Goal: Use online tool/utility: Utilize a website feature to perform a specific function

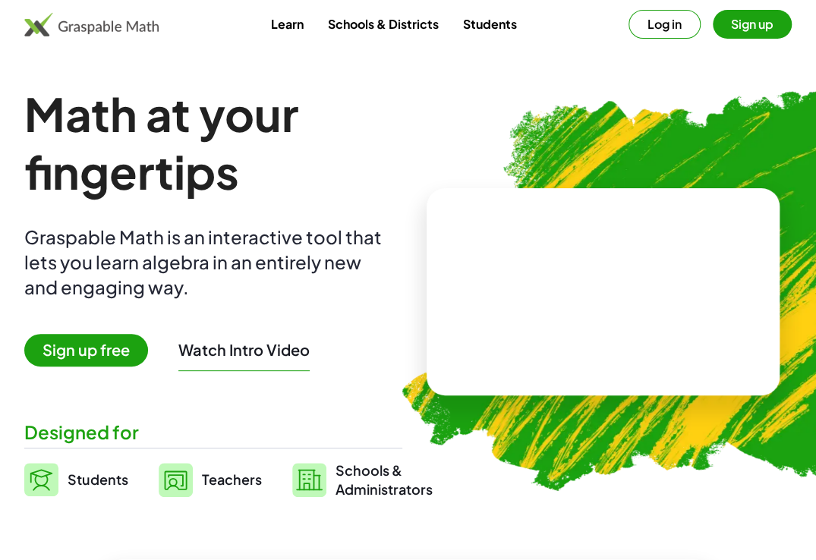
click at [665, 24] on button "Log in" at bounding box center [664, 24] width 72 height 29
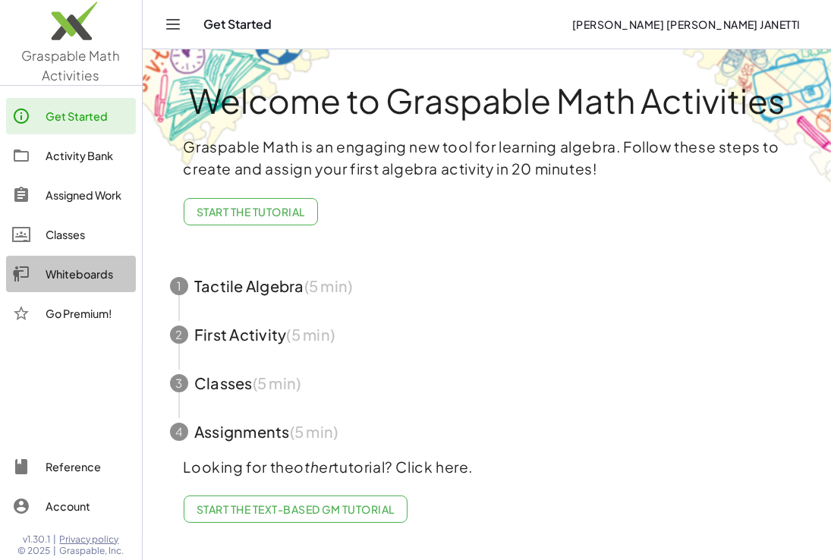
click at [54, 270] on div "Whiteboards" at bounding box center [88, 274] width 84 height 18
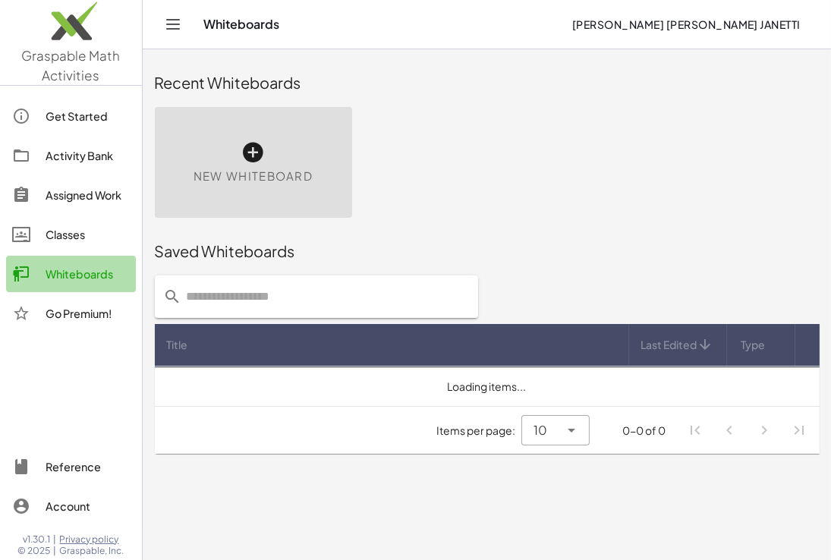
click at [54, 270] on div "Whiteboards" at bounding box center [88, 274] width 84 height 18
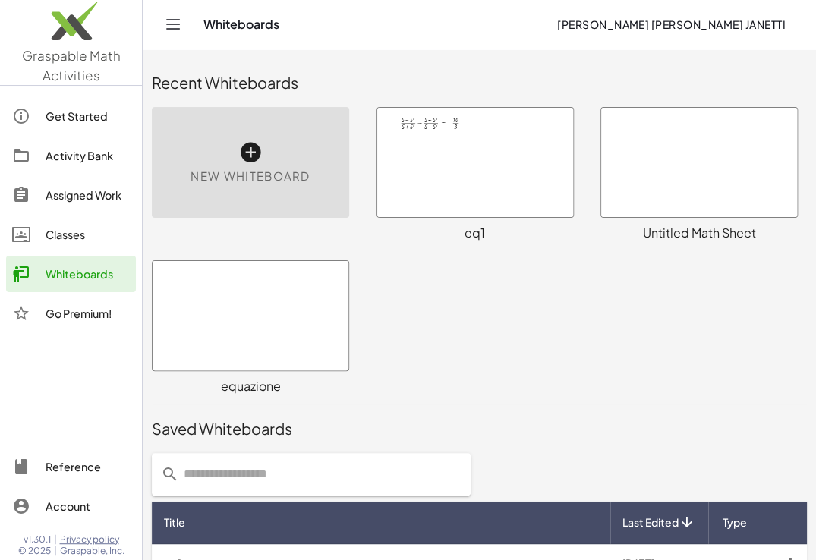
click at [681, 195] on div at bounding box center [699, 162] width 196 height 109
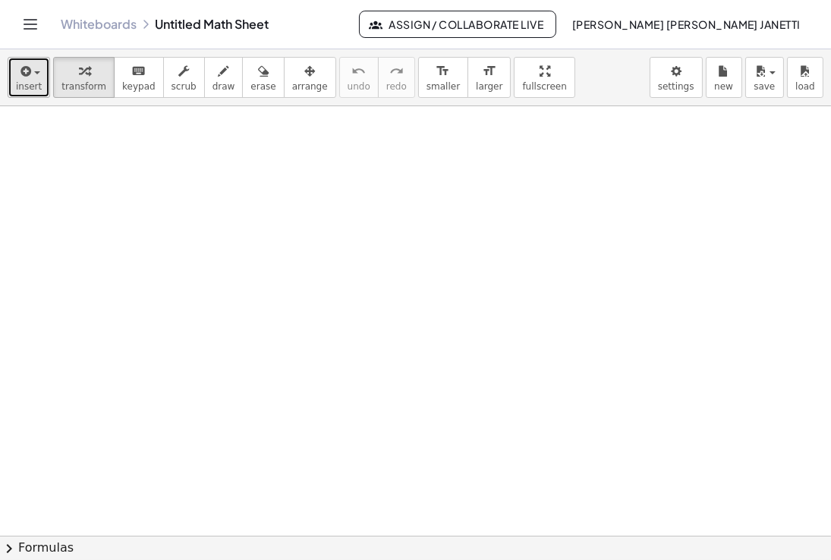
click at [24, 79] on icon "button" at bounding box center [24, 71] width 14 height 18
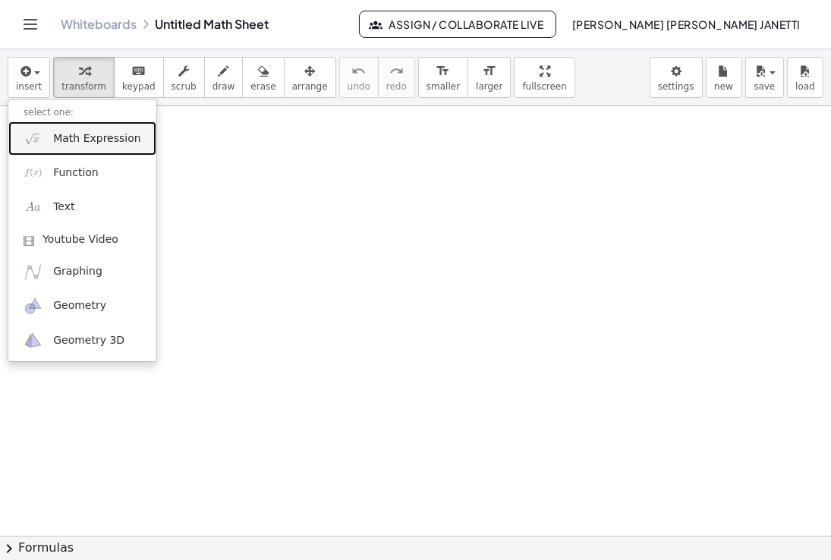
click at [51, 138] on link "Math Expression" at bounding box center [82, 138] width 148 height 34
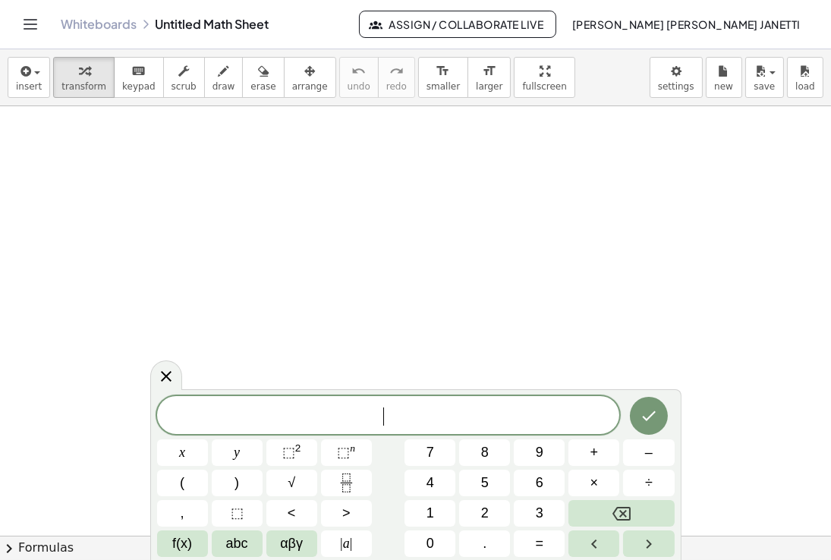
click at [385, 417] on span "​" at bounding box center [388, 416] width 463 height 21
click at [647, 423] on icon "Done" at bounding box center [649, 416] width 18 height 18
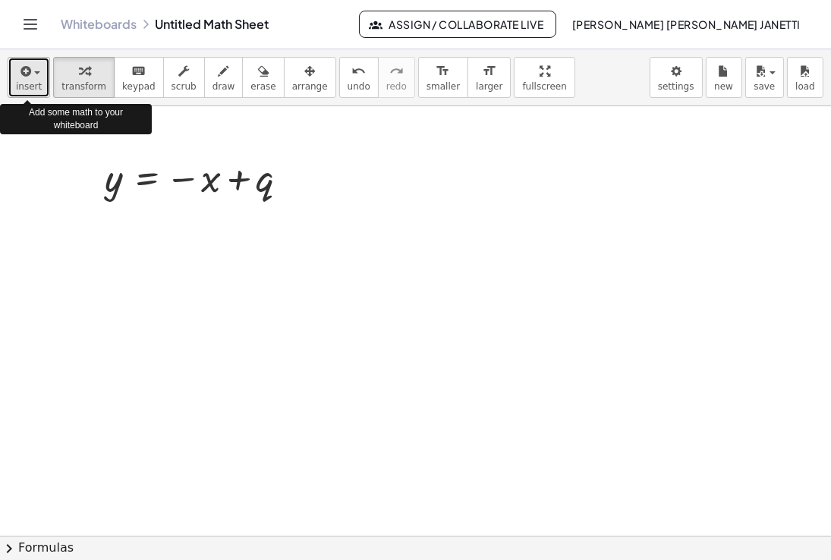
click at [23, 81] on span "insert" at bounding box center [29, 86] width 26 height 11
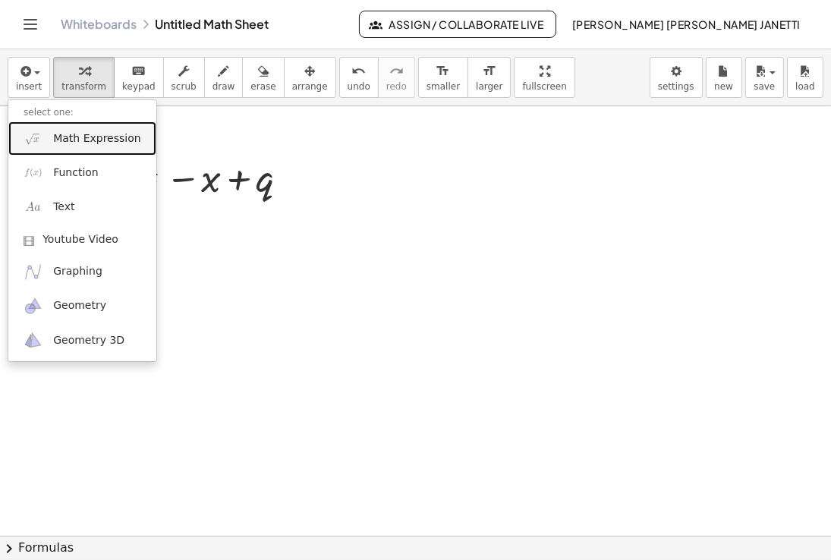
click at [52, 143] on link "Math Expression" at bounding box center [82, 138] width 148 height 34
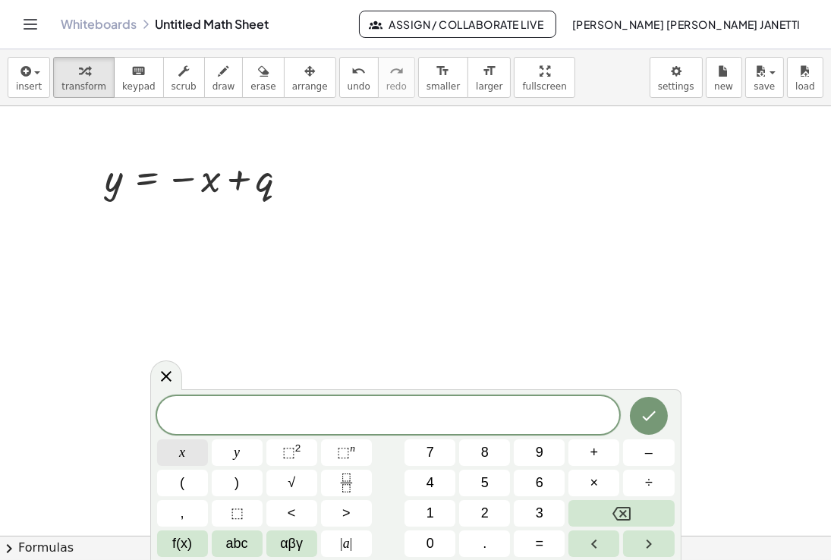
drag, startPoint x: 131, startPoint y: 348, endPoint x: 183, endPoint y: 454, distance: 117.4
click at [183, 454] on body "Graspable Math Activities Get Started Activity Bank Assigned Work Classes White…" at bounding box center [415, 280] width 831 height 560
click at [280, 420] on span "​" at bounding box center [388, 416] width 463 height 21
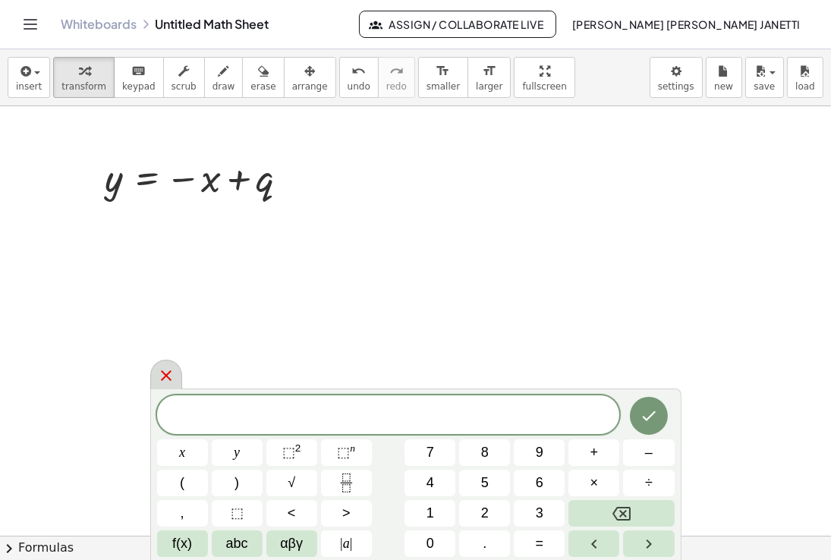
click at [163, 379] on icon at bounding box center [166, 375] width 11 height 11
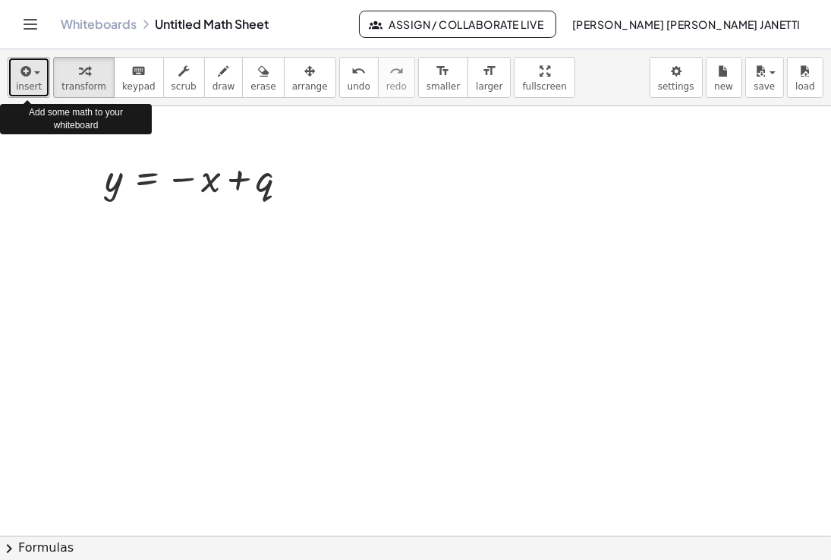
click at [20, 80] on icon "button" at bounding box center [24, 71] width 14 height 18
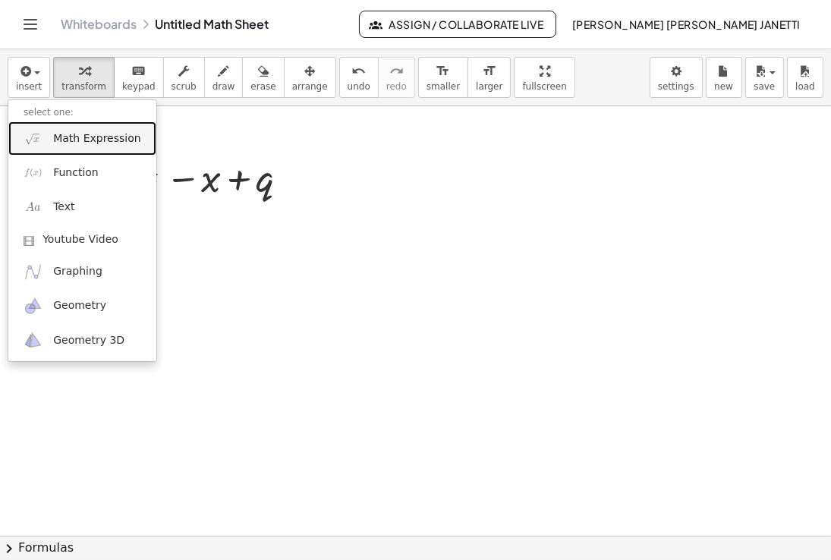
click at [70, 142] on span "Math Expression" at bounding box center [96, 138] width 87 height 15
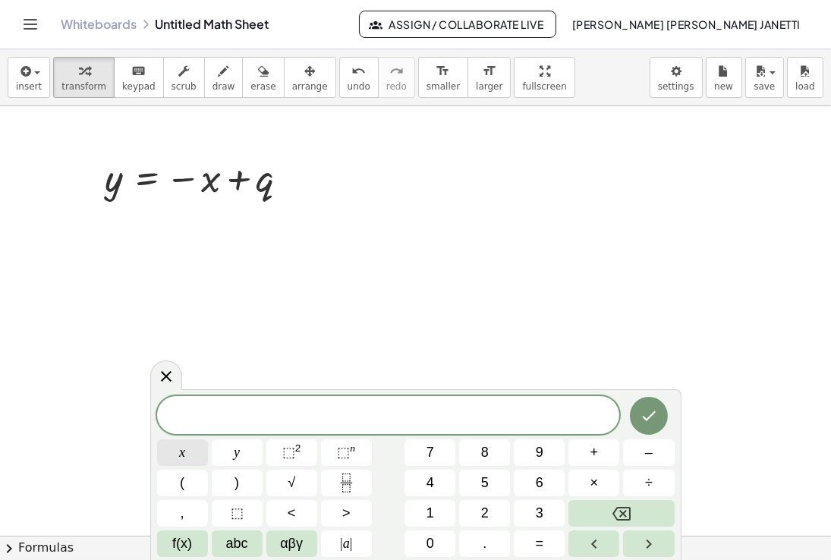
click at [186, 449] on button "x" at bounding box center [182, 452] width 51 height 27
click at [291, 452] on span "⬚" at bounding box center [288, 452] width 13 height 15
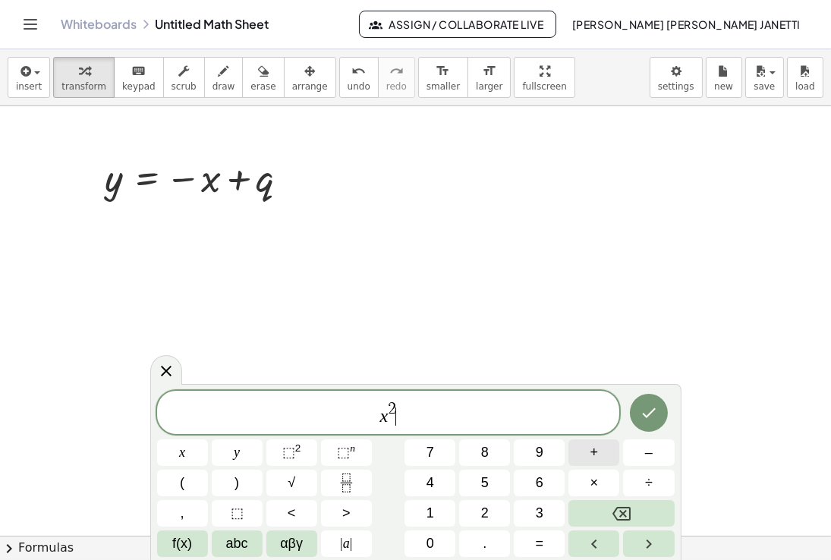
click at [597, 454] on span "+" at bounding box center [594, 452] width 8 height 20
click at [243, 448] on button "y" at bounding box center [237, 452] width 51 height 27
click at [295, 447] on sup "2" at bounding box center [298, 447] width 6 height 11
click at [641, 453] on button "–" at bounding box center [648, 452] width 51 height 27
click at [549, 514] on button "3" at bounding box center [539, 513] width 51 height 27
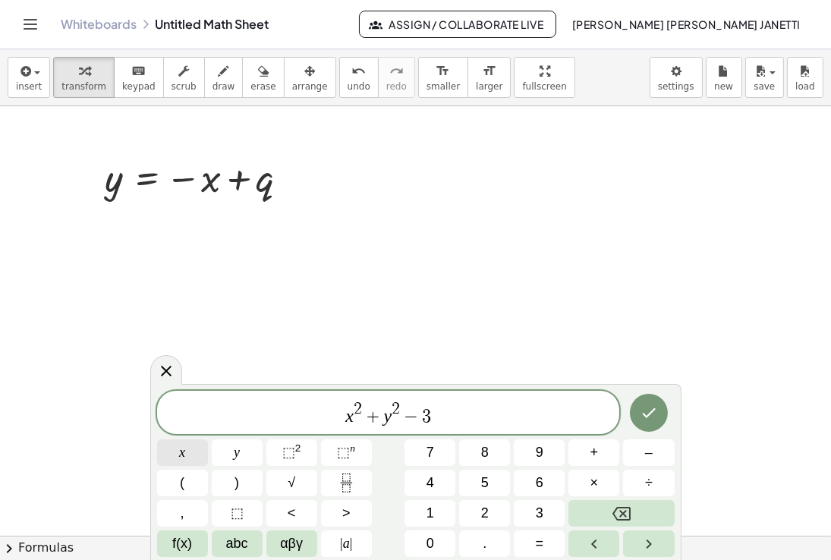
click at [192, 450] on button "x" at bounding box center [182, 452] width 51 height 27
click at [643, 460] on button "–" at bounding box center [648, 452] width 51 height 27
click at [426, 482] on span "4" at bounding box center [430, 483] width 8 height 20
click at [546, 543] on button "=" at bounding box center [539, 543] width 51 height 27
click at [430, 544] on span "0" at bounding box center [430, 543] width 8 height 20
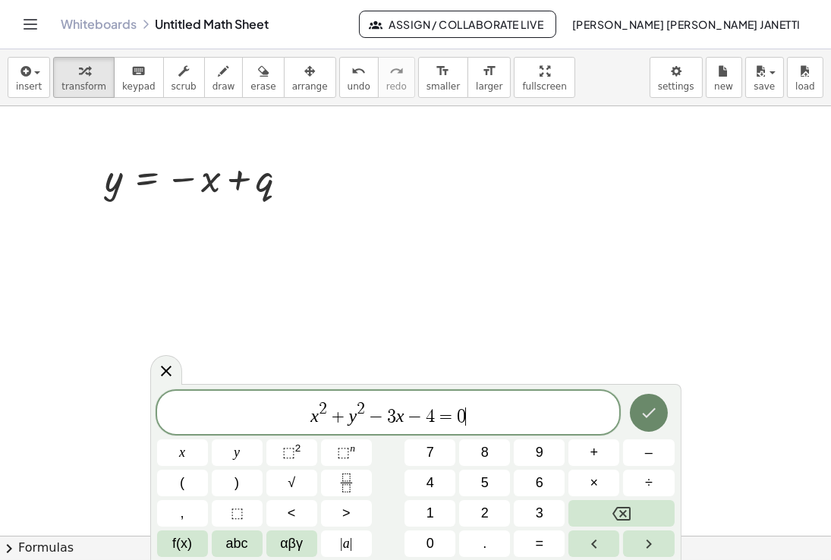
click at [655, 412] on icon "Done" at bounding box center [649, 413] width 18 height 18
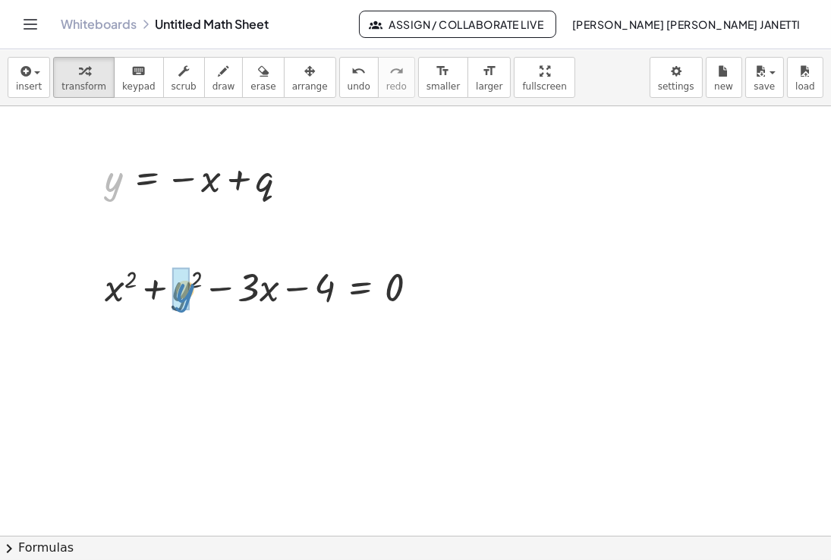
drag, startPoint x: 115, startPoint y: 181, endPoint x: 187, endPoint y: 291, distance: 130.5
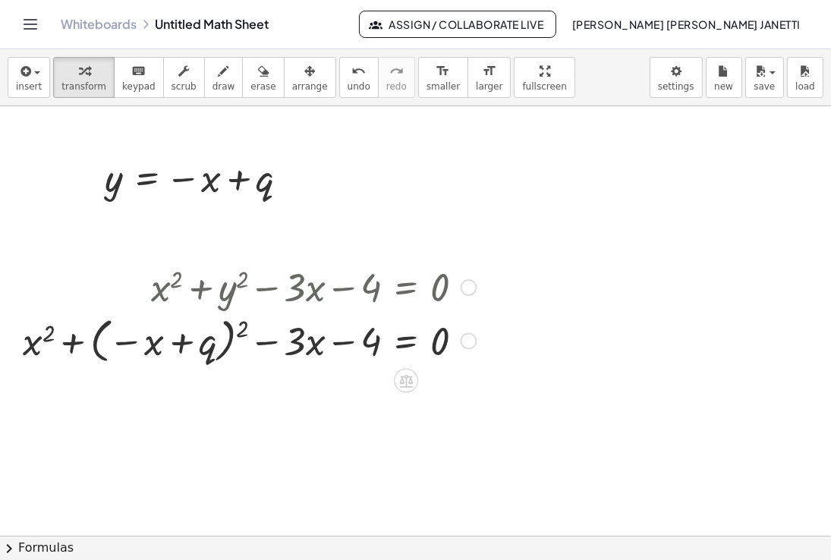
click at [238, 329] on div at bounding box center [249, 339] width 469 height 55
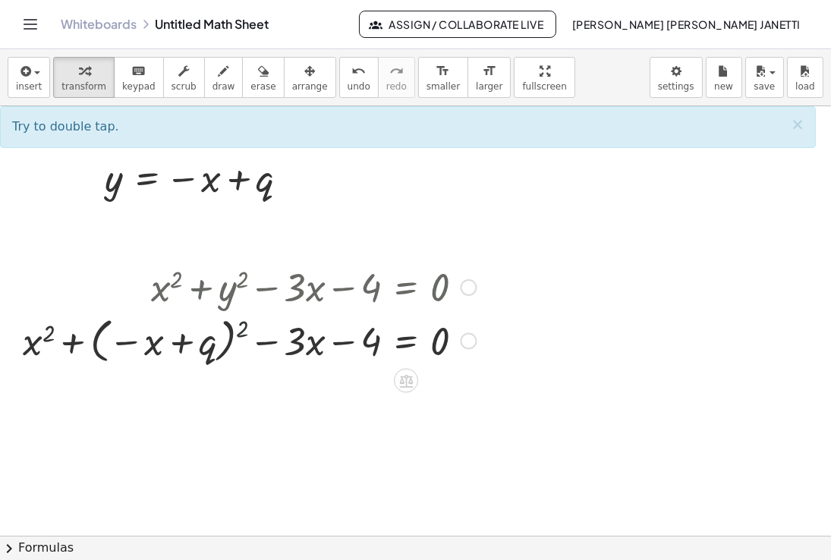
click at [238, 329] on div at bounding box center [249, 339] width 469 height 55
click at [242, 329] on div at bounding box center [249, 339] width 469 height 55
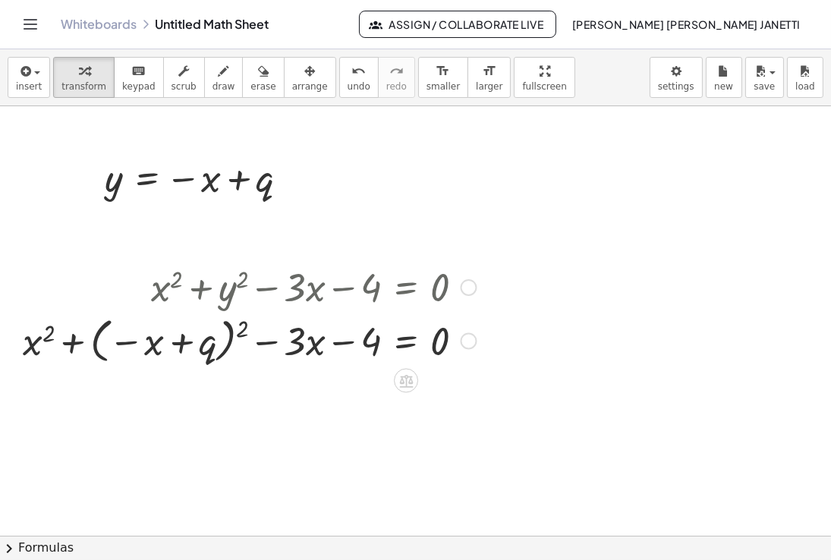
click at [242, 329] on div at bounding box center [249, 339] width 469 height 55
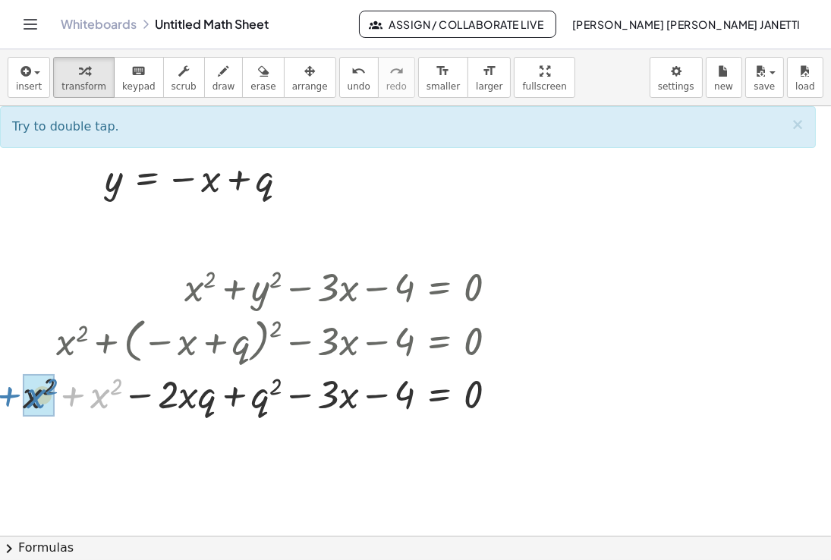
drag, startPoint x: 102, startPoint y: 401, endPoint x: 39, endPoint y: 401, distance: 63.7
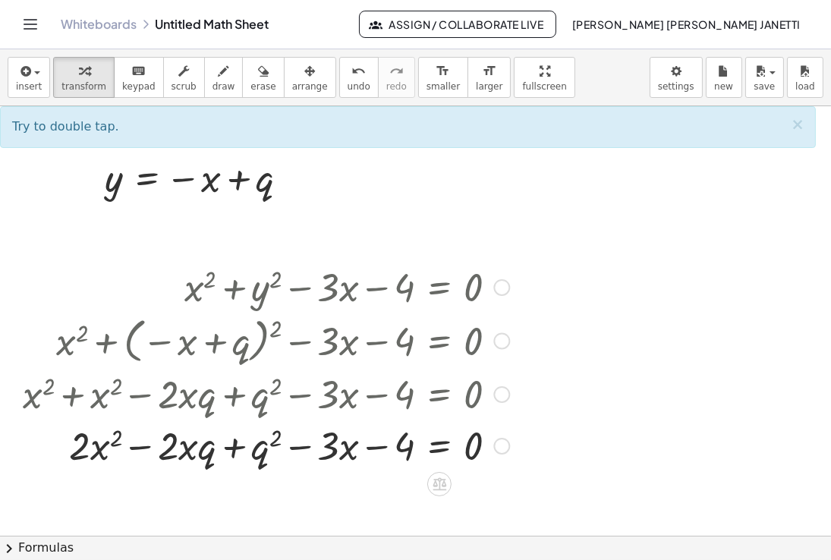
click at [307, 445] on div at bounding box center [266, 445] width 502 height 52
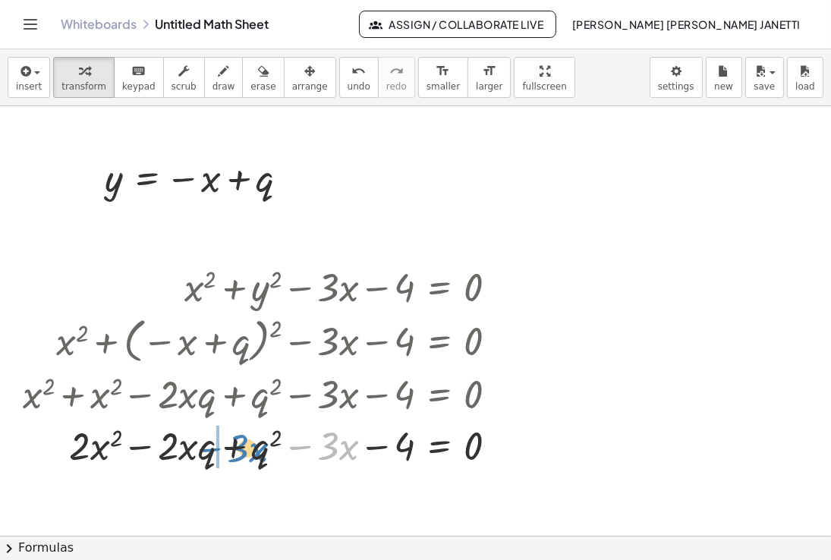
drag, startPoint x: 301, startPoint y: 448, endPoint x: 211, endPoint y: 451, distance: 90.4
click at [211, 451] on div at bounding box center [266, 445] width 502 height 52
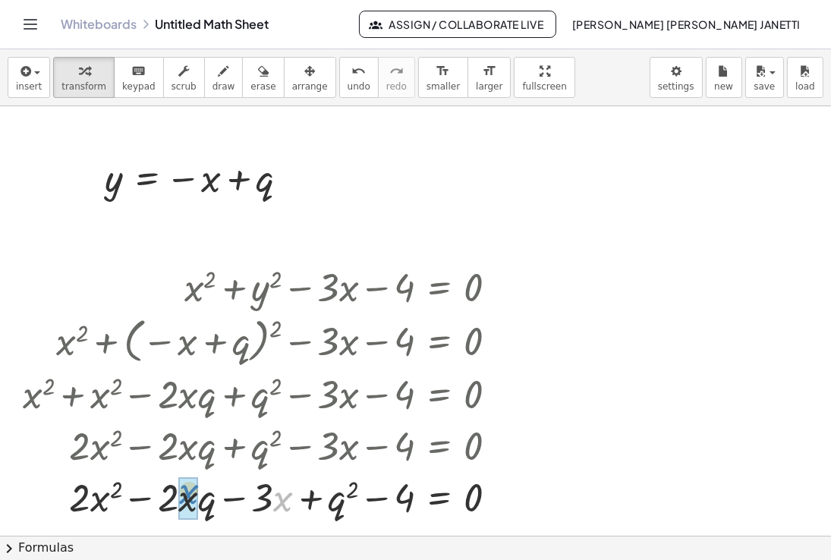
drag, startPoint x: 285, startPoint y: 504, endPoint x: 190, endPoint y: 496, distance: 95.2
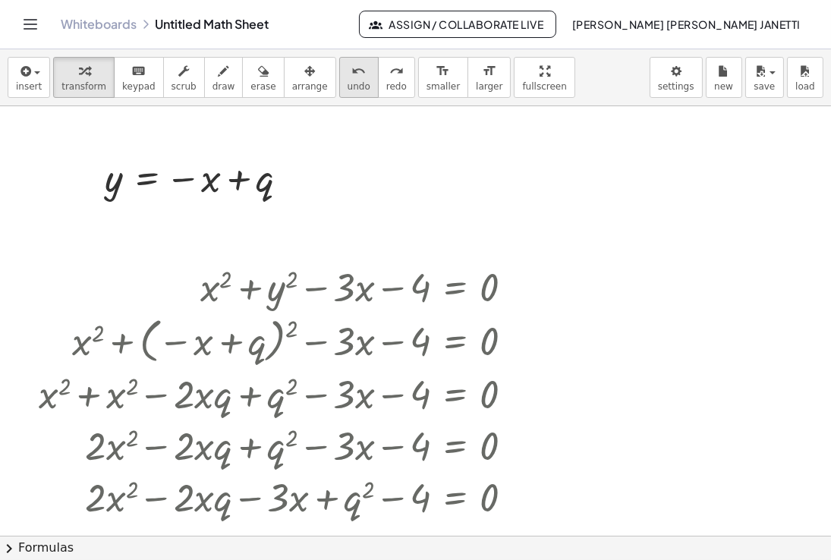
click at [351, 75] on icon "undo" at bounding box center [358, 71] width 14 height 18
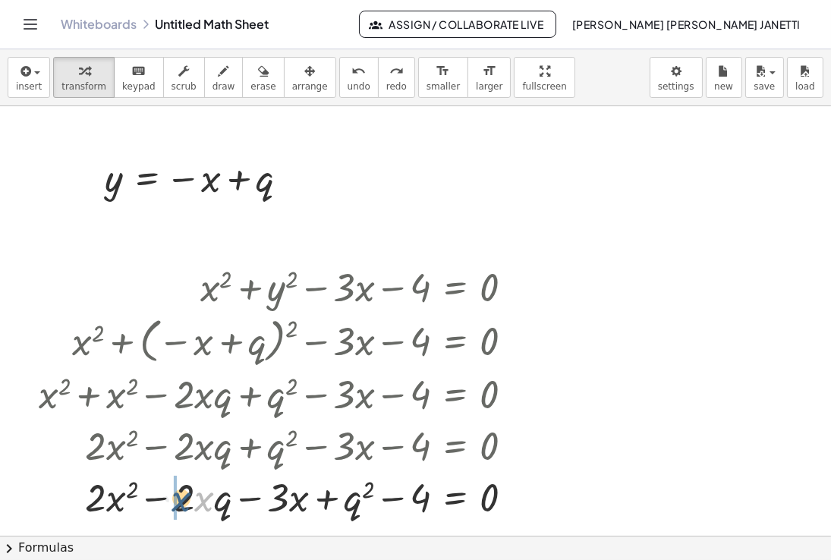
drag, startPoint x: 203, startPoint y: 508, endPoint x: 180, endPoint y: 508, distance: 23.5
click at [180, 508] on div at bounding box center [282, 496] width 502 height 52
drag, startPoint x: 158, startPoint y: 500, endPoint x: 149, endPoint y: 495, distance: 9.9
click at [149, 495] on div at bounding box center [282, 496] width 502 height 52
drag, startPoint x: 181, startPoint y: 501, endPoint x: 287, endPoint y: 515, distance: 107.2
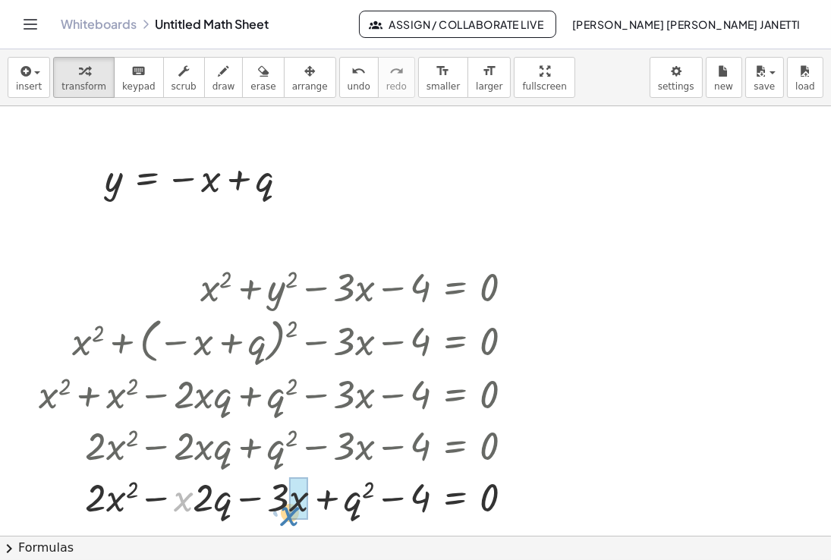
click at [287, 515] on div at bounding box center [282, 496] width 502 height 52
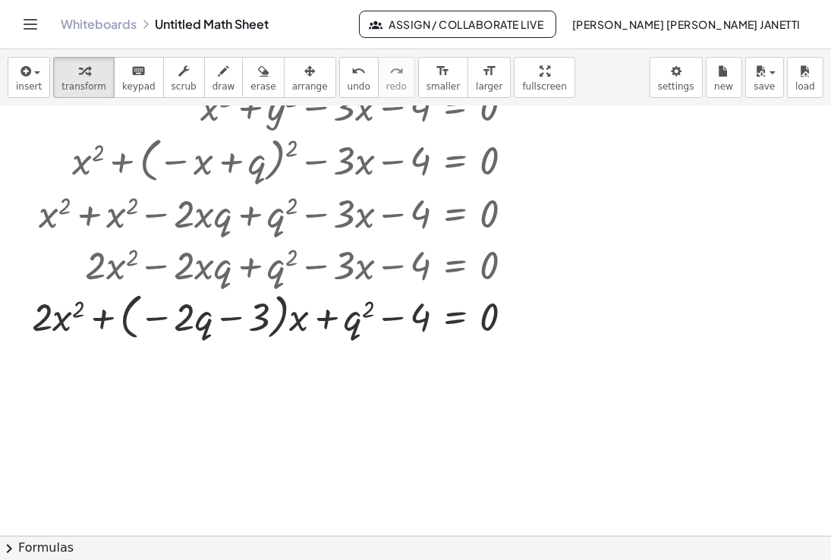
scroll to position [185, 0]
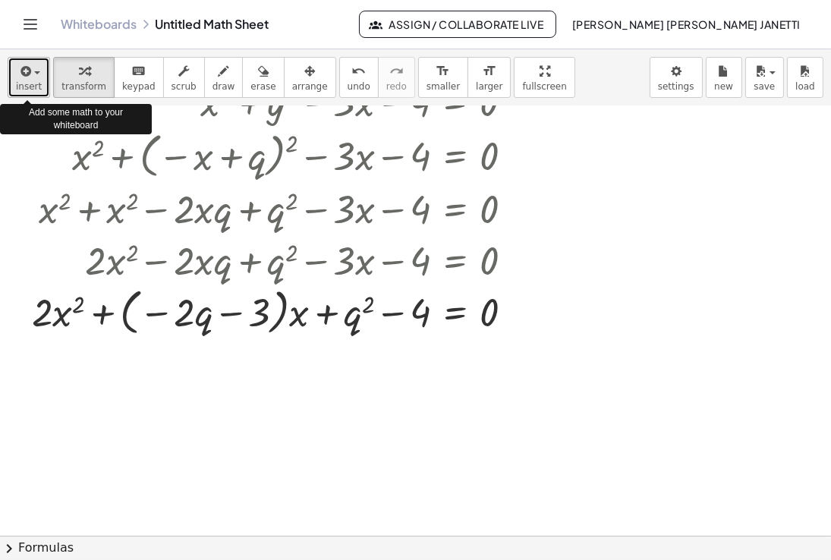
click at [26, 74] on icon "button" at bounding box center [24, 71] width 14 height 18
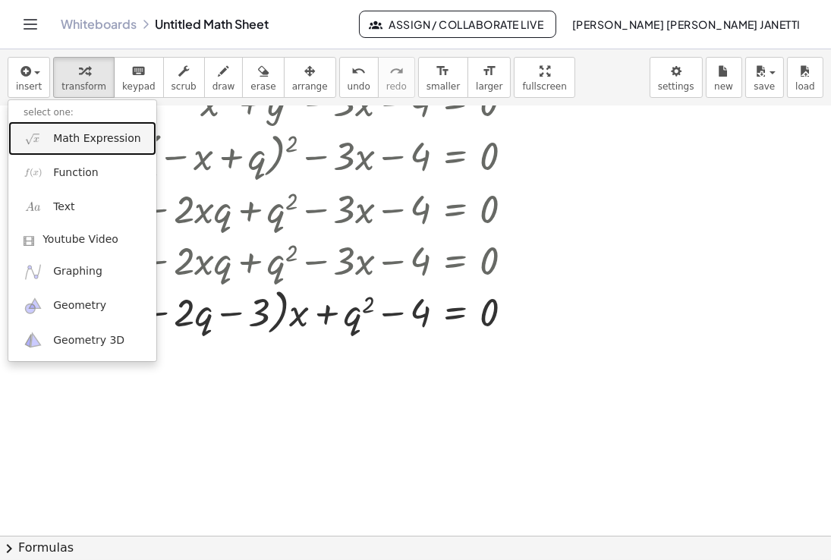
click at [65, 138] on span "Math Expression" at bounding box center [96, 138] width 87 height 15
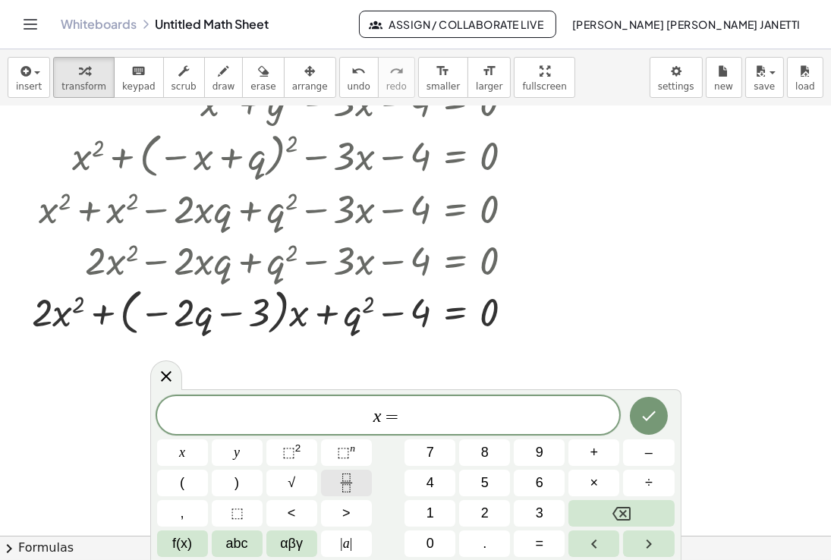
click at [351, 486] on icon "Fraction" at bounding box center [346, 483] width 19 height 19
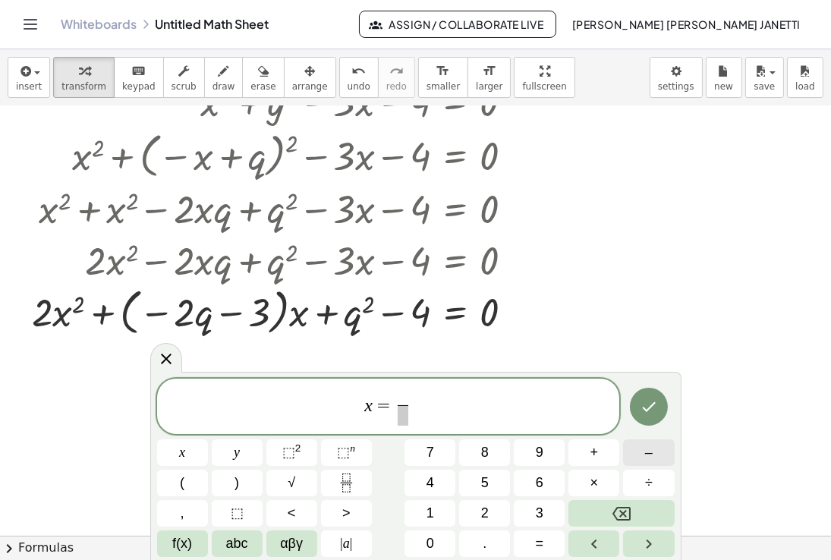
click at [646, 448] on span "–" at bounding box center [649, 452] width 8 height 20
click at [612, 514] on icon "Backspace" at bounding box center [621, 514] width 18 height 18
click at [486, 508] on span "2" at bounding box center [485, 513] width 8 height 20
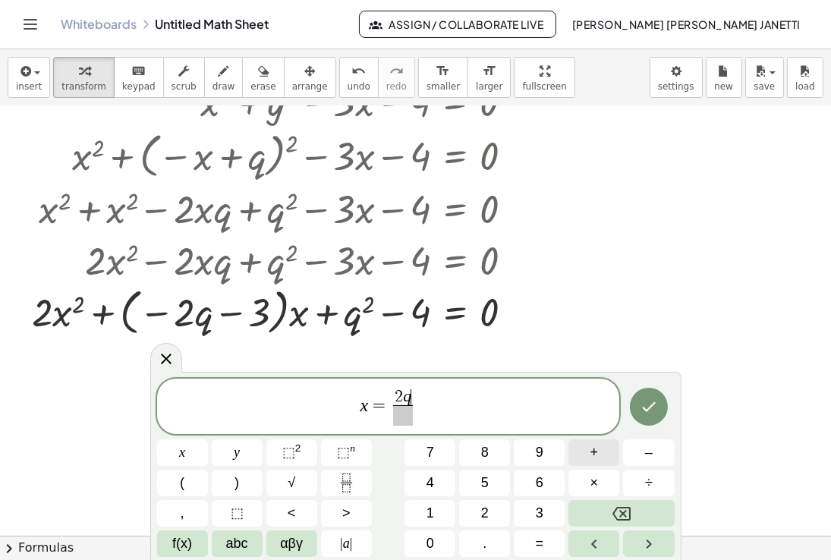
click at [603, 457] on button "+" at bounding box center [593, 452] width 51 height 27
click at [595, 446] on span "+" at bounding box center [594, 452] width 8 height 20
click at [649, 455] on span "–" at bounding box center [649, 452] width 8 height 20
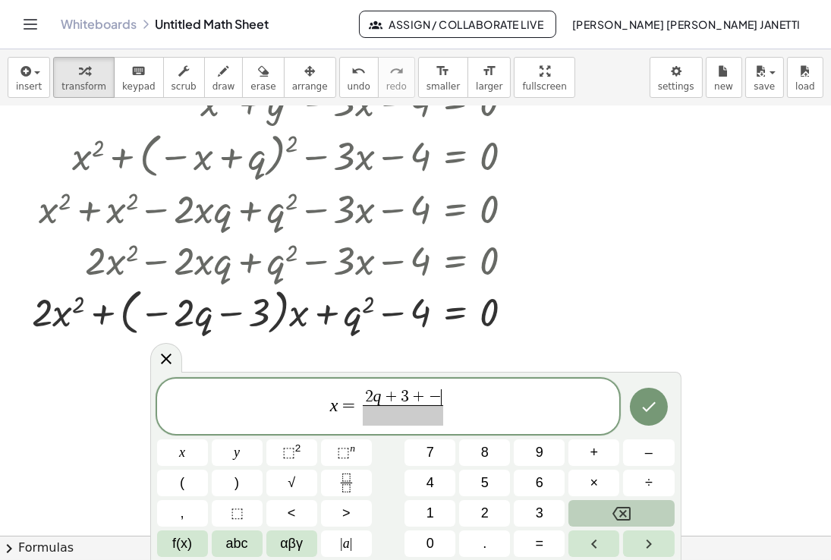
click at [624, 508] on icon "Backspace" at bounding box center [621, 514] width 18 height 18
click at [621, 505] on icon "Backspace" at bounding box center [621, 514] width 18 height 18
click at [297, 544] on span "αβγ" at bounding box center [291, 543] width 23 height 20
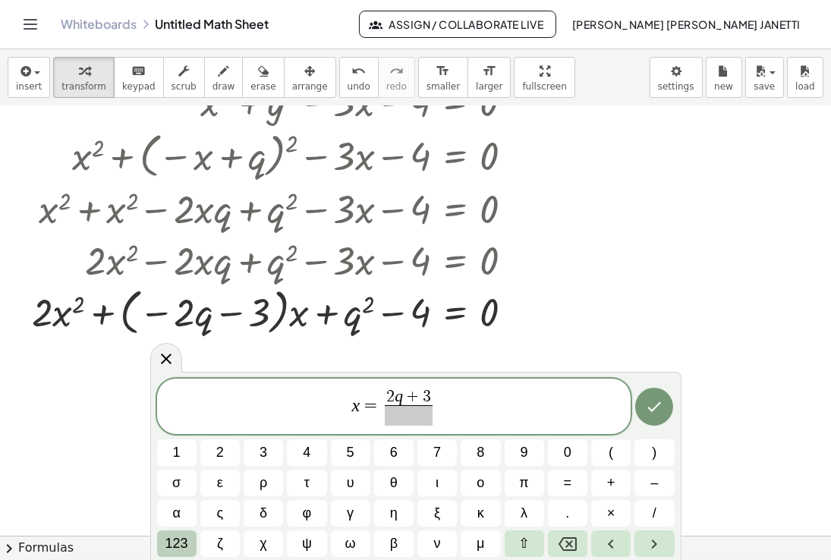
click at [177, 543] on span "123" at bounding box center [176, 543] width 23 height 20
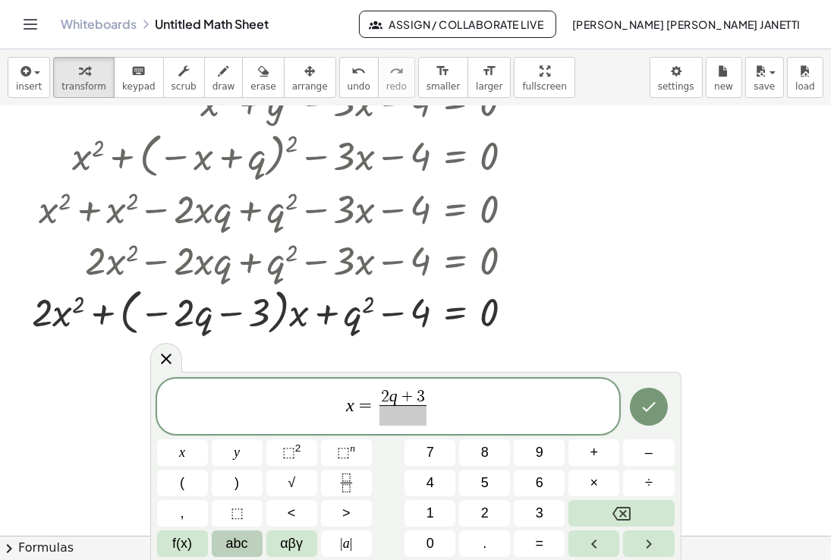
click at [238, 540] on span "abc" at bounding box center [237, 543] width 22 height 20
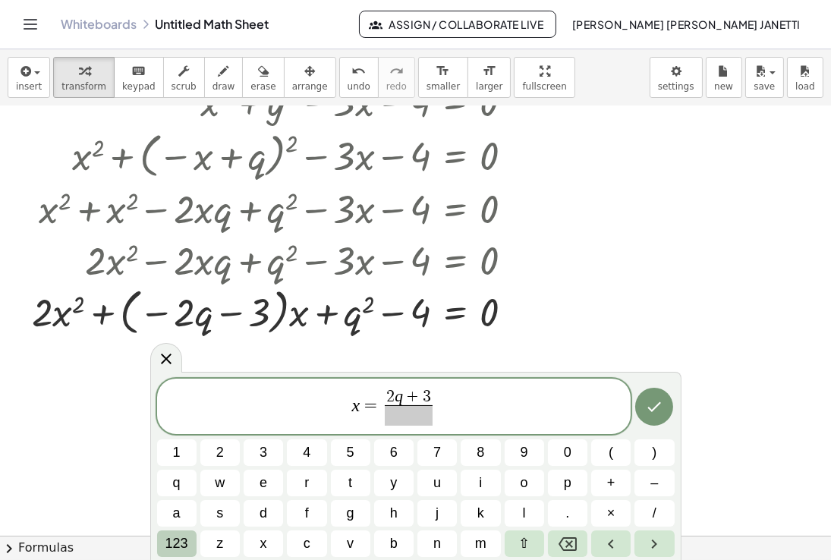
click at [175, 538] on span "123" at bounding box center [176, 543] width 23 height 20
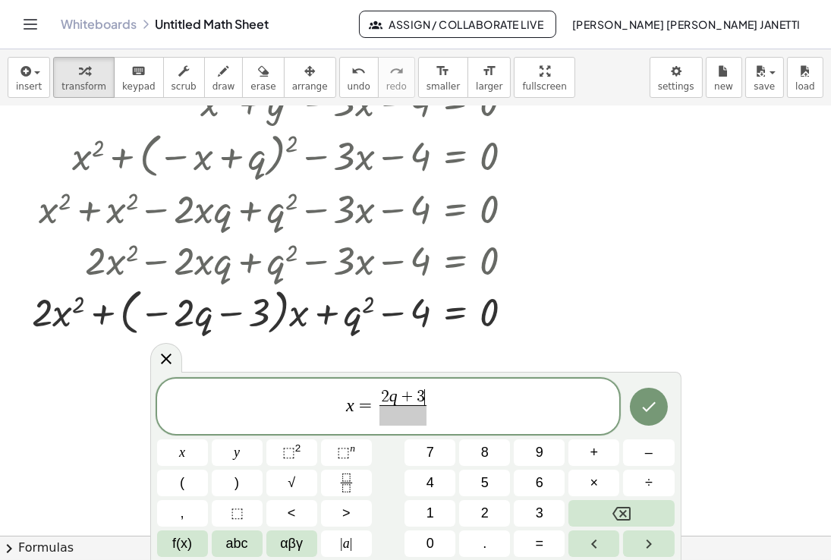
click at [436, 396] on span "x = 2 q + 3 ​ ​" at bounding box center [388, 408] width 463 height 40
click at [442, 385] on div "x = 2 q + 3 + − ​ ​" at bounding box center [388, 407] width 463 height 56
click at [445, 389] on span "2 q + 3 + − ​ ​" at bounding box center [403, 407] width 87 height 37
drag, startPoint x: 414, startPoint y: 395, endPoint x: 446, endPoint y: 395, distance: 32.6
click at [183, 544] on span "f(x)" at bounding box center [182, 543] width 20 height 20
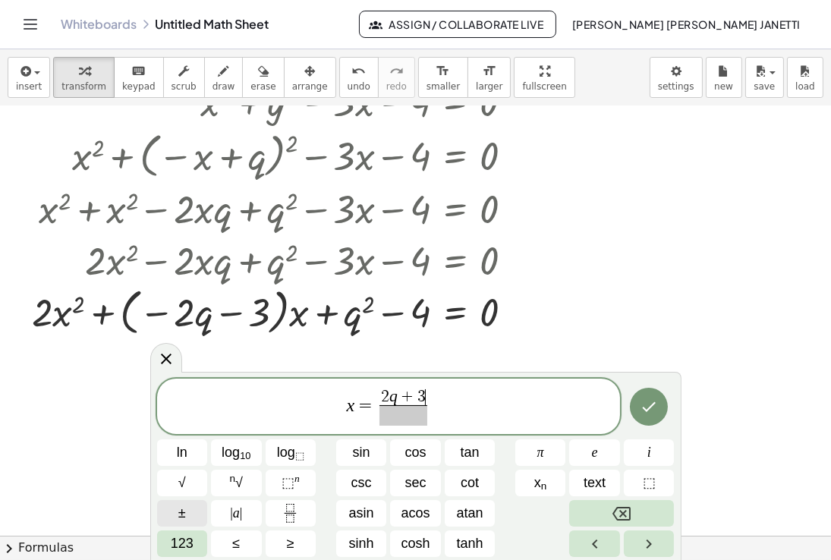
click at [185, 511] on span "±" at bounding box center [182, 513] width 8 height 20
click at [555, 452] on button "π" at bounding box center [540, 452] width 51 height 27
click at [622, 509] on icon "Backspace" at bounding box center [621, 514] width 18 height 18
click at [184, 483] on span "√" at bounding box center [182, 483] width 8 height 20
click at [184, 543] on span "123" at bounding box center [182, 543] width 23 height 20
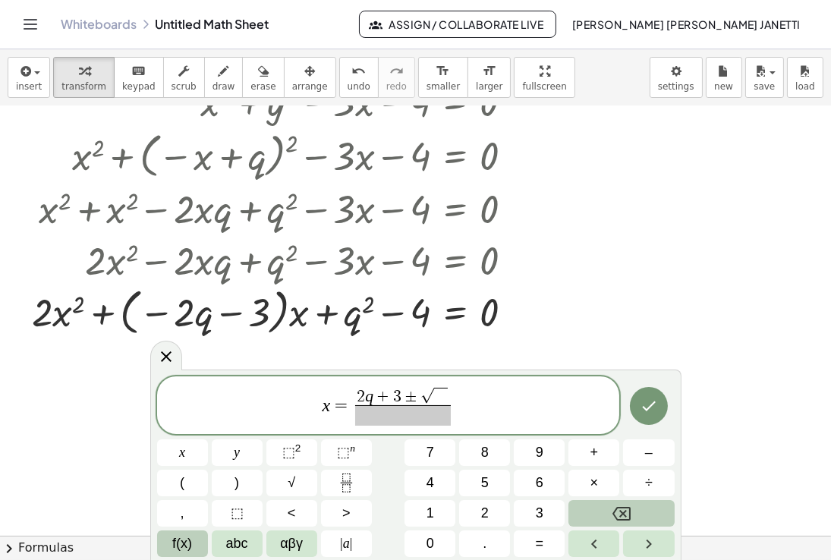
click at [172, 530] on button "f(x)" at bounding box center [182, 543] width 51 height 27
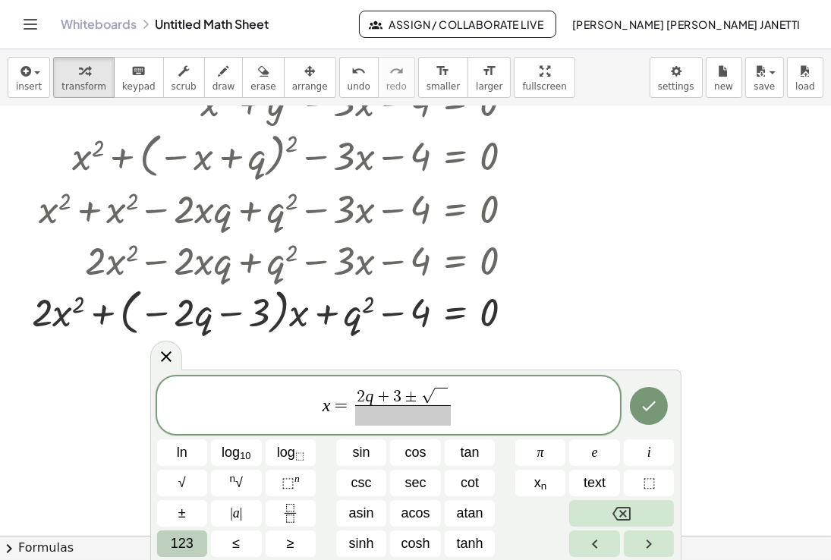
click at [180, 543] on span "123" at bounding box center [182, 543] width 23 height 20
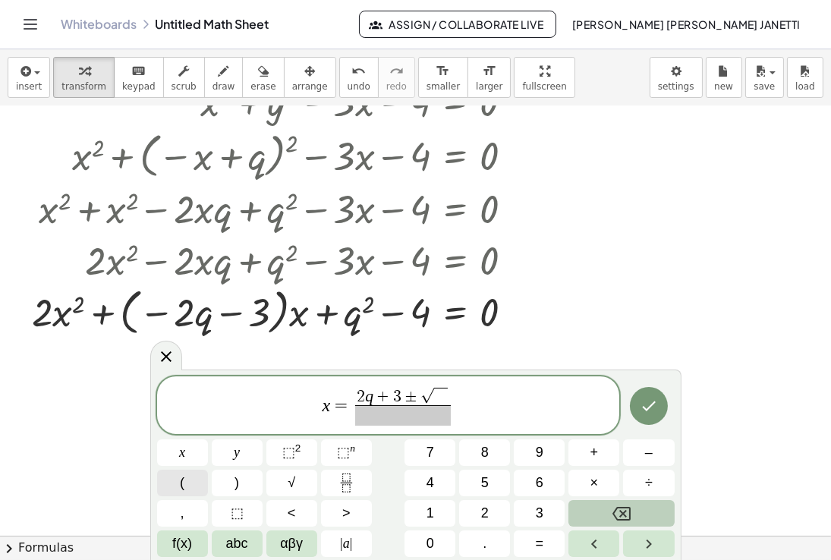
click at [187, 477] on button "(" at bounding box center [182, 483] width 51 height 27
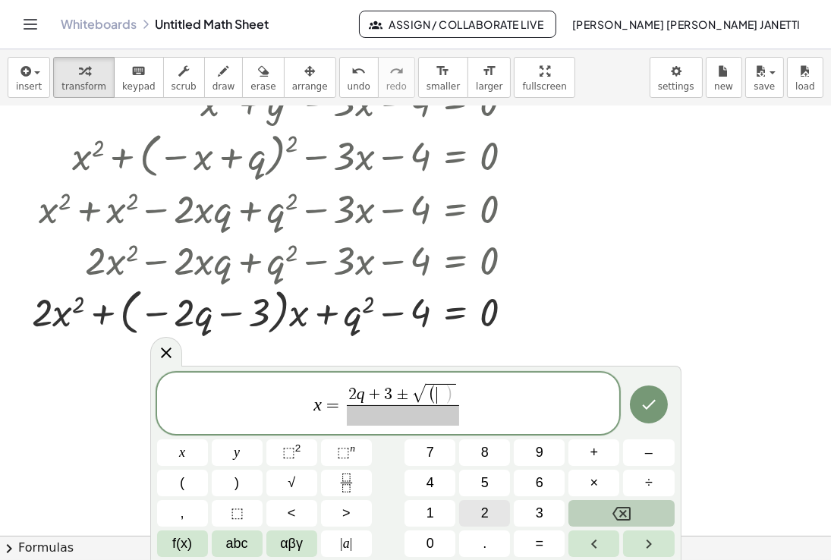
click at [481, 509] on span "2" at bounding box center [485, 513] width 8 height 20
click at [539, 508] on span "3" at bounding box center [540, 513] width 8 height 20
click at [624, 508] on icon "Backspace" at bounding box center [621, 514] width 18 height 18
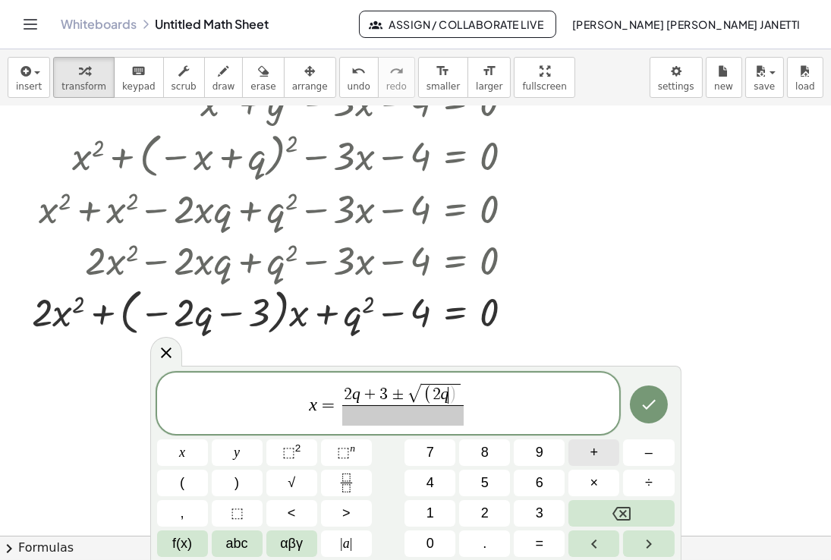
click at [613, 456] on button "+" at bounding box center [593, 452] width 51 height 27
click at [533, 521] on button "3" at bounding box center [539, 513] width 51 height 27
click at [242, 481] on button ")" at bounding box center [237, 483] width 51 height 27
click at [304, 455] on button "⬚ 2" at bounding box center [291, 452] width 51 height 27
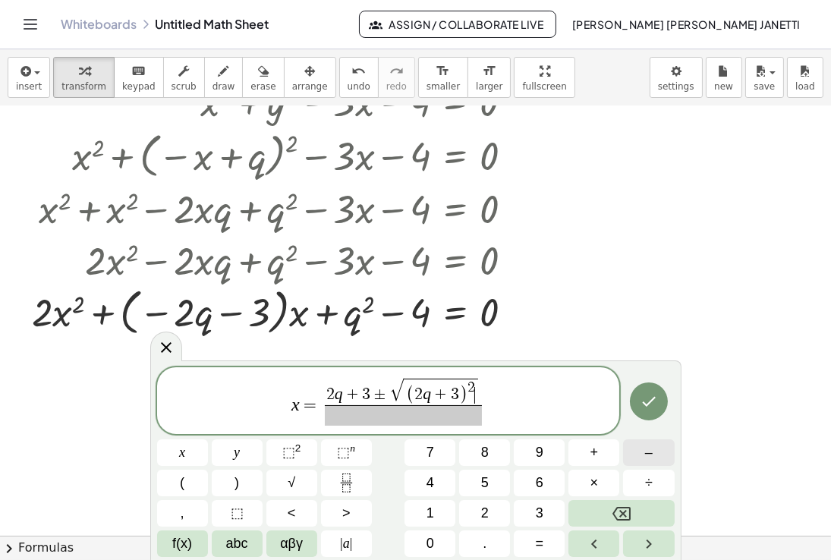
click at [650, 452] on span "–" at bounding box center [649, 452] width 8 height 20
click at [426, 487] on span "4" at bounding box center [430, 483] width 8 height 20
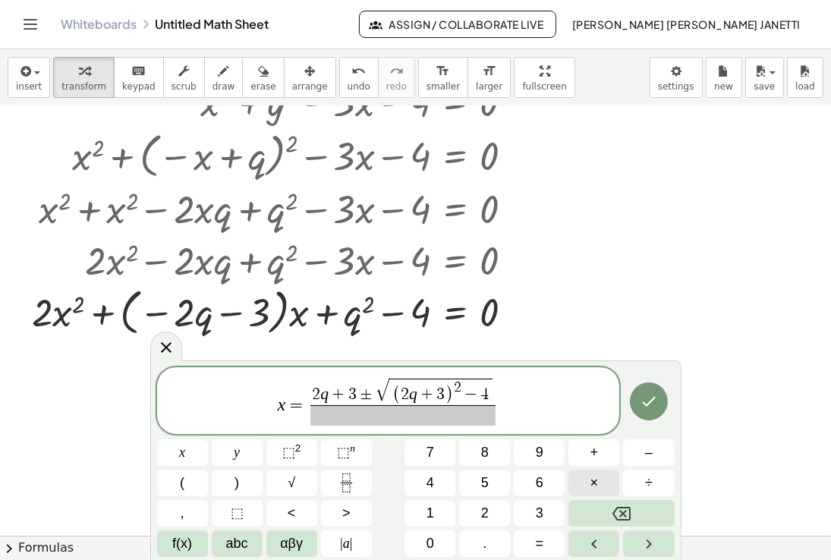
click at [587, 477] on button "×" at bounding box center [593, 483] width 51 height 27
click at [486, 507] on span "2" at bounding box center [485, 513] width 8 height 20
click at [590, 483] on span "×" at bounding box center [594, 483] width 8 height 20
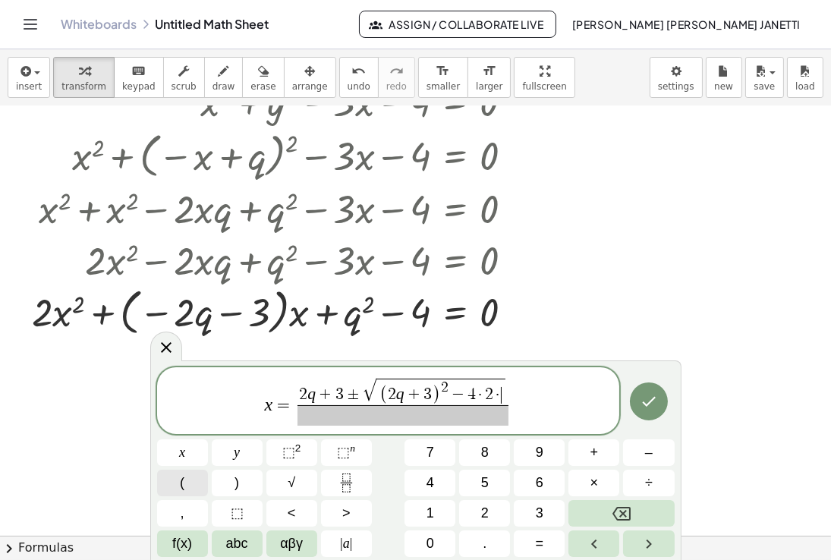
click at [181, 486] on span "(" at bounding box center [182, 483] width 5 height 20
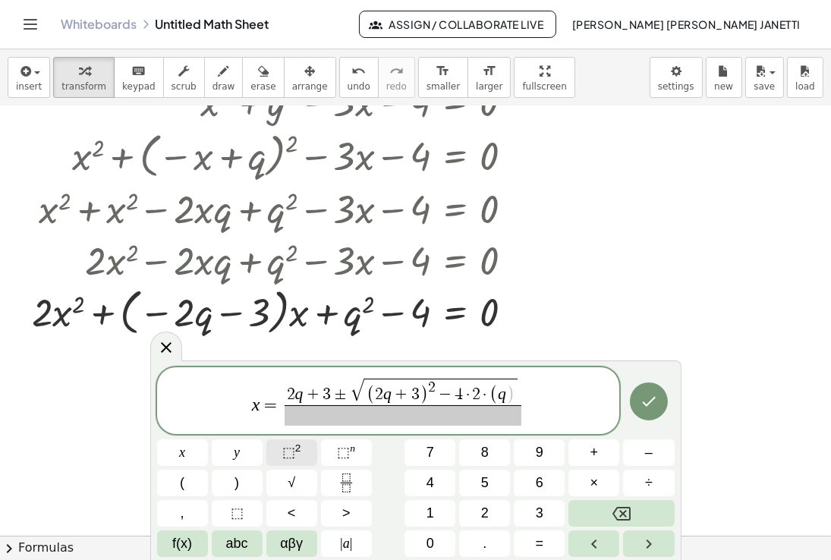
click at [291, 451] on span "⬚" at bounding box center [288, 452] width 13 height 15
click at [659, 453] on button "–" at bounding box center [648, 452] width 51 height 27
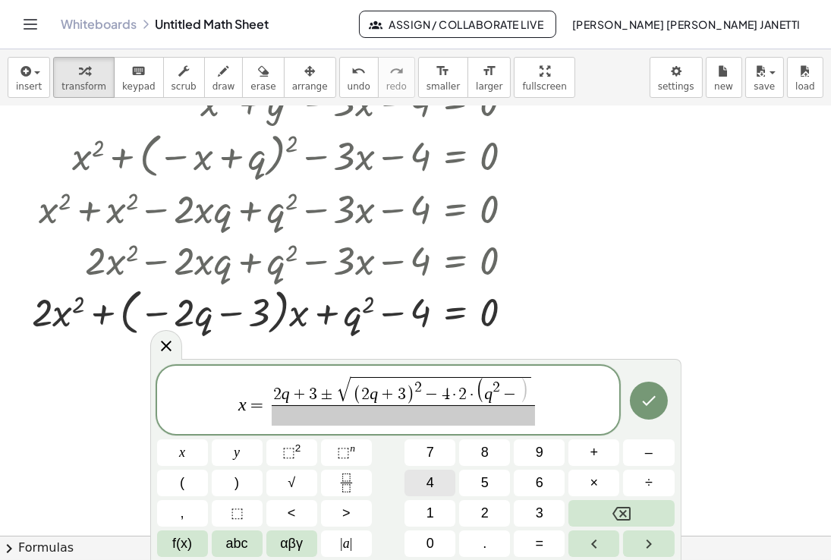
click at [429, 483] on span "4" at bounding box center [430, 483] width 8 height 20
click at [235, 482] on span ")" at bounding box center [236, 483] width 5 height 20
click at [408, 414] on span at bounding box center [403, 415] width 272 height 20
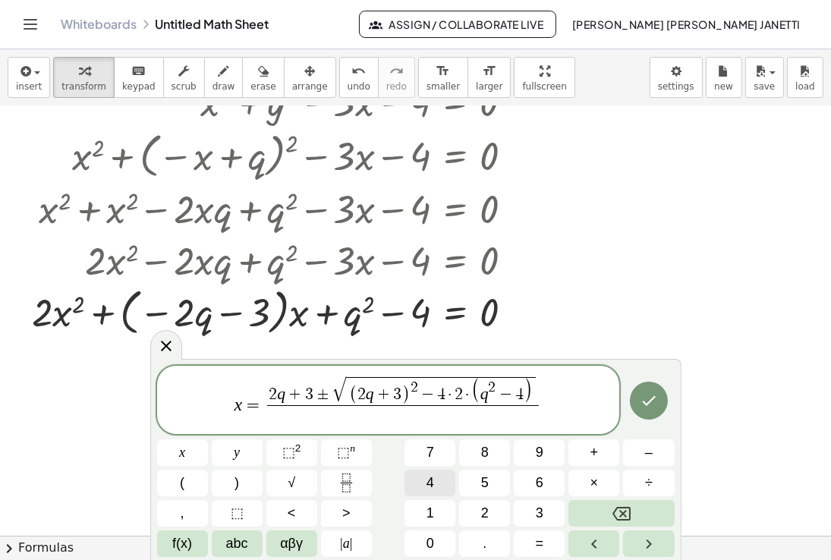
click at [425, 478] on button "4" at bounding box center [429, 483] width 51 height 27
click at [648, 401] on icon "Done" at bounding box center [649, 401] width 18 height 18
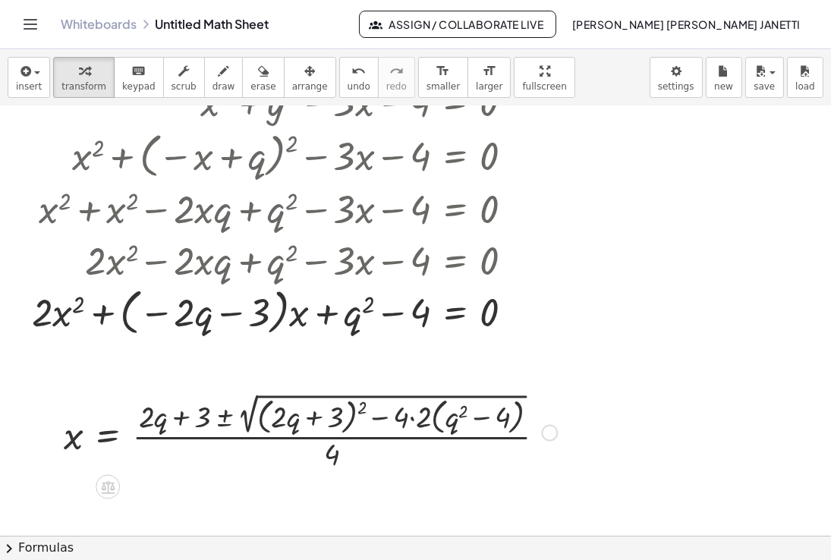
click at [360, 407] on div at bounding box center [310, 431] width 508 height 84
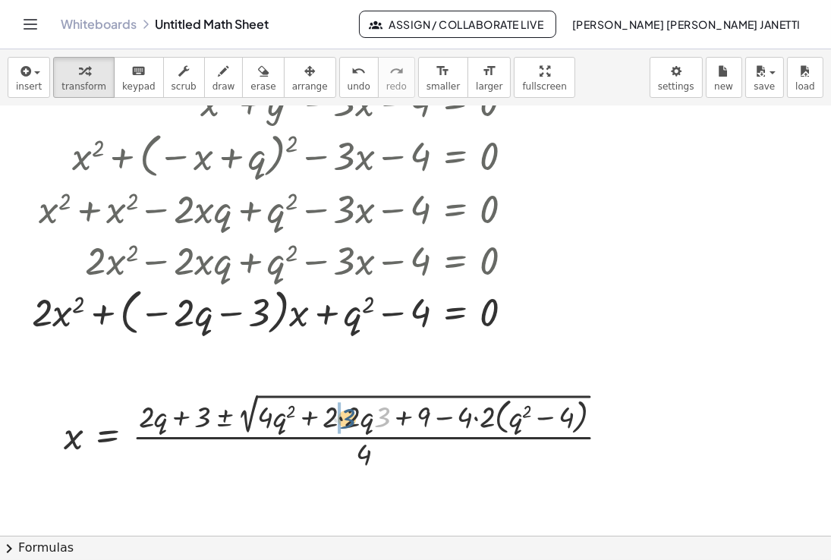
drag, startPoint x: 382, startPoint y: 418, endPoint x: 345, endPoint y: 420, distance: 37.3
click at [345, 420] on div at bounding box center [342, 431] width 573 height 84
click at [342, 417] on div at bounding box center [345, 431] width 579 height 84
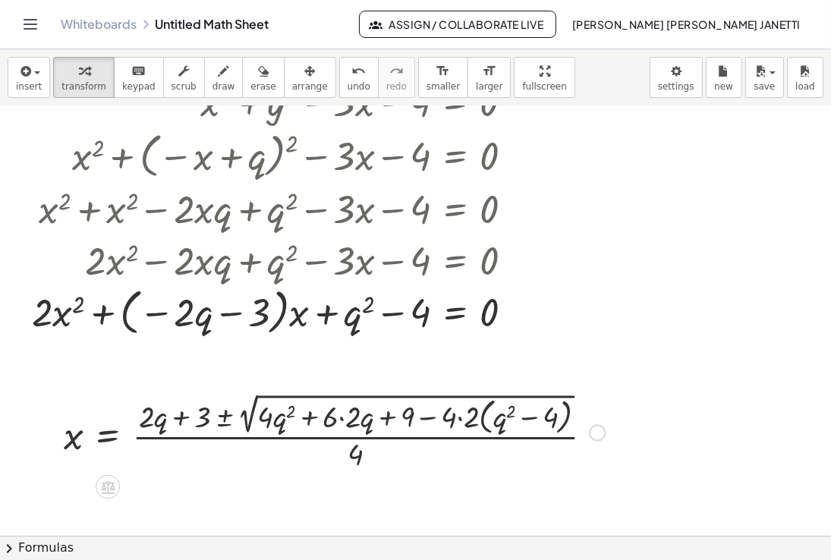
click at [342, 417] on div at bounding box center [334, 431] width 556 height 84
click at [449, 421] on div at bounding box center [328, 431] width 544 height 84
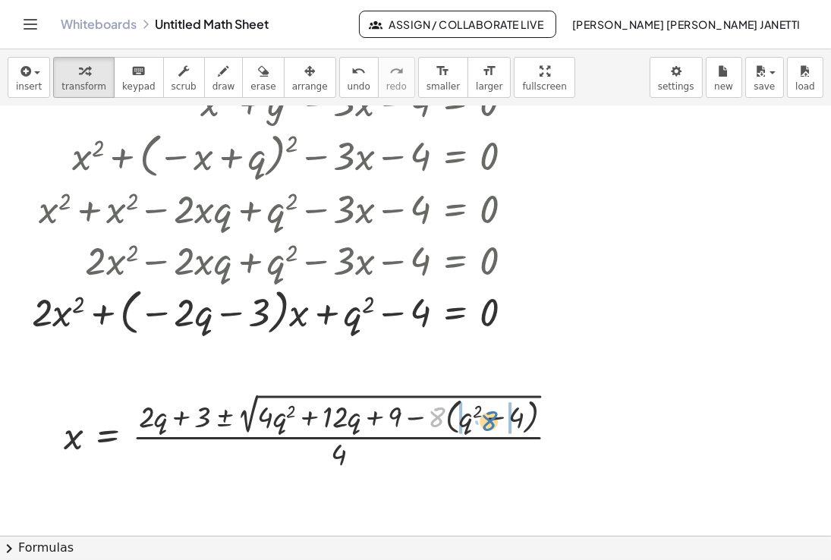
drag, startPoint x: 435, startPoint y: 421, endPoint x: 488, endPoint y: 425, distance: 53.3
click at [488, 425] on div at bounding box center [317, 431] width 523 height 84
click at [405, 464] on div at bounding box center [325, 431] width 539 height 84
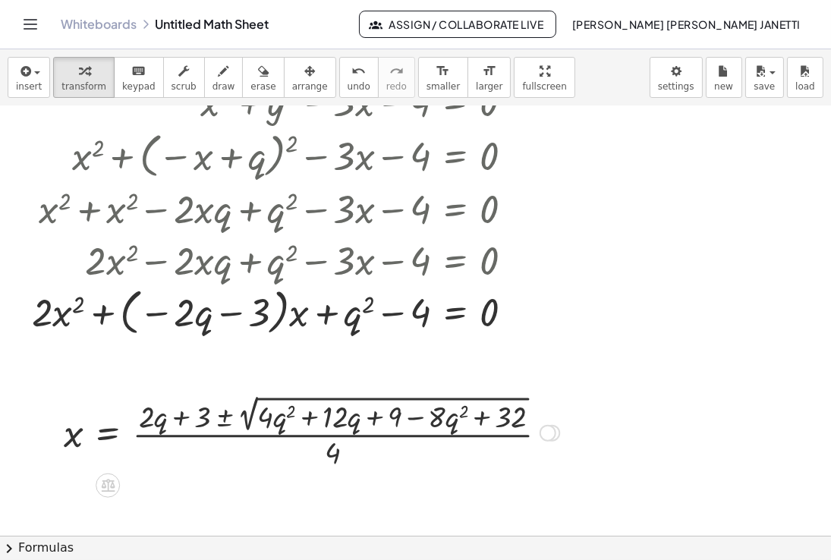
click at [448, 471] on div "x = · ( + · 2 · q + 3 ± 2 √ ( + ( + · 2 · q + 3 ) 2 − · 4 · 2 · ( + q 2 − 4 ) )…" at bounding box center [306, 431] width 530 height 87
drag, startPoint x: 419, startPoint y: 421, endPoint x: 249, endPoint y: 416, distance: 170.1
click at [249, 416] on div at bounding box center [311, 432] width 511 height 80
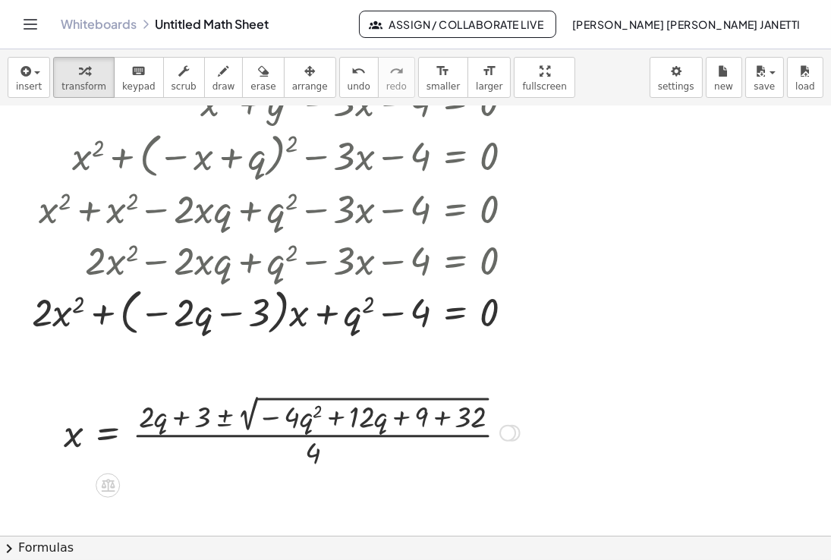
click at [444, 417] on div at bounding box center [291, 432] width 471 height 80
click at [444, 417] on div at bounding box center [268, 432] width 424 height 80
click at [229, 416] on div at bounding box center [268, 432] width 424 height 80
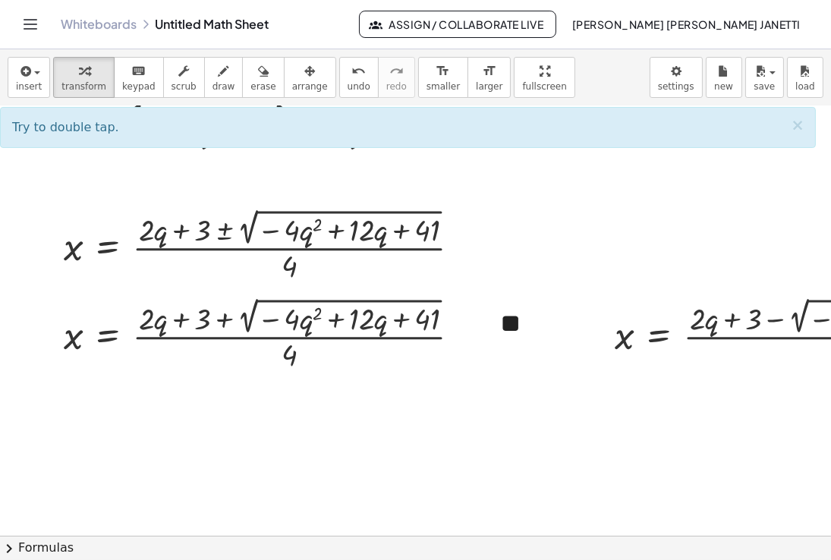
scroll to position [375, 0]
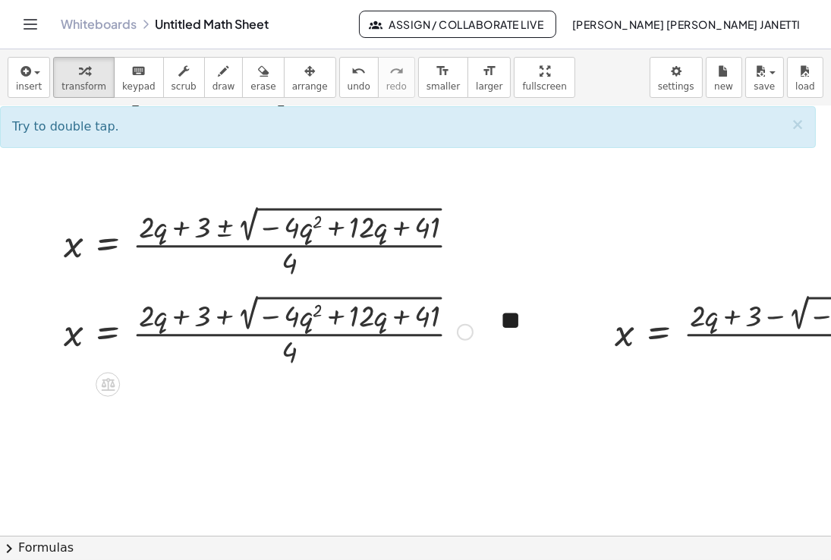
click at [469, 332] on div at bounding box center [465, 332] width 17 height 17
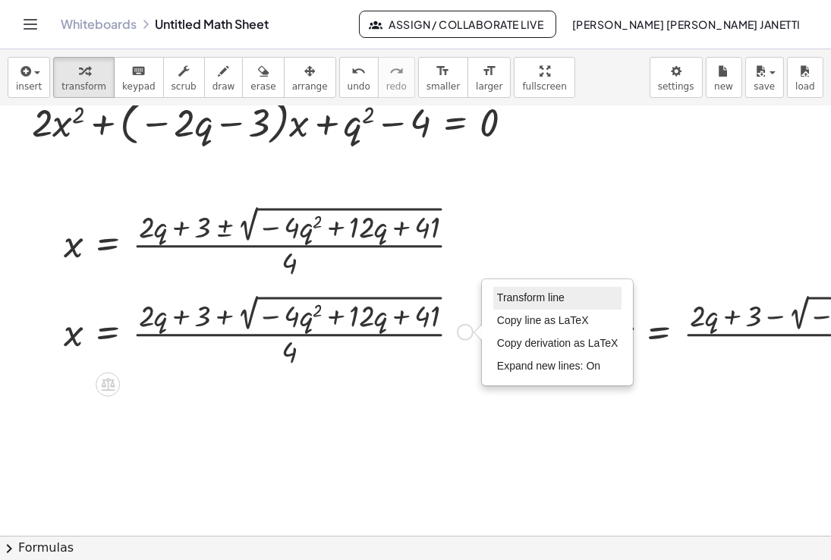
click at [523, 300] on span "Transform line" at bounding box center [531, 297] width 68 height 12
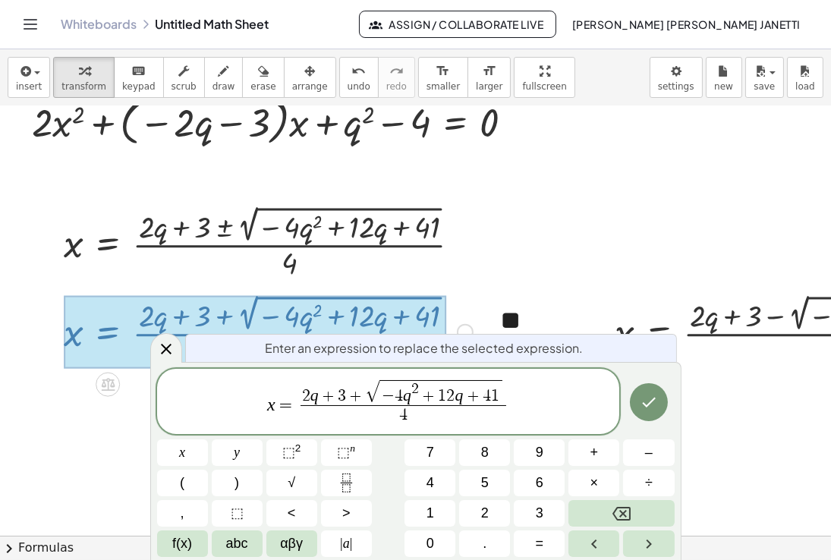
click at [273, 466] on div "x = 2 q + 3 + √ − 4 q 2 + 1 2 q + 4 1 4 ​ x y ⬚ 2 ⬚ n 7 8 9 + – ( ) √ 4 5 6 × ÷…" at bounding box center [416, 463] width 518 height 188
click at [278, 409] on span "=" at bounding box center [286, 405] width 22 height 18
click at [643, 409] on icon "Done" at bounding box center [649, 402] width 18 height 18
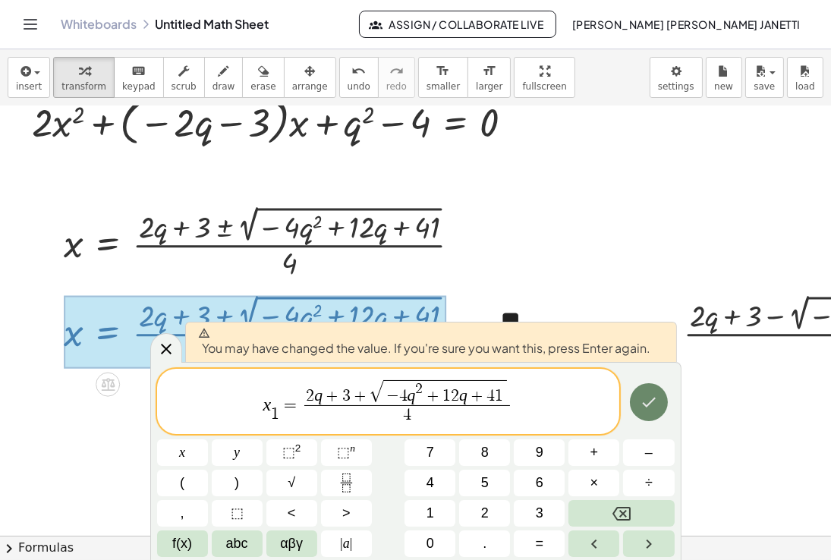
click at [643, 409] on icon "Done" at bounding box center [649, 402] width 18 height 18
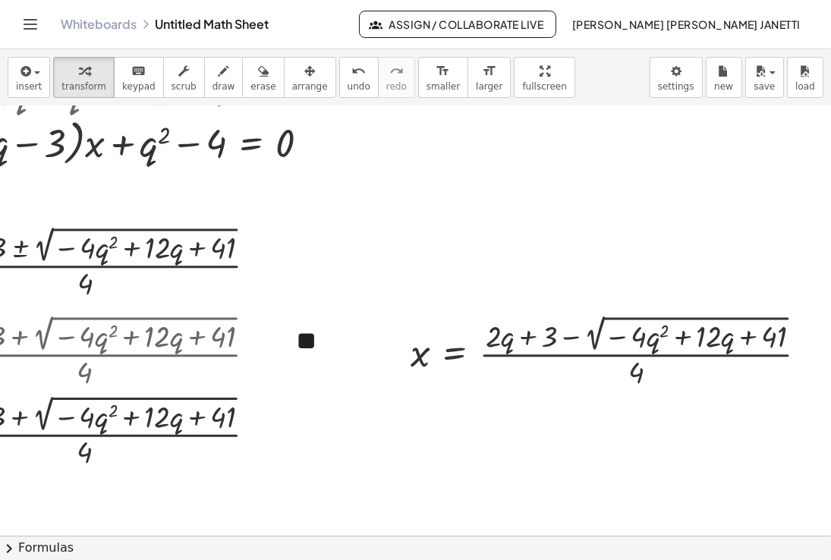
scroll to position [354, 219]
click at [804, 353] on div at bounding box center [812, 353] width 17 height 17
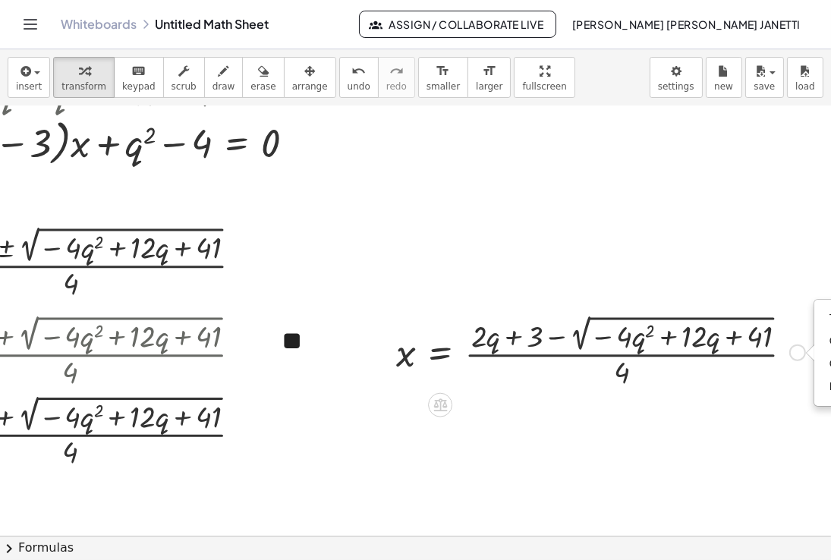
click at [793, 350] on div "Transform line Copy line as LaTeX Copy derivation as LaTeX Expand new lines: On" at bounding box center [797, 353] width 17 height 17
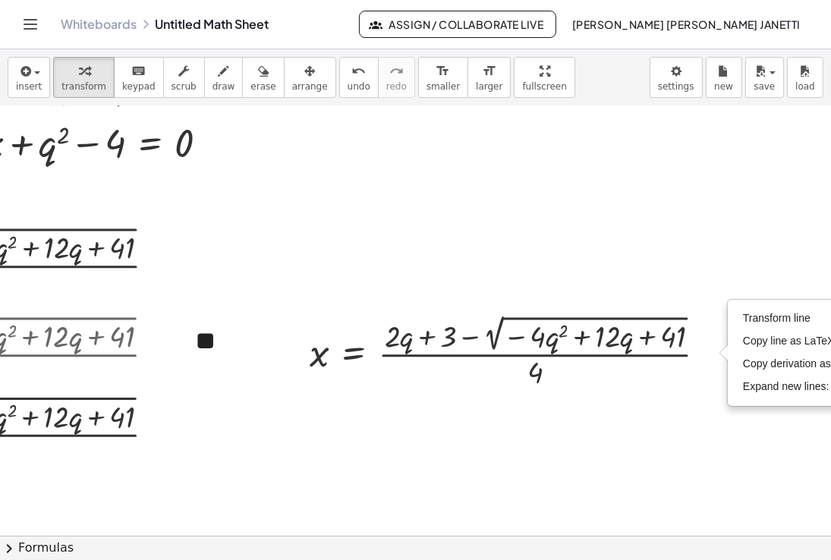
scroll to position [354, 322]
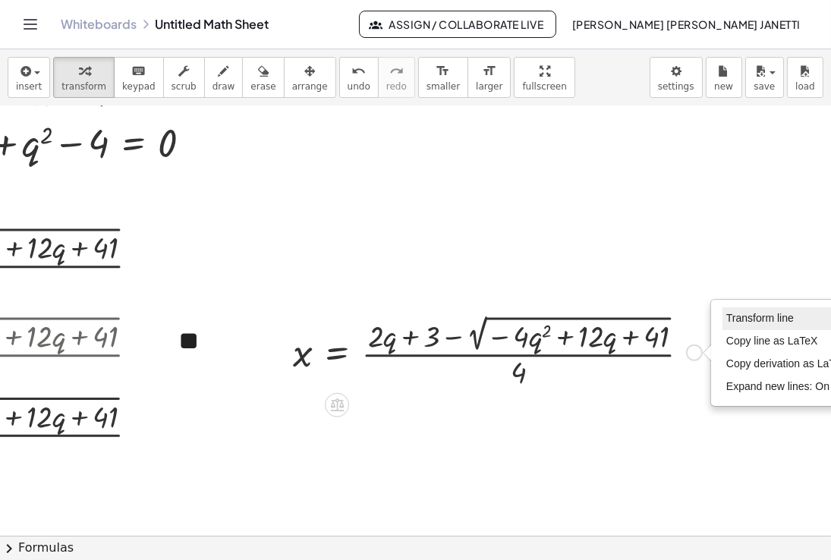
click at [750, 313] on span "Transform line" at bounding box center [760, 318] width 68 height 12
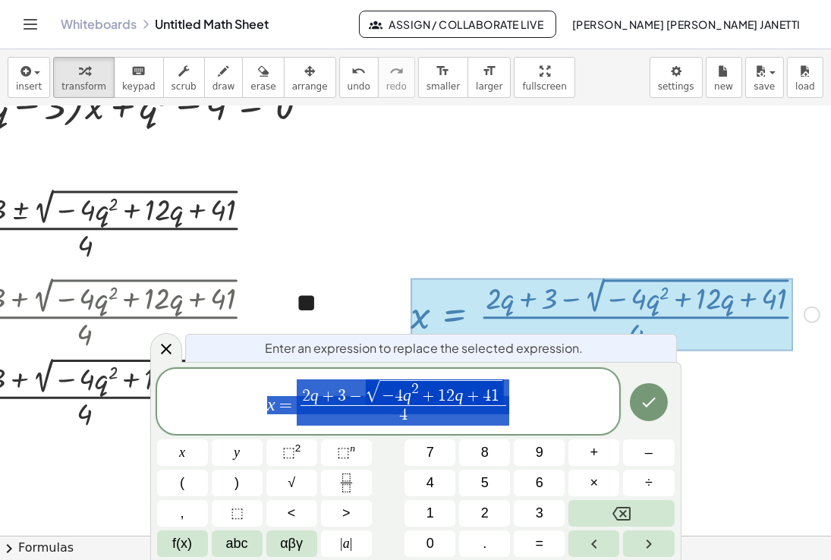
scroll to position [397, 219]
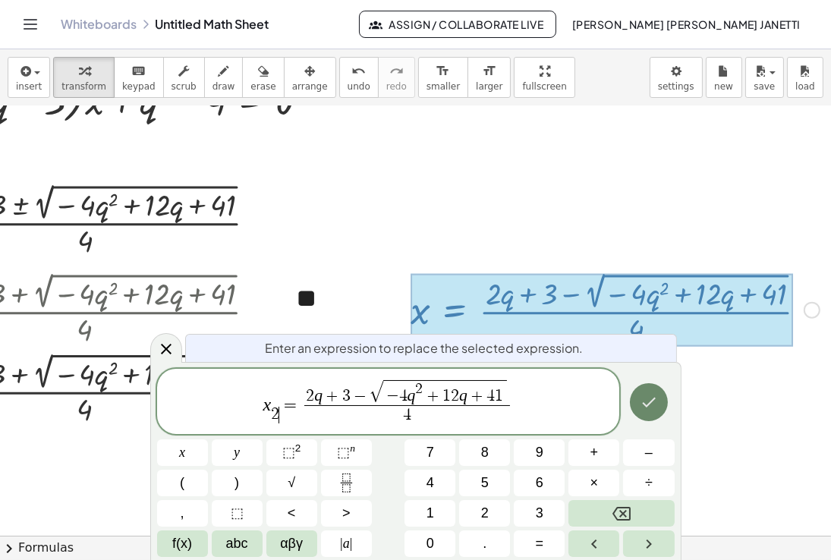
click at [650, 404] on icon "Done" at bounding box center [649, 402] width 18 height 18
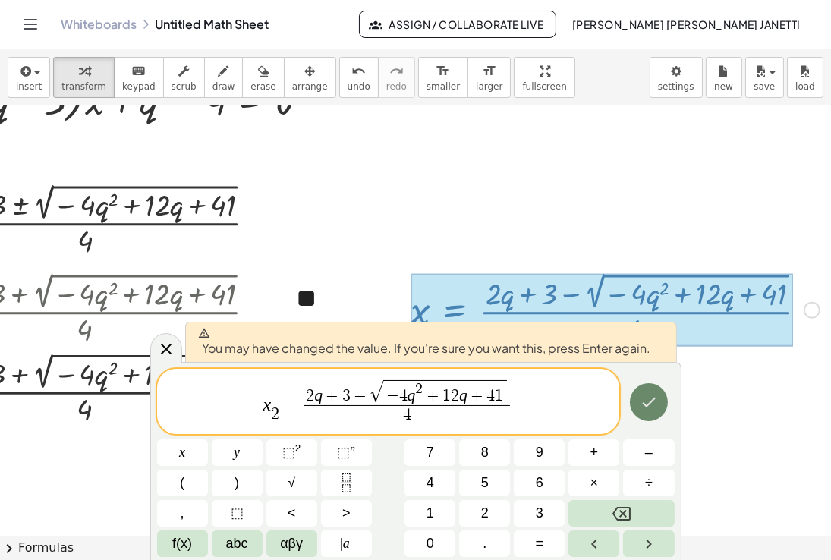
click at [643, 405] on icon "Done" at bounding box center [649, 402] width 18 height 18
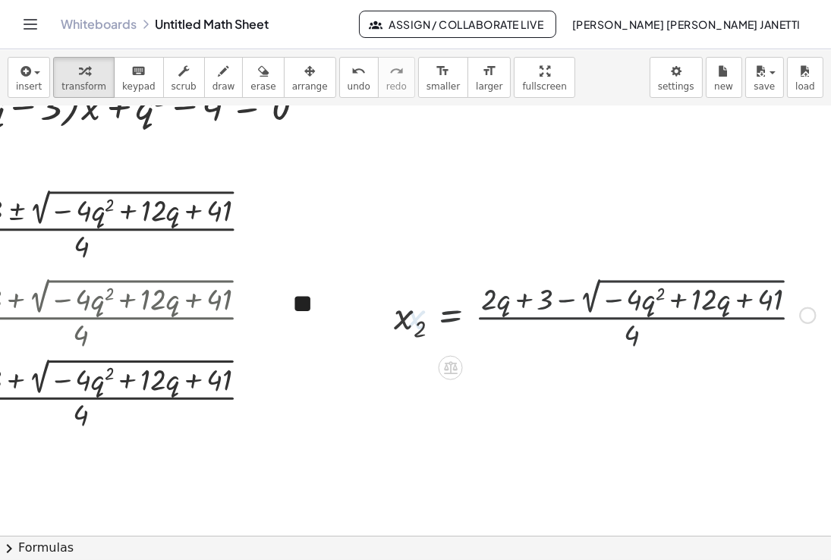
scroll to position [354, 219]
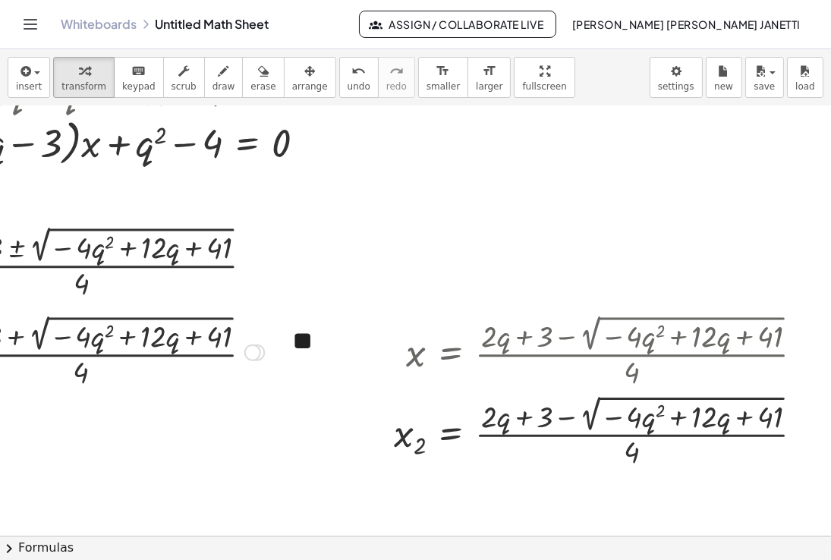
drag, startPoint x: 247, startPoint y: 436, endPoint x: 249, endPoint y: 346, distance: 89.6
click at [249, 346] on div "Transform line Copy line as LaTeX Copy derivation as LaTeX Expand new lines: On" at bounding box center [256, 353] width 17 height 17
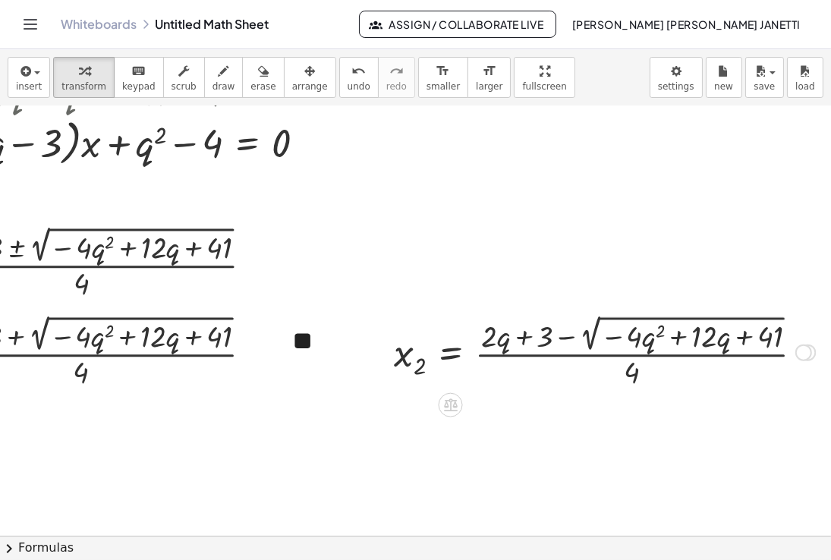
drag, startPoint x: 797, startPoint y: 428, endPoint x: 798, endPoint y: 339, distance: 88.8
click at [451, 353] on div "x 2 = · ( + · 2 · q + 3 − 2 √ ( − · 4 · q 2 + · 12 · q + 41 ) ) · 4 Transform l…" at bounding box center [451, 353] width 0 height 0
click at [798, 339] on div at bounding box center [604, 351] width 436 height 80
click at [353, 366] on div "**" at bounding box center [330, 341] width 106 height 68
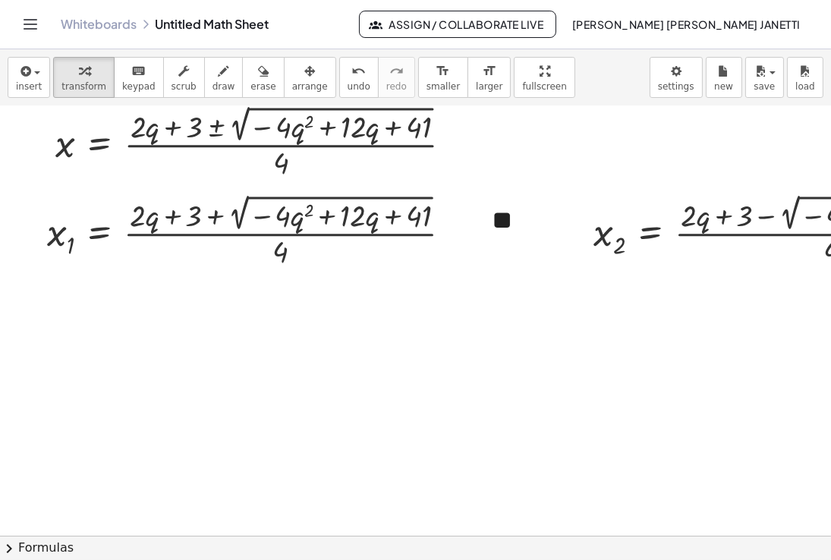
scroll to position [475, 5]
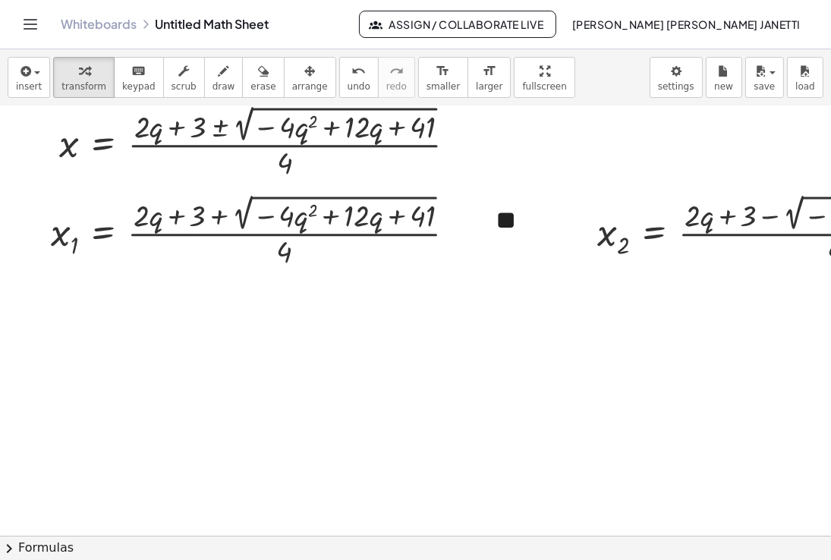
click at [200, 391] on div at bounding box center [514, 275] width 1039 height 1289
click at [209, 448] on div at bounding box center [514, 275] width 1039 height 1289
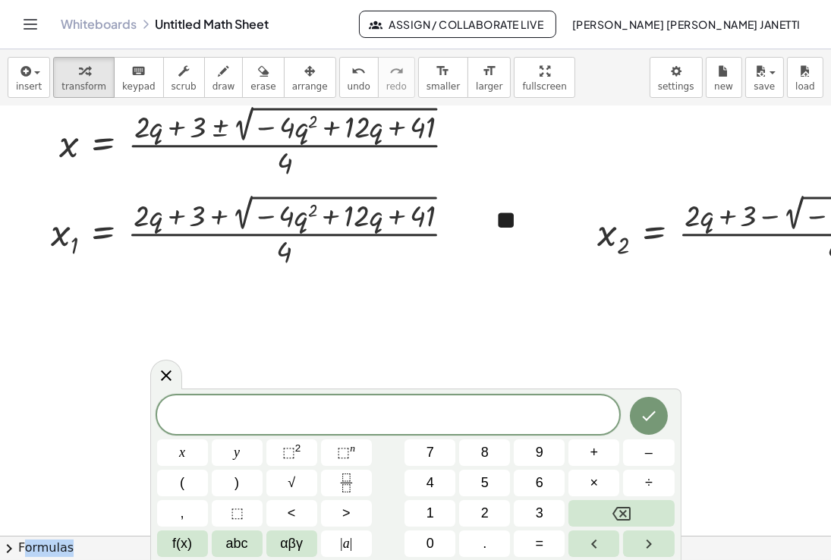
click at [209, 448] on div "x y ⬚ 2 ⬚ n 7 8 9 + – ( ) √ 4 5 6 × ÷ , ⬚ < > 1 2 3 f(x) abc αβγ | a | 0 . =" at bounding box center [416, 476] width 518 height 162
drag, startPoint x: 208, startPoint y: 448, endPoint x: 358, endPoint y: 324, distance: 194.6
click at [358, 324] on body "Graspable Math Activities Get Started Activity Bank Assigned Work Classes White…" at bounding box center [415, 280] width 831 height 560
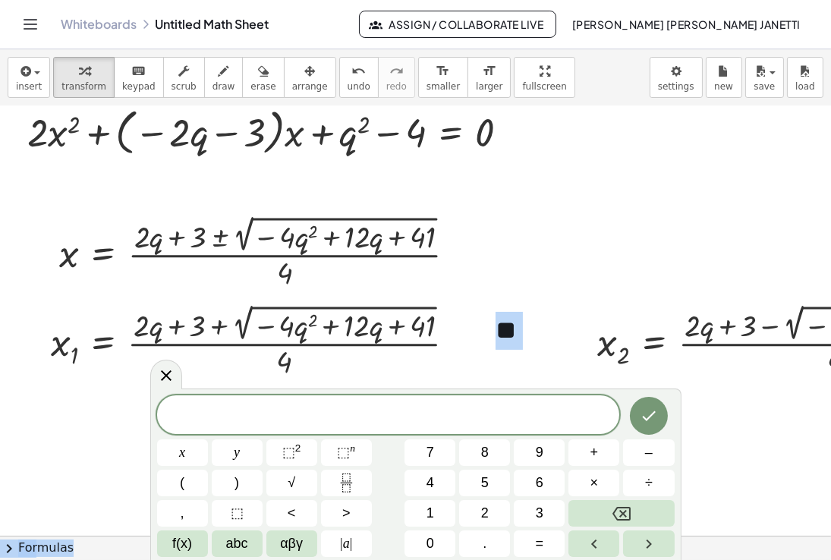
scroll to position [349, 5]
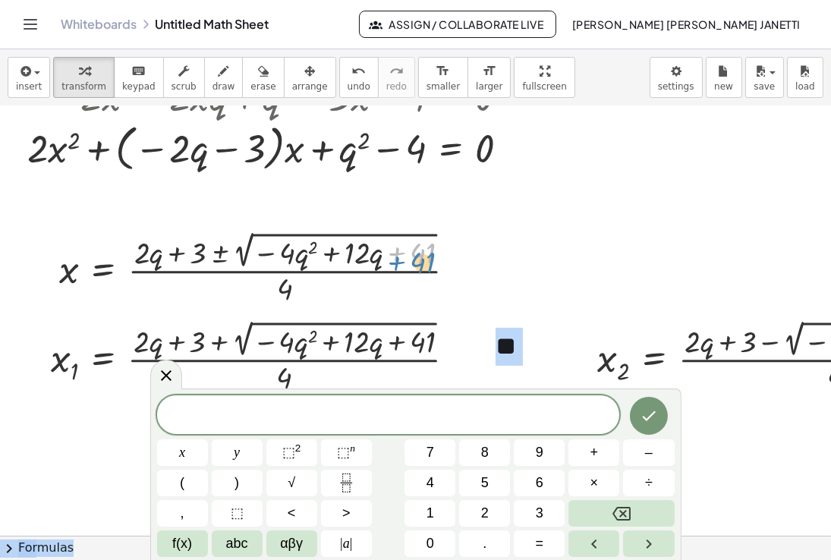
drag, startPoint x: 460, startPoint y: 276, endPoint x: 460, endPoint y: 268, distance: 8.3
click at [460, 268] on div at bounding box center [264, 268] width 424 height 80
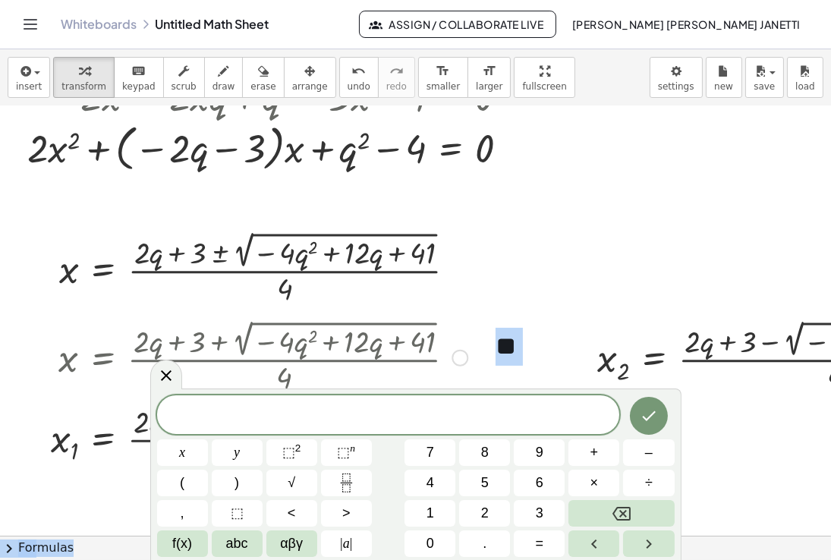
drag, startPoint x: 455, startPoint y: 359, endPoint x: 458, endPoint y: 445, distance: 86.6
click at [458, 445] on body "Graspable Math Activities Get Started Activity Bank Assigned Work Classes White…" at bounding box center [415, 280] width 831 height 560
click at [641, 360] on div at bounding box center [808, 356] width 436 height 80
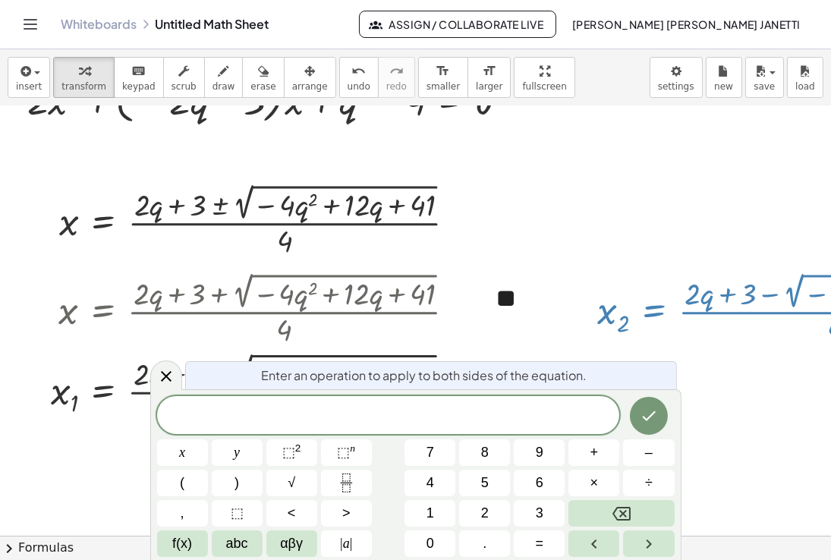
scroll to position [759, 5]
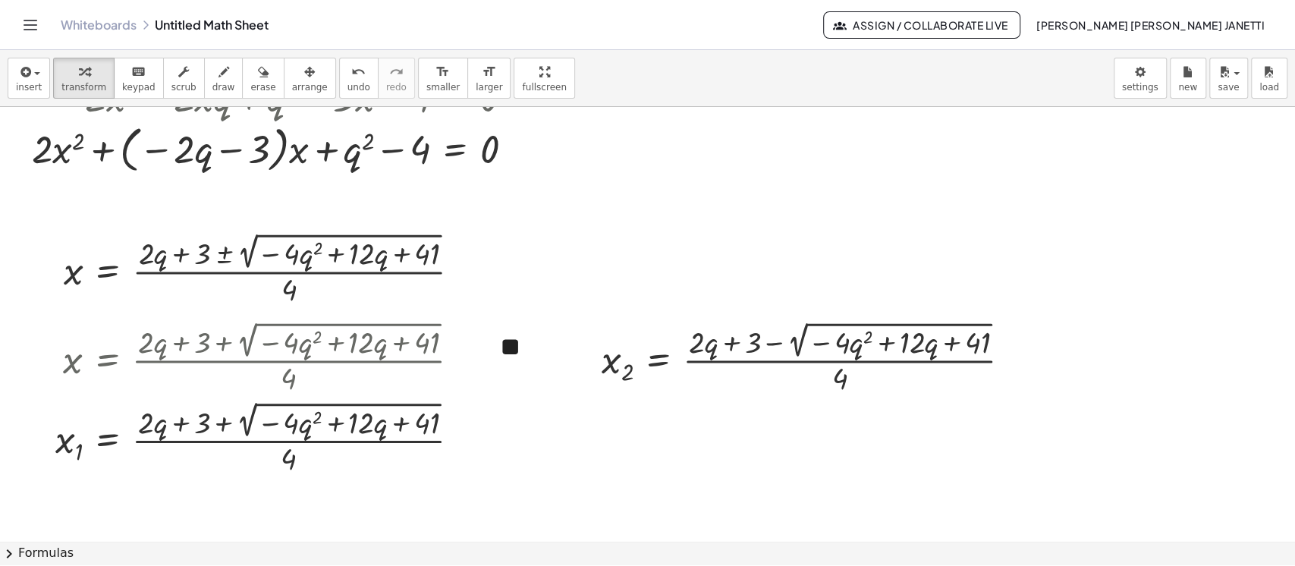
scroll to position [349, 0]
click at [830, 361] on div at bounding box center [1011, 358] width 17 height 17
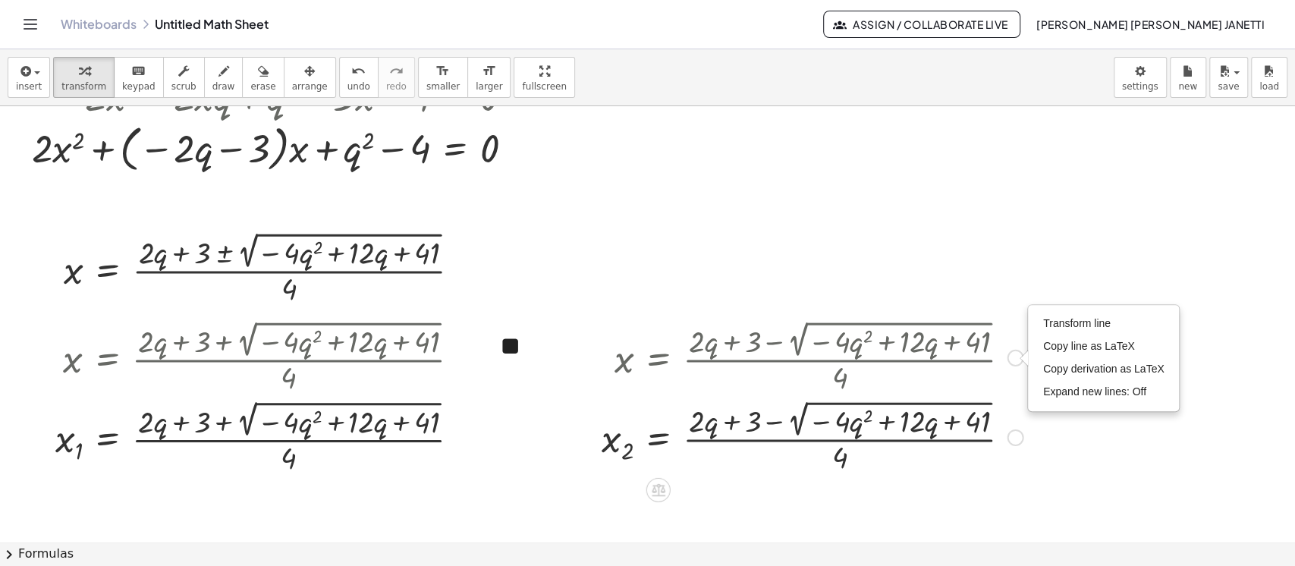
drag, startPoint x: 1014, startPoint y: 361, endPoint x: 1034, endPoint y: 445, distance: 86.7
click at [830, 445] on div "y = − x + q + x 2 + y 2 − · 3 · x − 4 = 0 + x 2 + ( − x + q ) 2 − · 3 · x − 4 =…" at bounding box center [647, 401] width 1295 height 1289
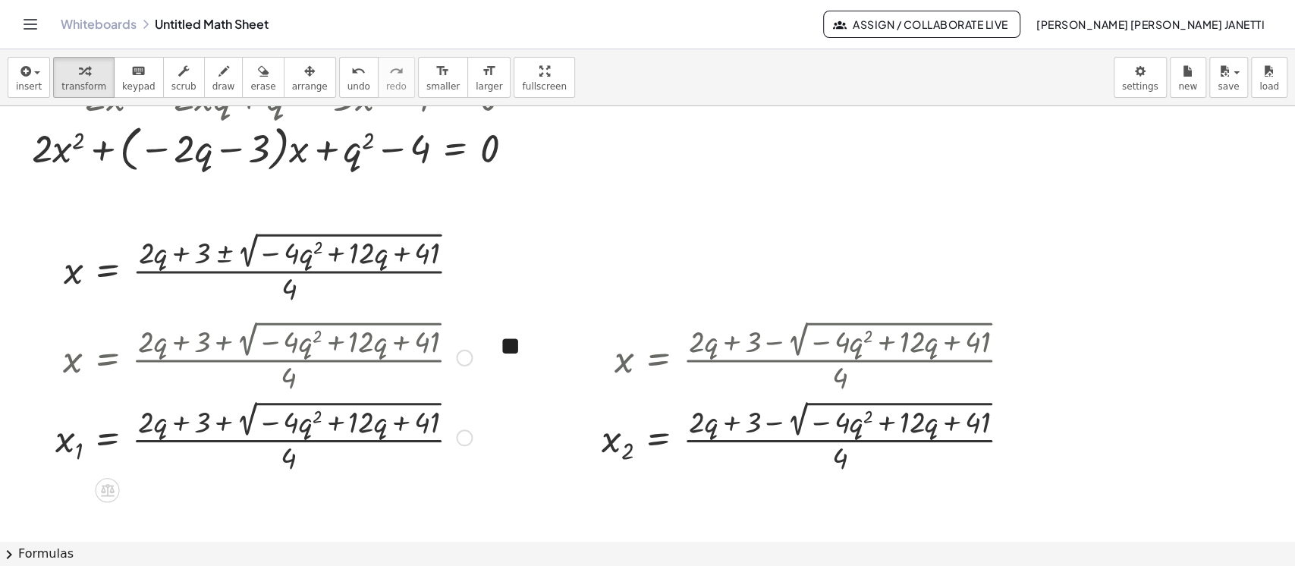
click at [460, 353] on div at bounding box center [464, 358] width 17 height 17
click at [516, 338] on span "Go back to this line" at bounding box center [541, 335] width 90 height 12
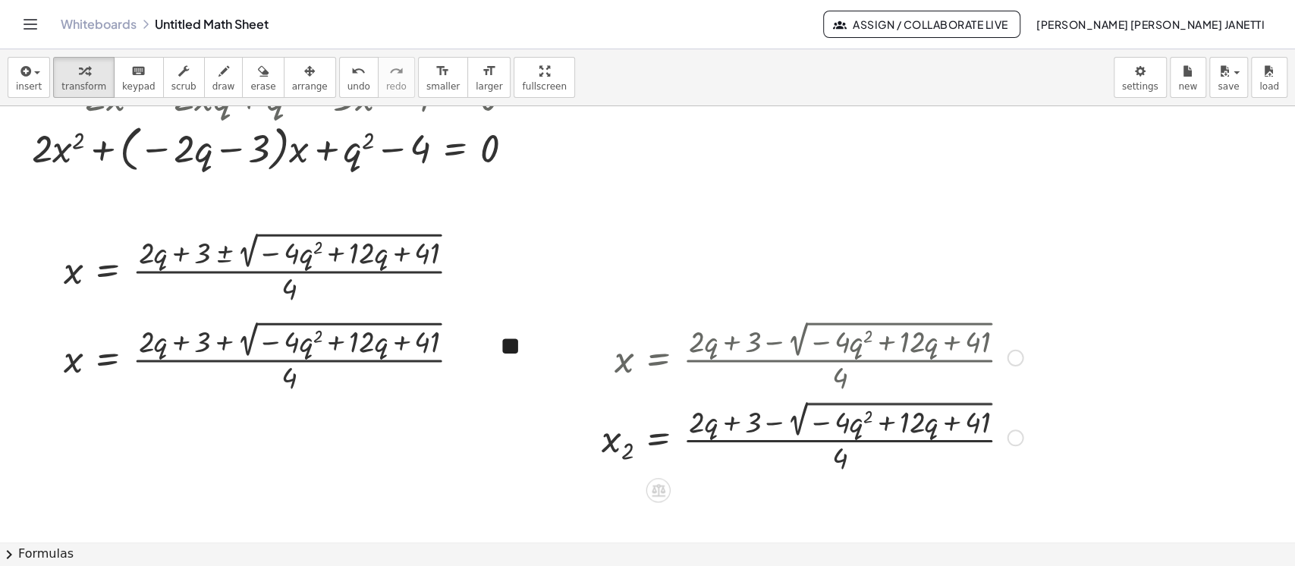
click at [830, 354] on div at bounding box center [1015, 358] width 17 height 17
click at [830, 329] on span "Go back to this line" at bounding box center [1092, 335] width 90 height 12
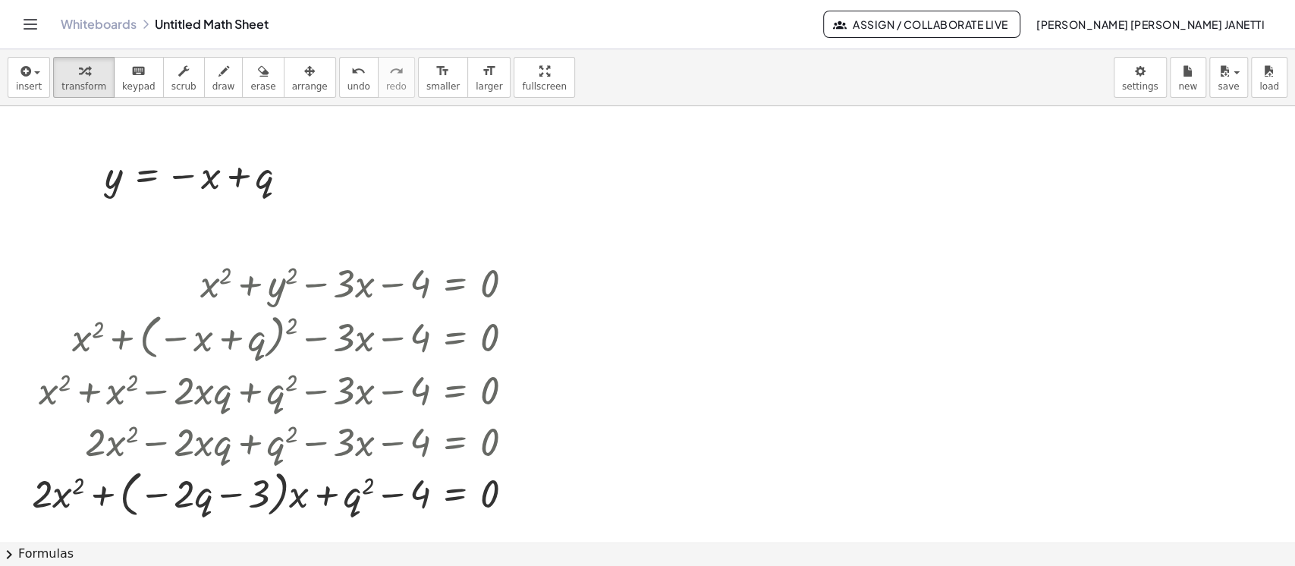
scroll to position [0, 0]
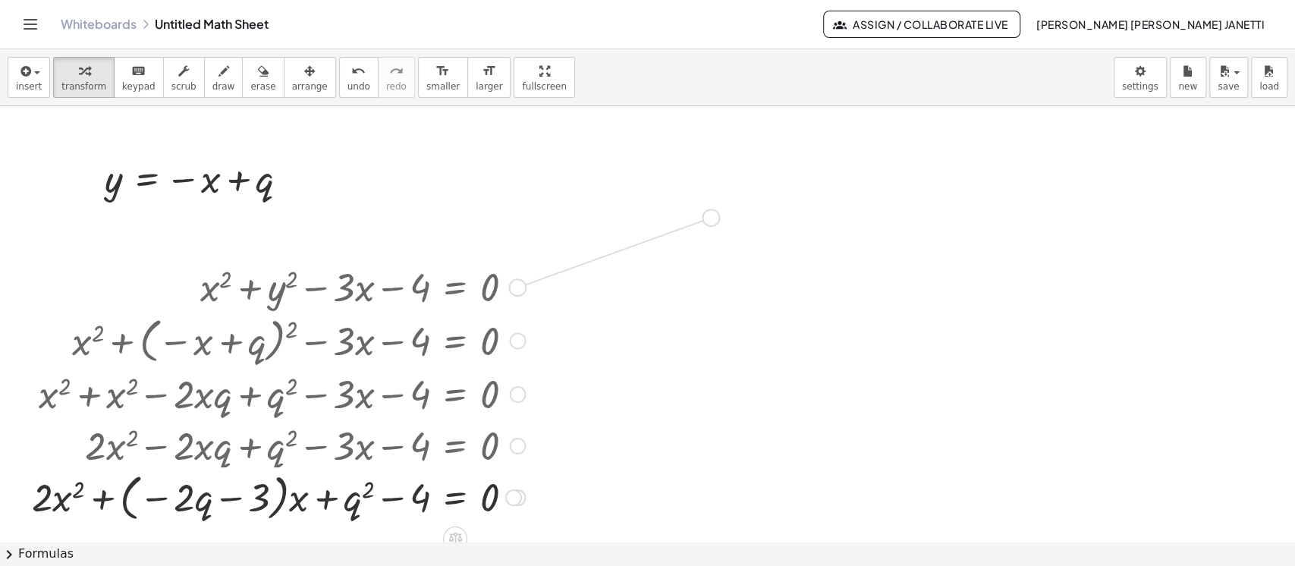
drag, startPoint x: 518, startPoint y: 293, endPoint x: 716, endPoint y: 219, distance: 212.0
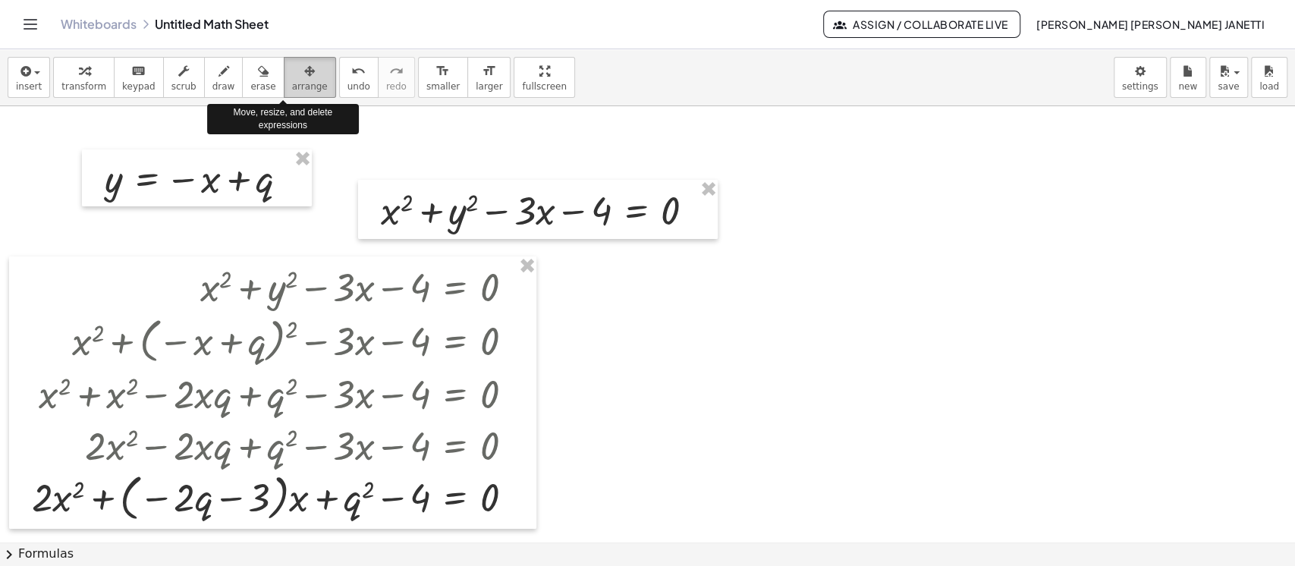
click at [292, 88] on span "arrange" at bounding box center [310, 86] width 36 height 11
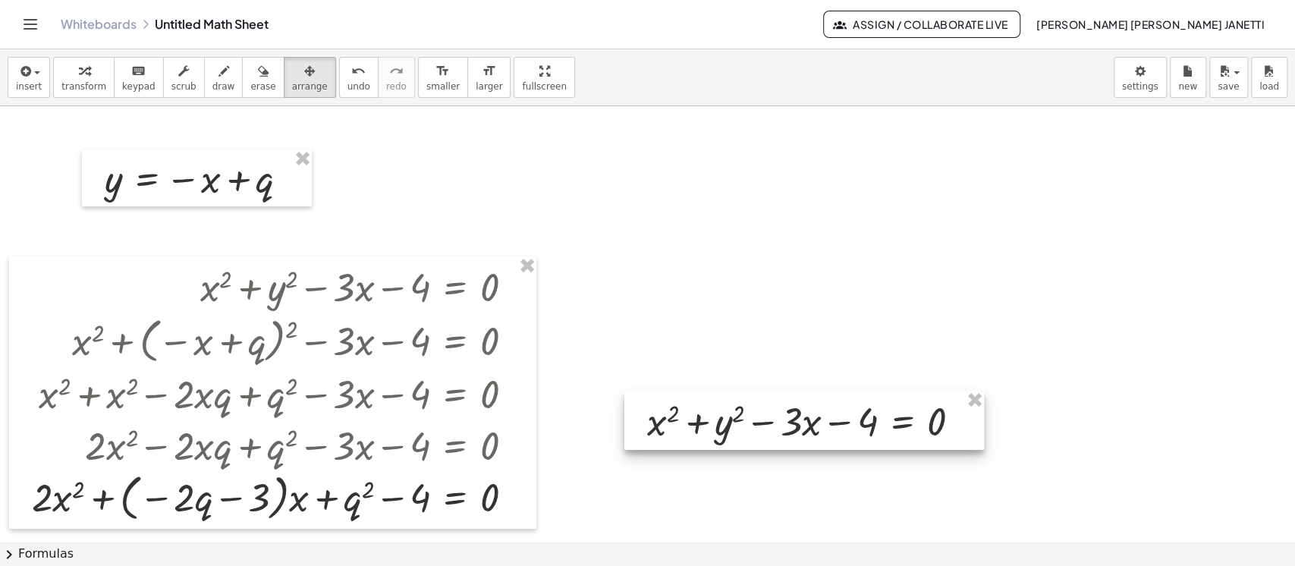
drag, startPoint x: 508, startPoint y: 211, endPoint x: 783, endPoint y: 464, distance: 373.8
click at [783, 450] on div at bounding box center [805, 420] width 360 height 59
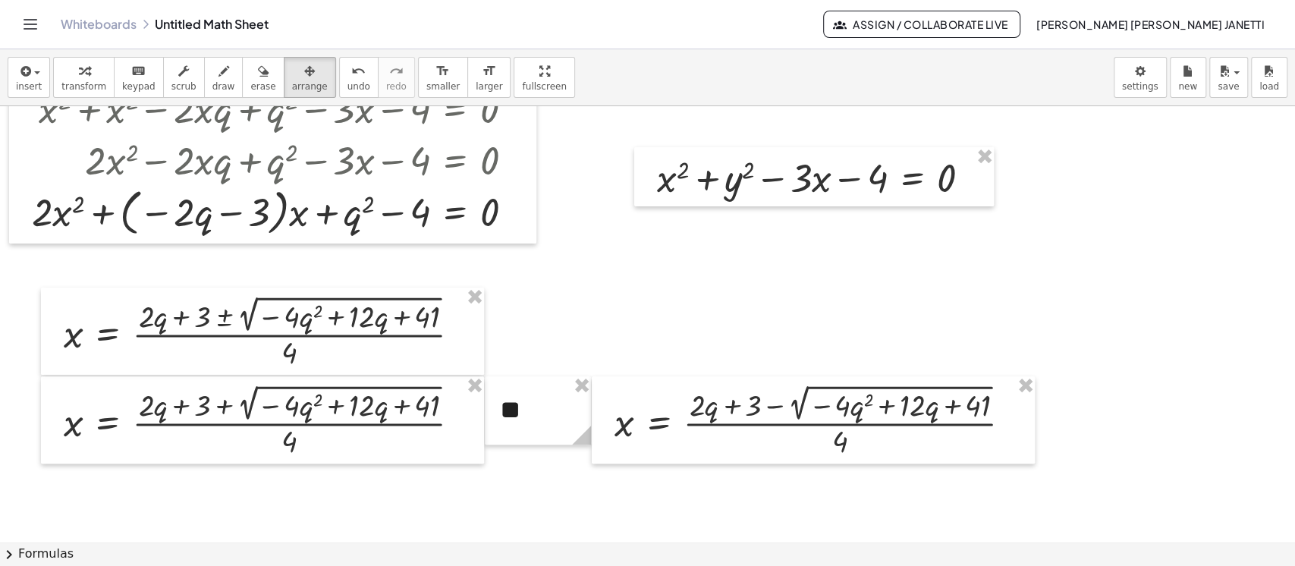
scroll to position [247, 0]
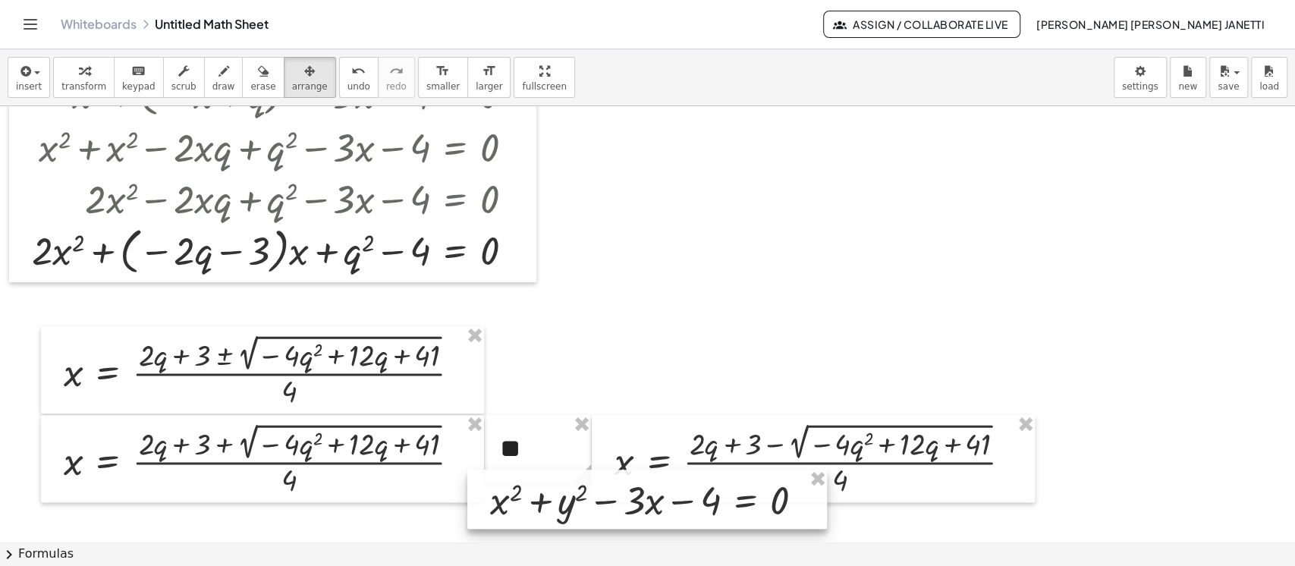
drag, startPoint x: 793, startPoint y: 224, endPoint x: 610, endPoint y: 524, distance: 351.1
click at [610, 524] on div at bounding box center [647, 499] width 360 height 59
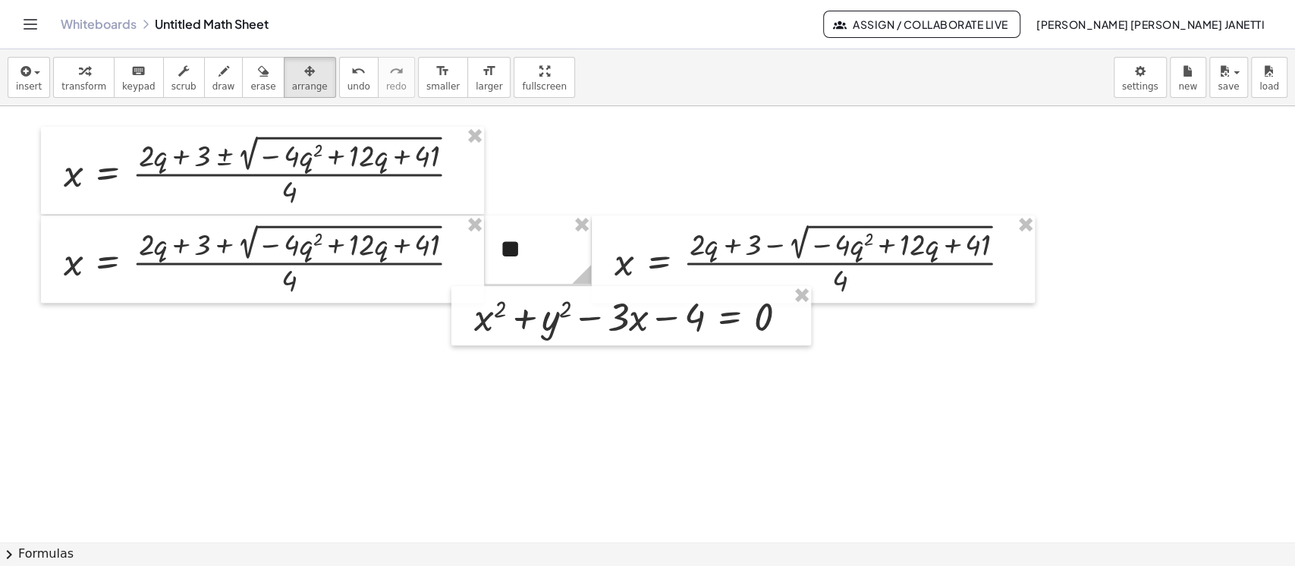
scroll to position [470, 0]
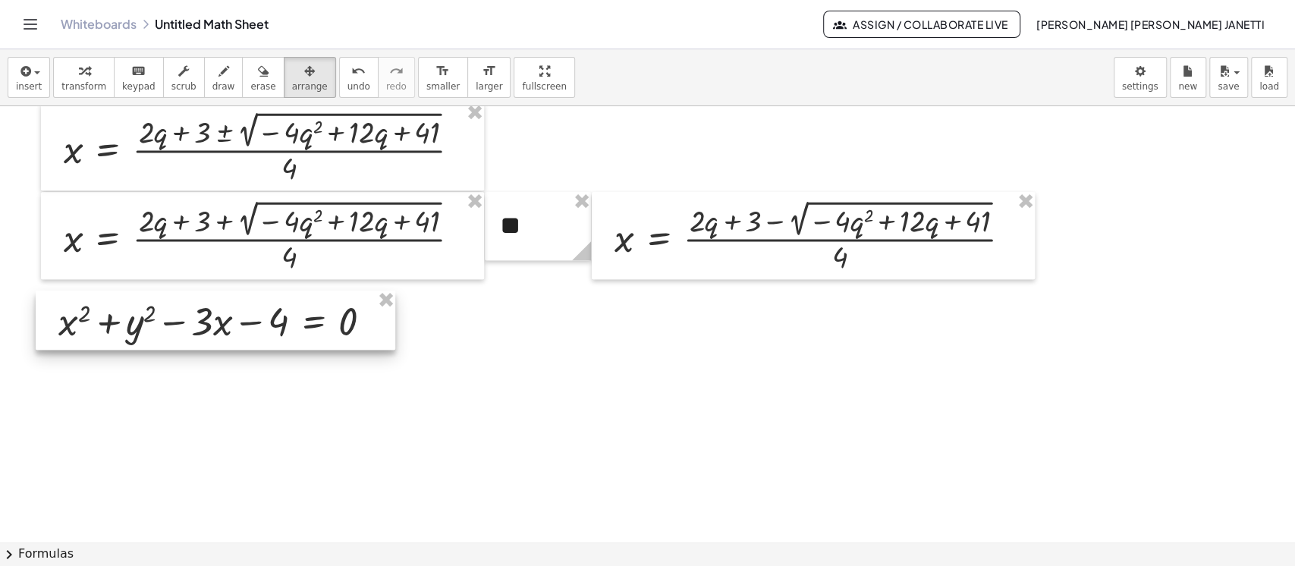
drag, startPoint x: 668, startPoint y: 319, endPoint x: 253, endPoint y: 347, distance: 416.0
click at [253, 347] on div at bounding box center [216, 320] width 360 height 59
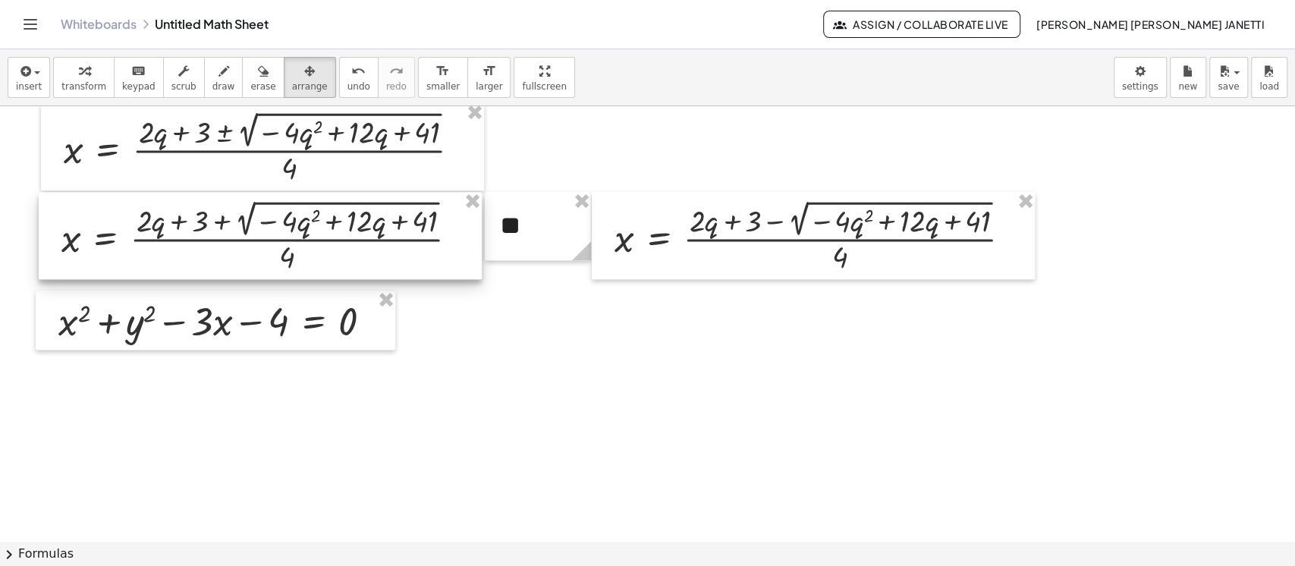
click at [64, 227] on div at bounding box center [260, 235] width 443 height 87
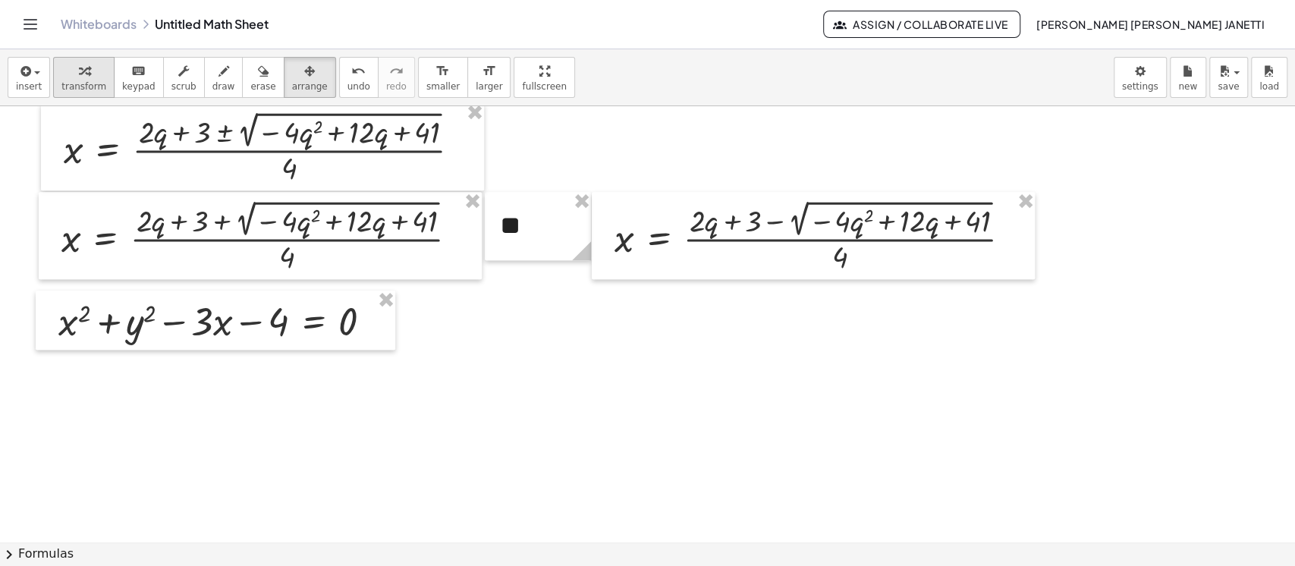
click at [77, 82] on span "transform" at bounding box center [83, 86] width 45 height 11
drag, startPoint x: 71, startPoint y: 242, endPoint x: 68, endPoint y: 344, distance: 101.7
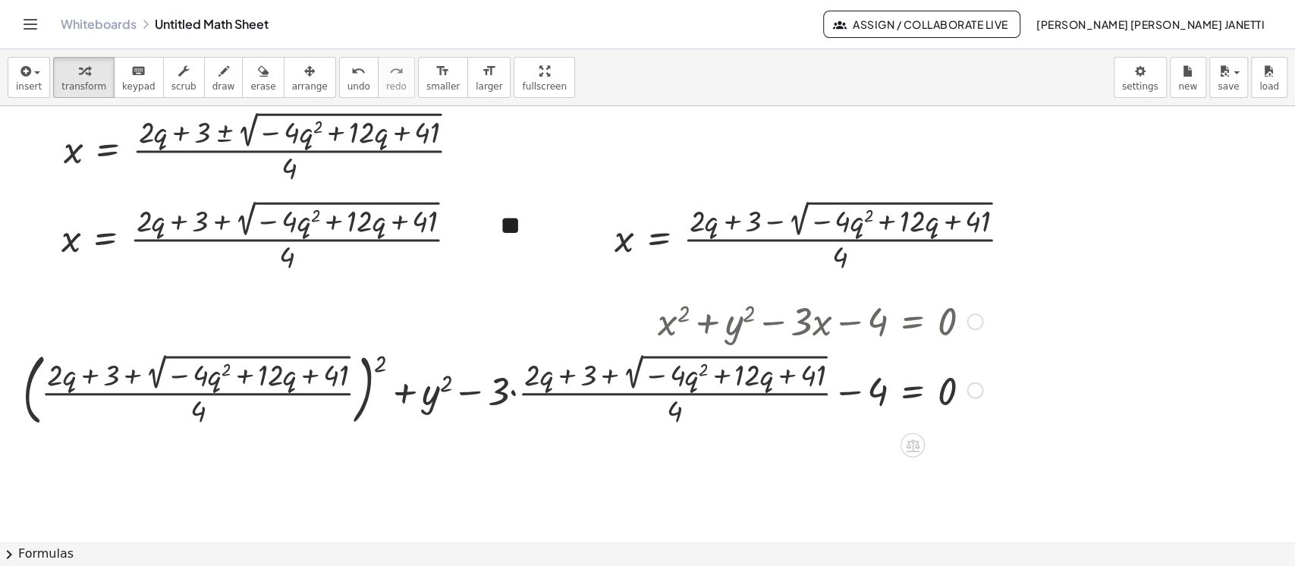
click at [72, 413] on div at bounding box center [502, 389] width 975 height 86
click at [382, 363] on div at bounding box center [502, 389] width 975 height 86
click at [374, 362] on div at bounding box center [502, 389] width 975 height 86
click at [377, 361] on div at bounding box center [502, 389] width 975 height 86
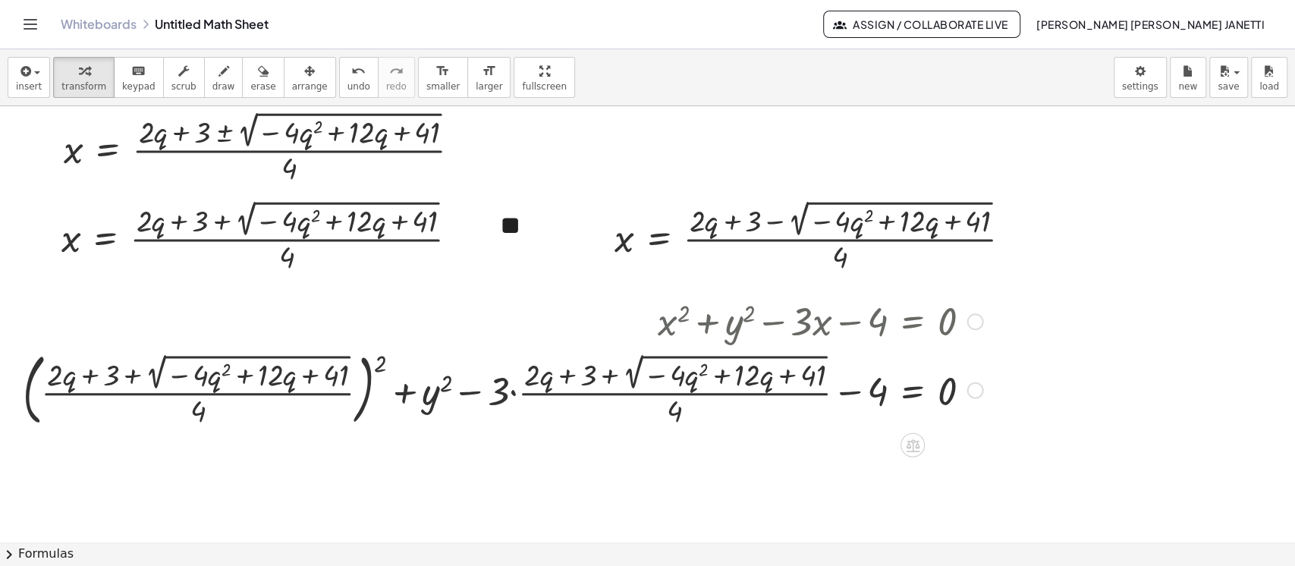
click at [377, 361] on div at bounding box center [502, 389] width 975 height 86
drag, startPoint x: 377, startPoint y: 361, endPoint x: 258, endPoint y: 361, distance: 119.1
click at [258, 361] on div at bounding box center [502, 389] width 975 height 86
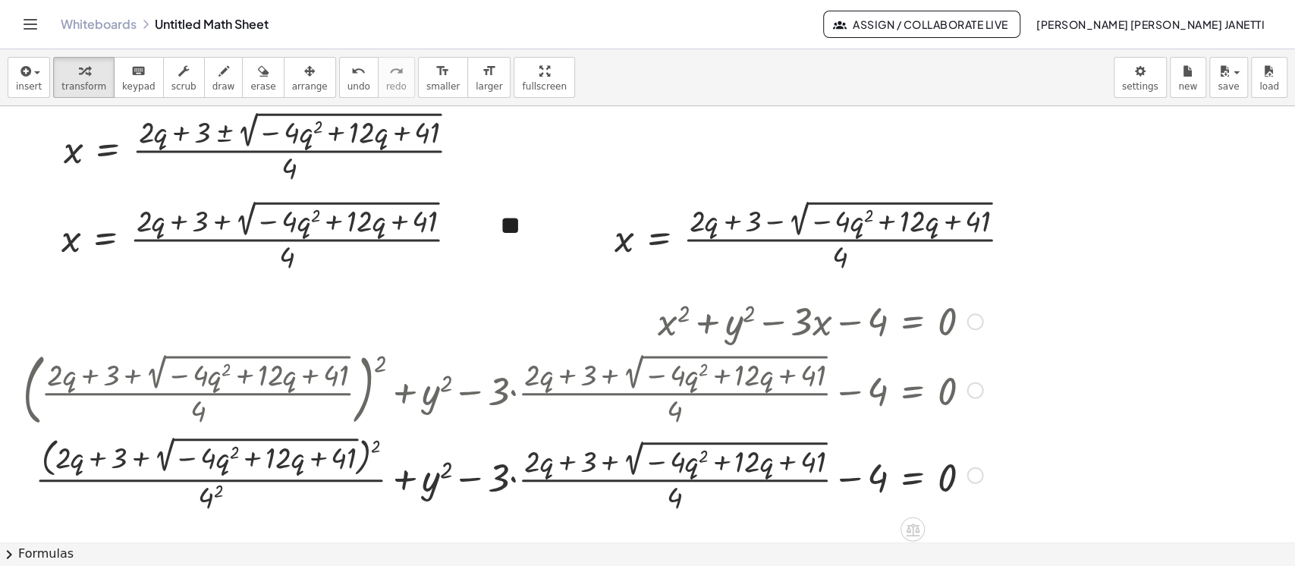
click at [375, 449] on div at bounding box center [502, 474] width 975 height 84
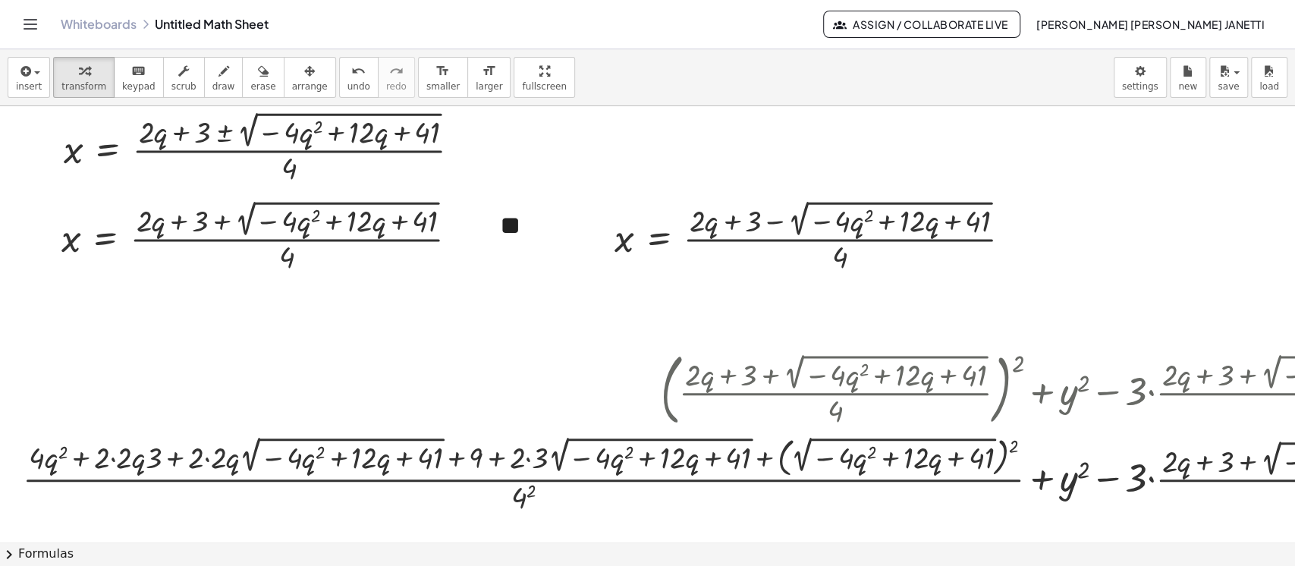
scroll to position [477, 0]
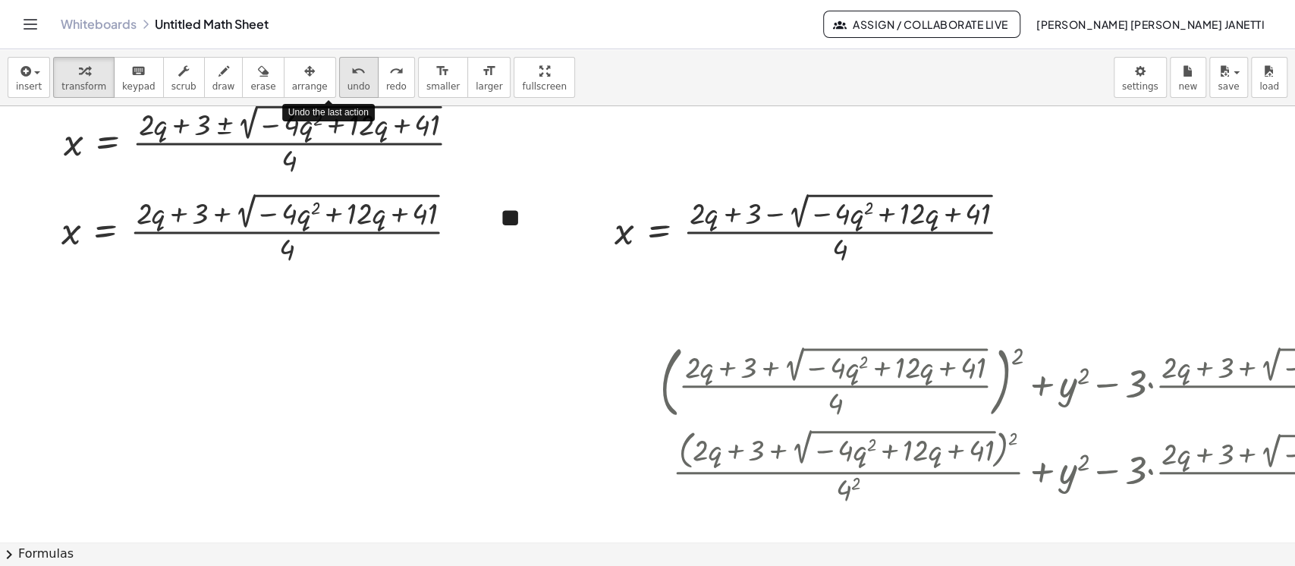
click at [348, 83] on span "undo" at bounding box center [359, 86] width 23 height 11
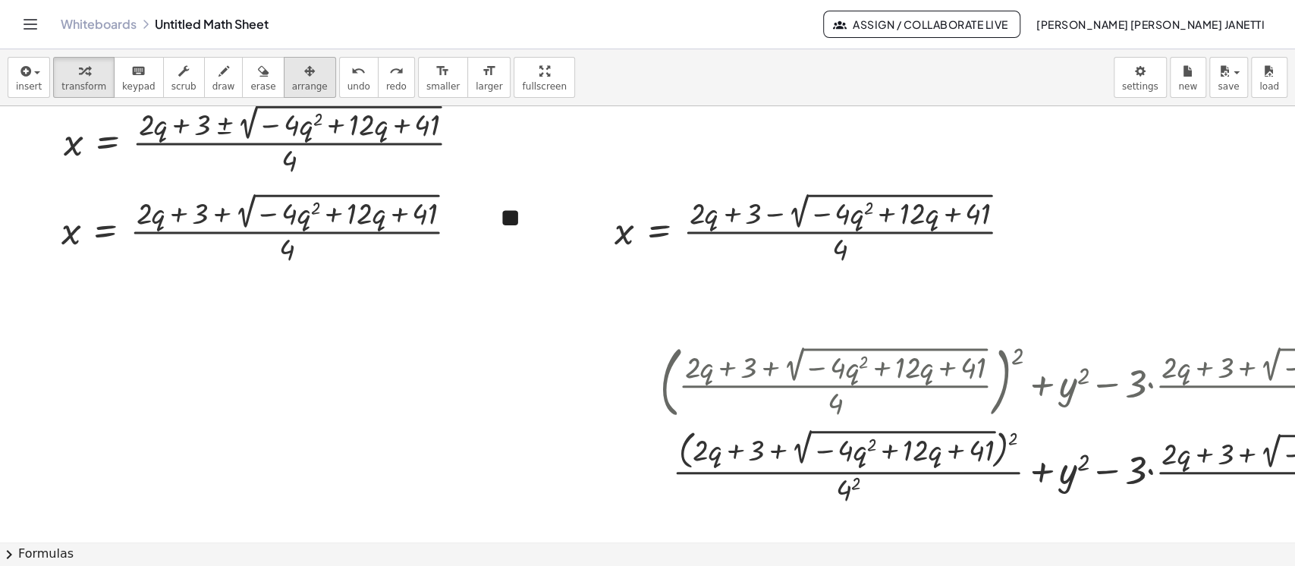
click at [304, 76] on icon "button" at bounding box center [309, 71] width 11 height 18
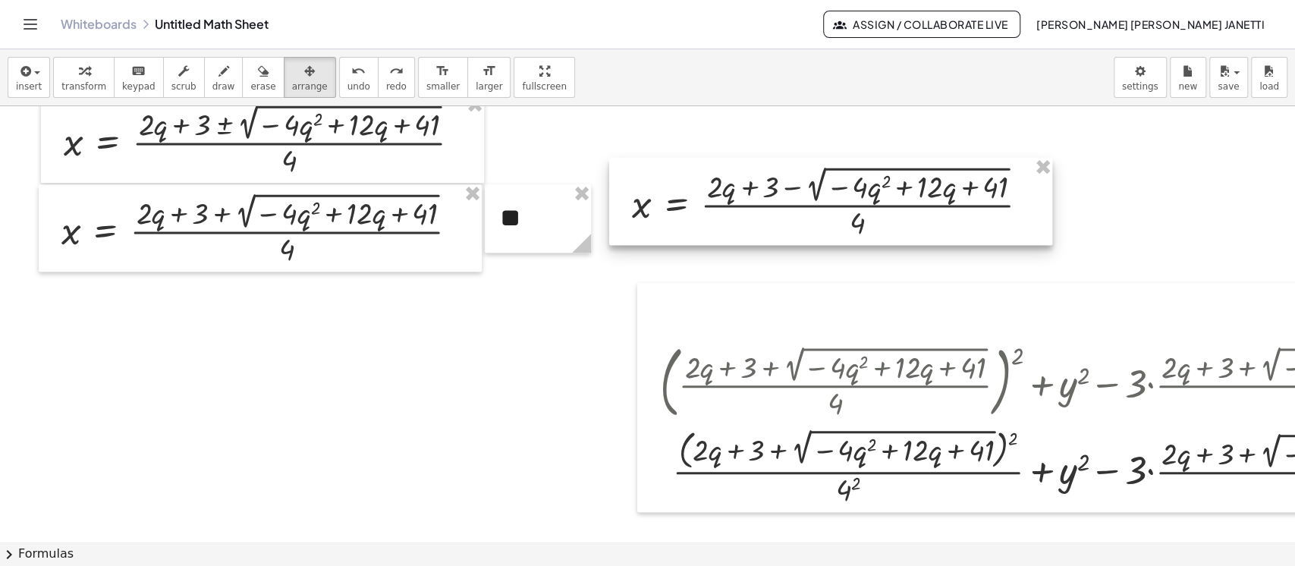
drag, startPoint x: 785, startPoint y: 243, endPoint x: 804, endPoint y: 216, distance: 32.2
click at [804, 216] on div at bounding box center [830, 201] width 443 height 87
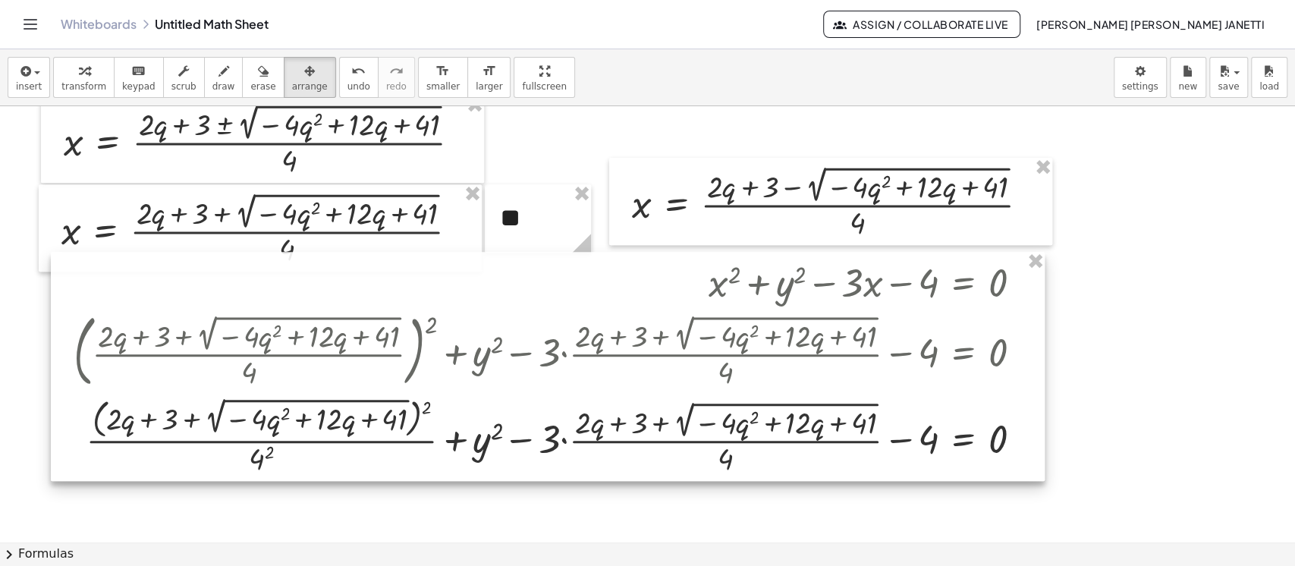
drag, startPoint x: 839, startPoint y: 310, endPoint x: 250, endPoint y: 278, distance: 590.5
click at [250, 278] on div at bounding box center [548, 366] width 994 height 229
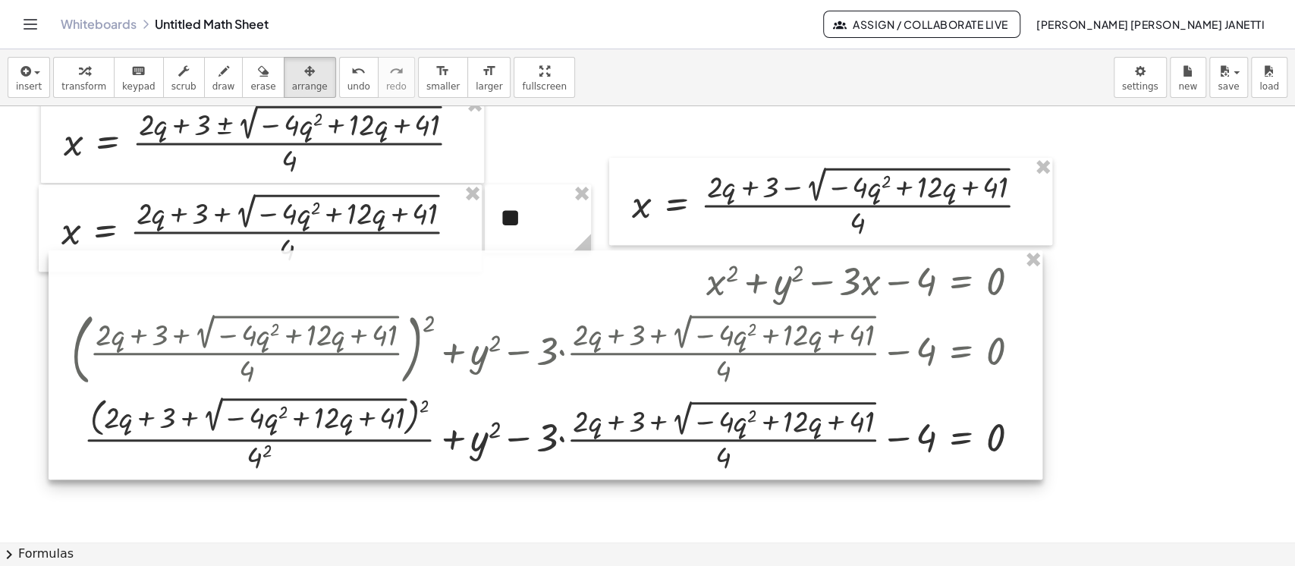
click at [551, 416] on div at bounding box center [546, 364] width 994 height 229
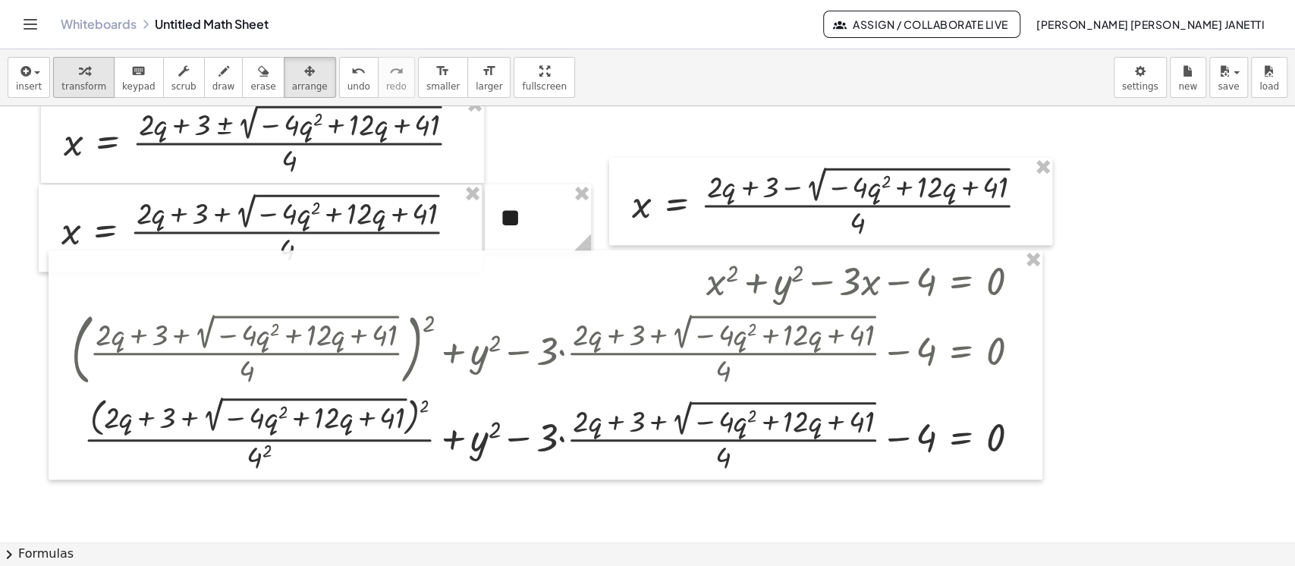
click at [79, 82] on span "transform" at bounding box center [83, 86] width 45 height 11
click at [830, 352] on div at bounding box center [1023, 349] width 17 height 17
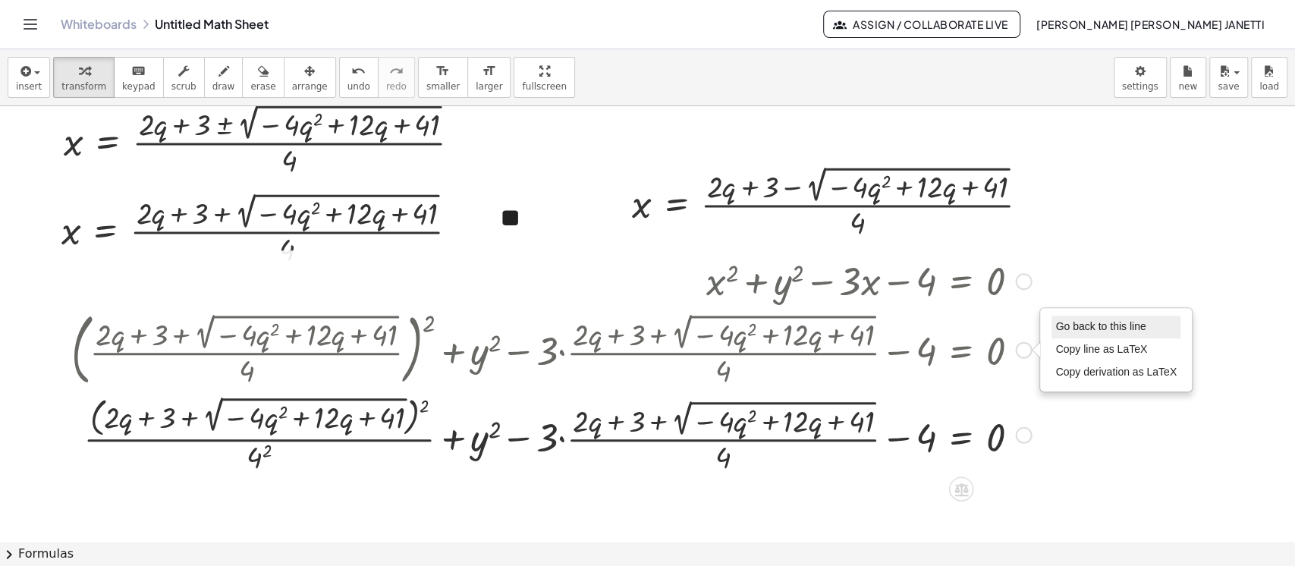
click at [830, 329] on span "Go back to this line" at bounding box center [1101, 326] width 90 height 12
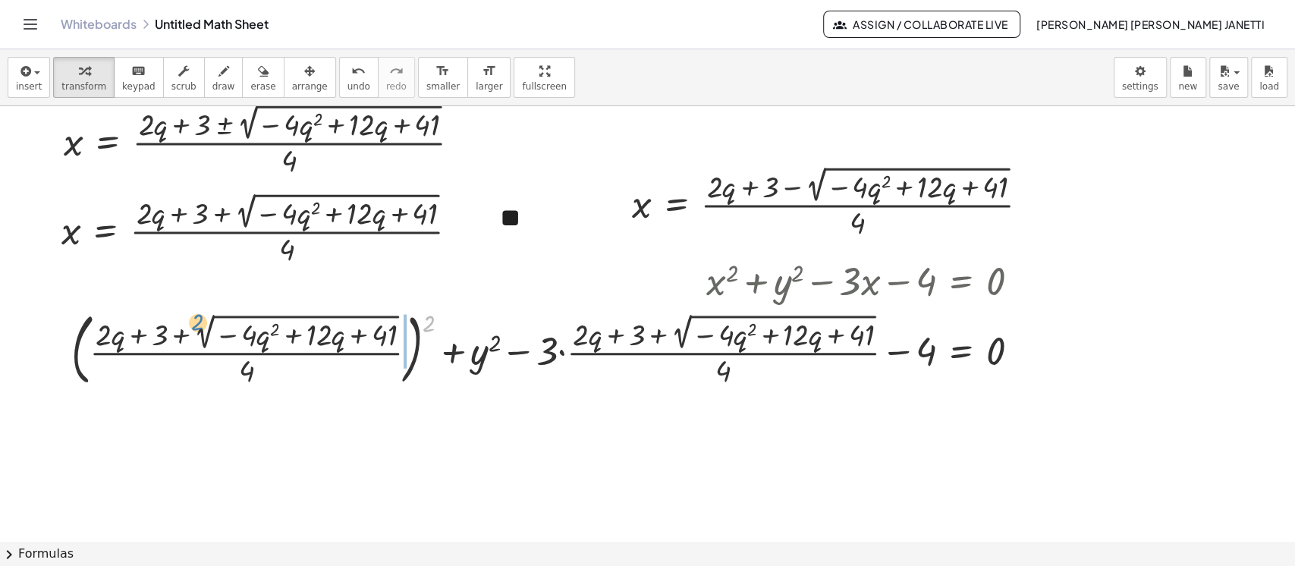
drag, startPoint x: 426, startPoint y: 325, endPoint x: 194, endPoint y: 325, distance: 231.4
click at [194, 325] on div at bounding box center [551, 349] width 975 height 86
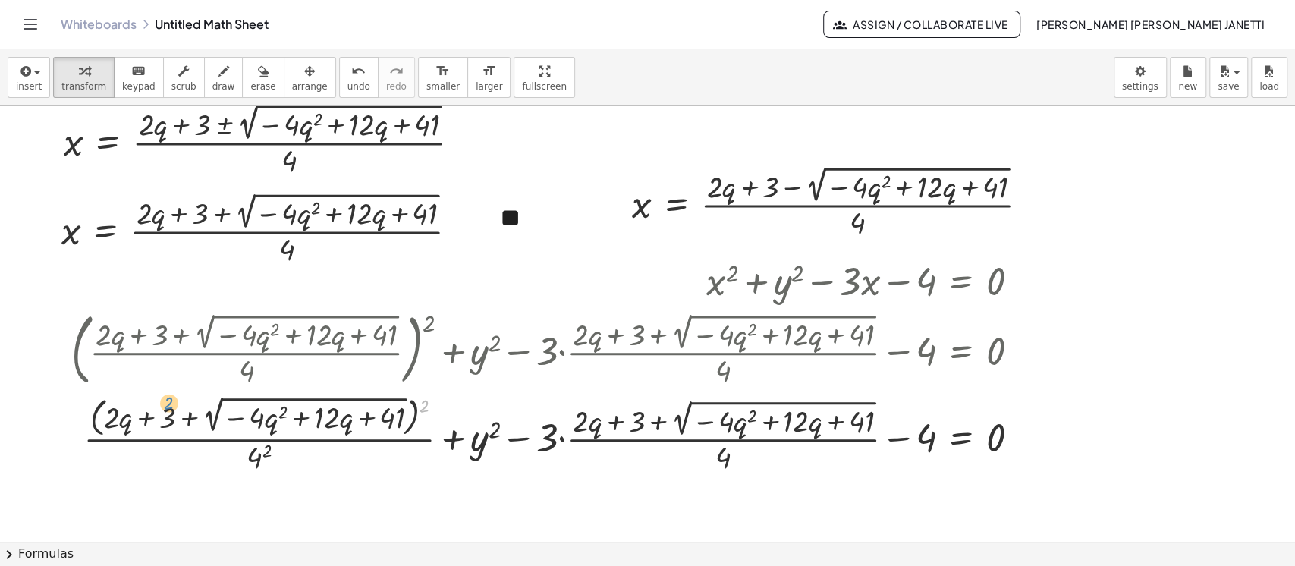
drag, startPoint x: 423, startPoint y: 404, endPoint x: 166, endPoint y: 405, distance: 257.2
click at [166, 405] on div at bounding box center [551, 434] width 975 height 84
click at [424, 410] on div at bounding box center [551, 434] width 975 height 84
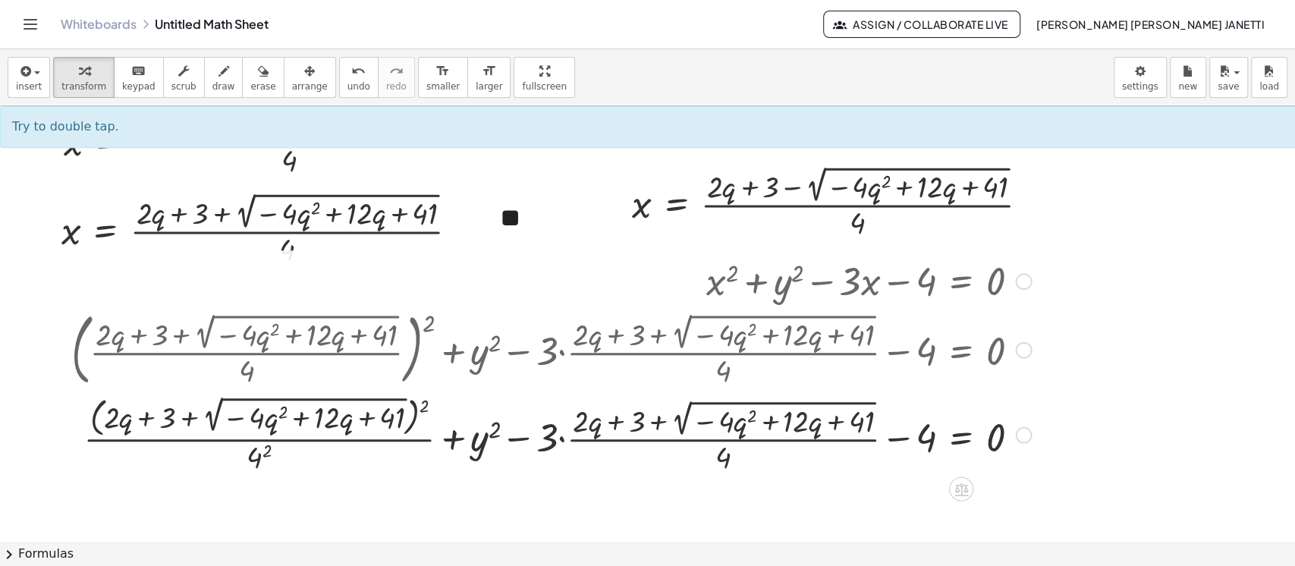
click at [423, 404] on div at bounding box center [551, 434] width 975 height 84
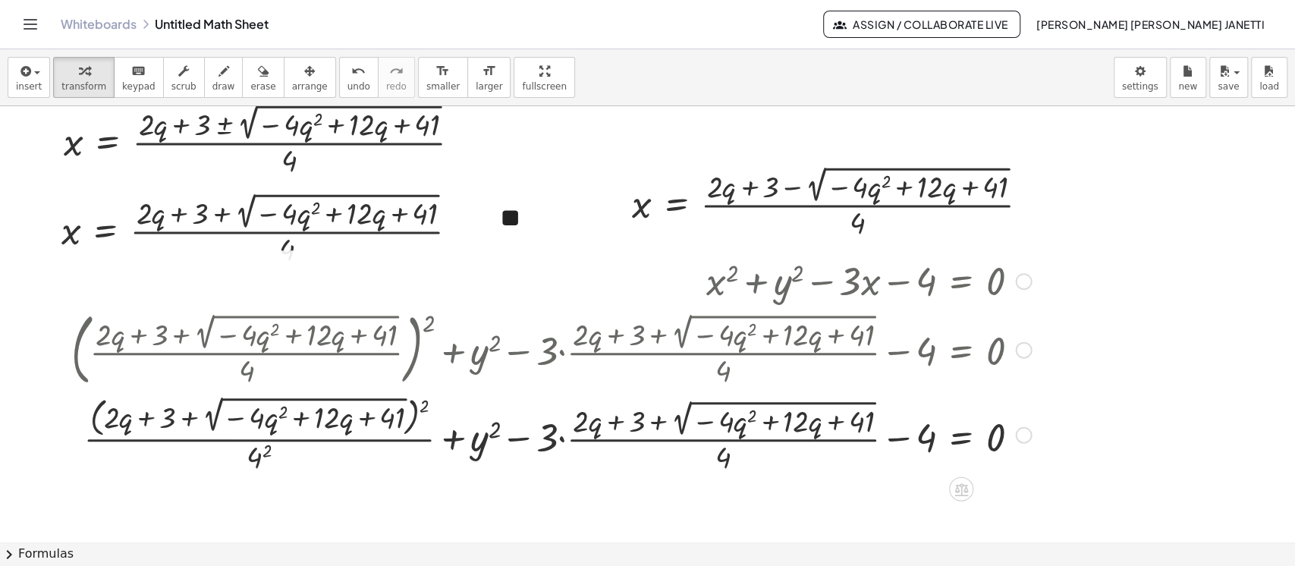
click at [423, 404] on div at bounding box center [551, 434] width 975 height 84
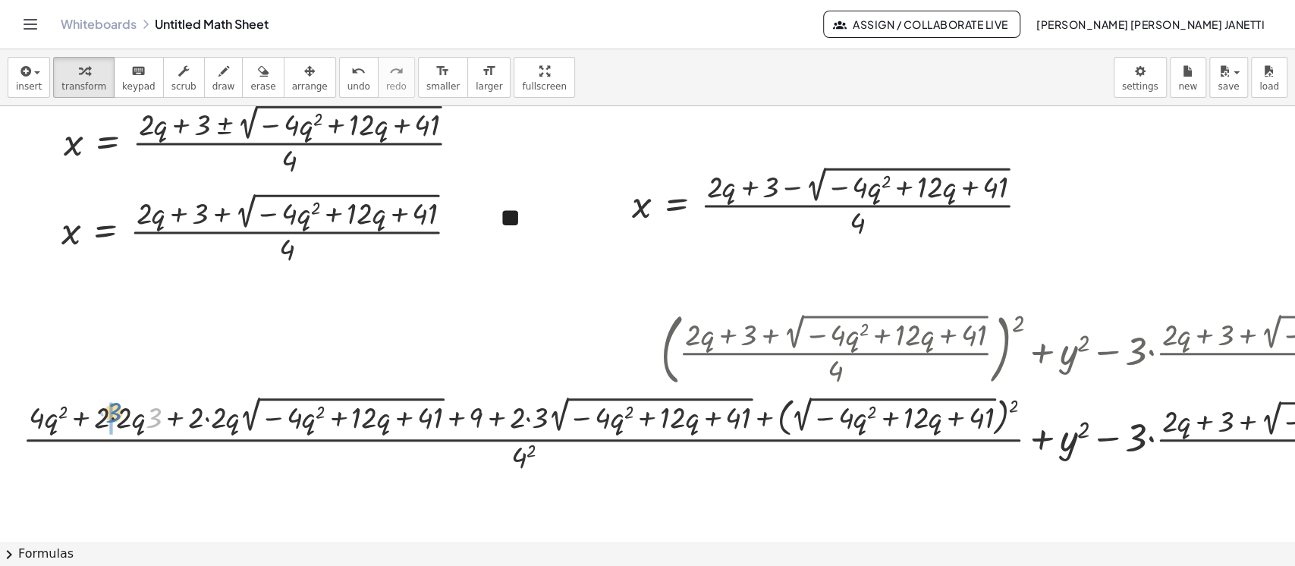
drag, startPoint x: 154, startPoint y: 422, endPoint x: 115, endPoint y: 417, distance: 39.8
click at [115, 417] on div at bounding box center [821, 434] width 1613 height 84
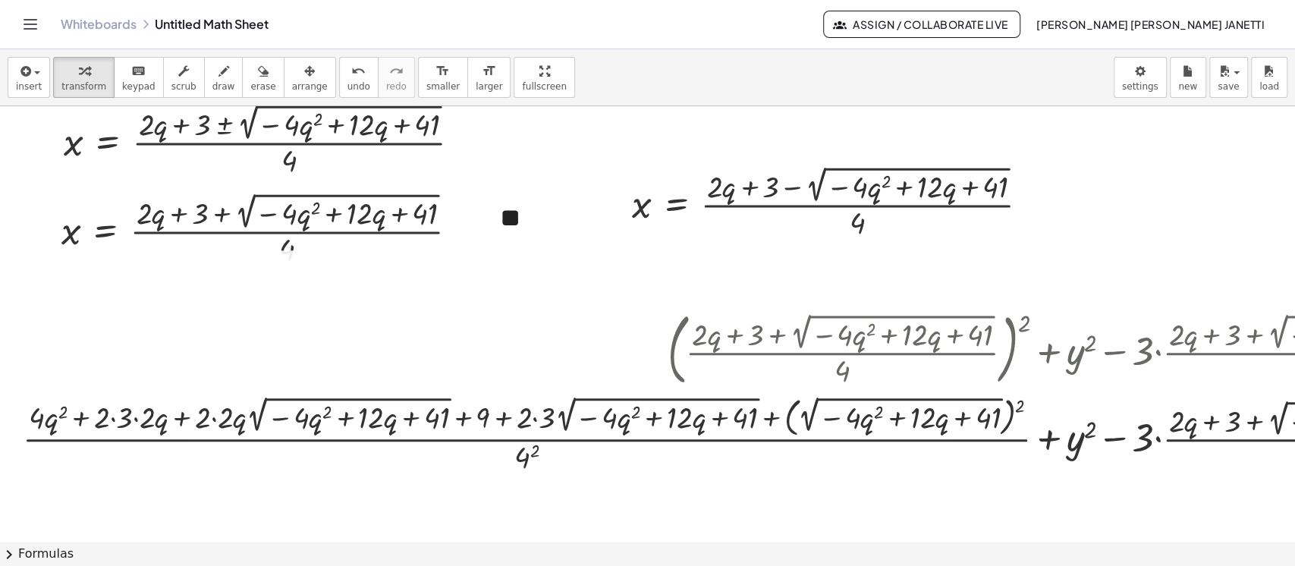
click at [111, 417] on div at bounding box center [825, 434] width 1620 height 84
click at [111, 417] on div at bounding box center [836, 434] width 1597 height 84
click at [134, 417] on div at bounding box center [836, 434] width 1597 height 84
click at [134, 417] on div at bounding box center [843, 434] width 1584 height 84
click at [210, 421] on div at bounding box center [843, 434] width 1584 height 84
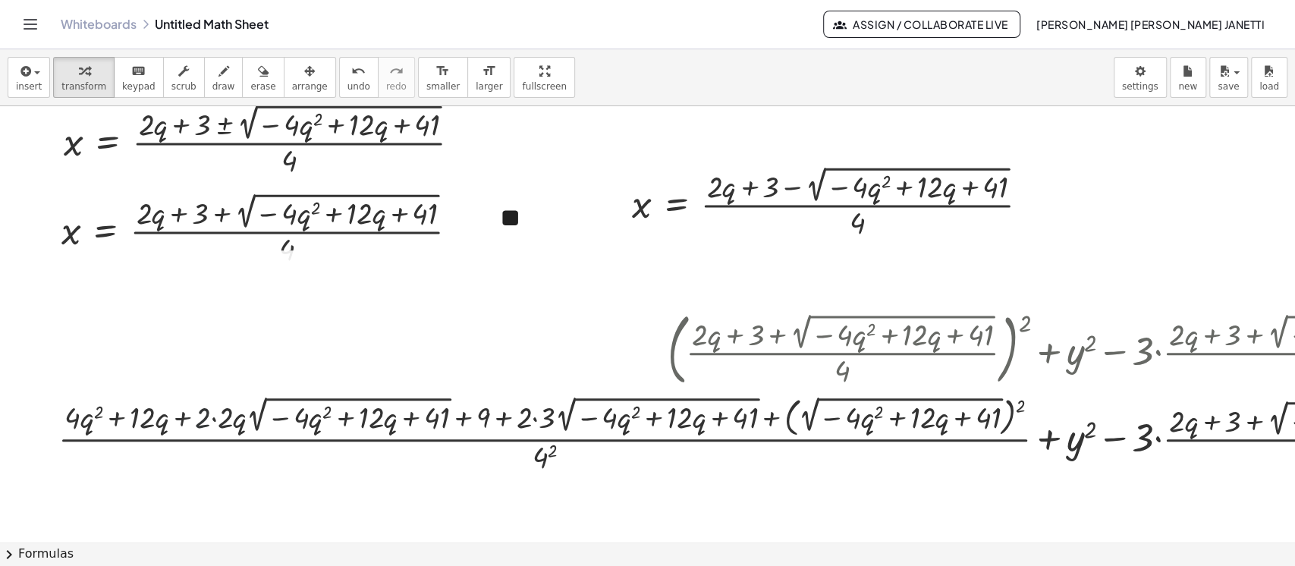
click at [210, 421] on div at bounding box center [843, 434] width 1584 height 84
click at [212, 420] on div at bounding box center [843, 434] width 1584 height 84
click at [422, 442] on div at bounding box center [854, 434] width 1562 height 84
drag, startPoint x: 522, startPoint y: 423, endPoint x: 539, endPoint y: 425, distance: 16.8
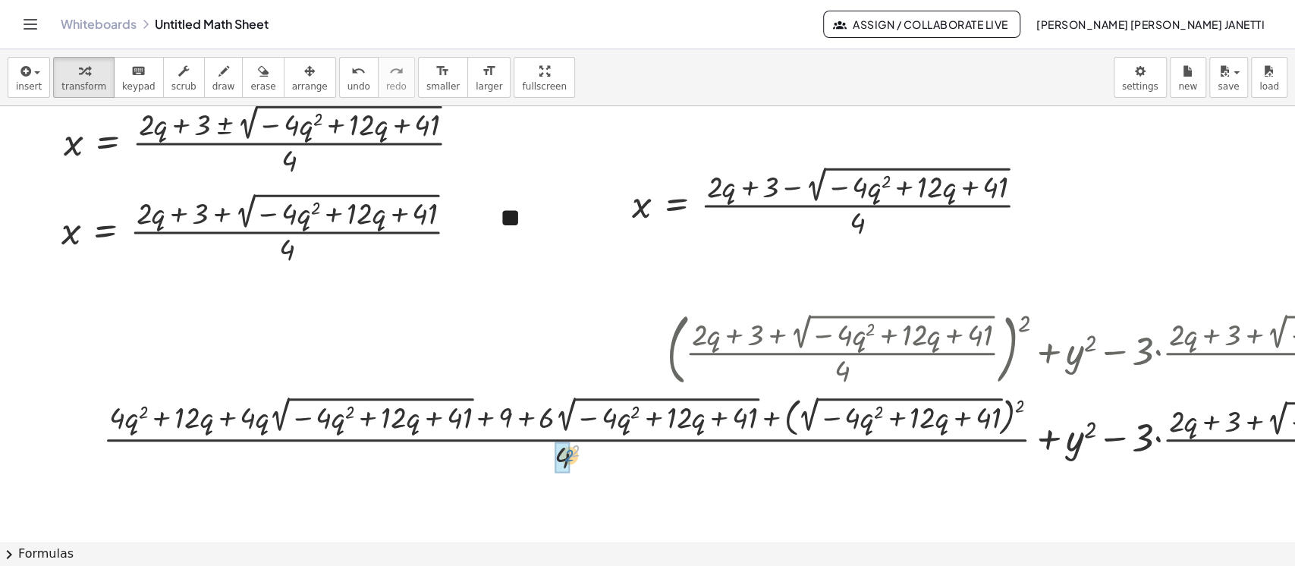
drag, startPoint x: 571, startPoint y: 449, endPoint x: 564, endPoint y: 453, distance: 8.5
drag, startPoint x: 1024, startPoint y: 402, endPoint x: 817, endPoint y: 397, distance: 207.2
click at [817, 397] on div at bounding box center [866, 434] width 1540 height 84
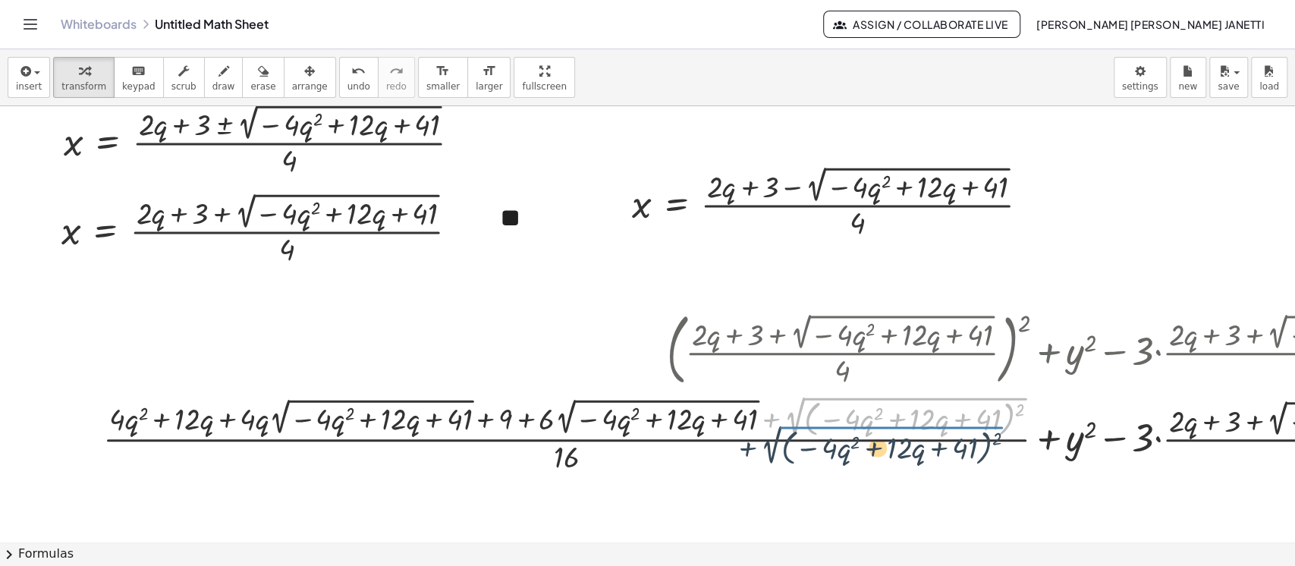
drag, startPoint x: 817, startPoint y: 397, endPoint x: 793, endPoint y: 433, distance: 43.4
click at [793, 433] on div at bounding box center [866, 434] width 1540 height 84
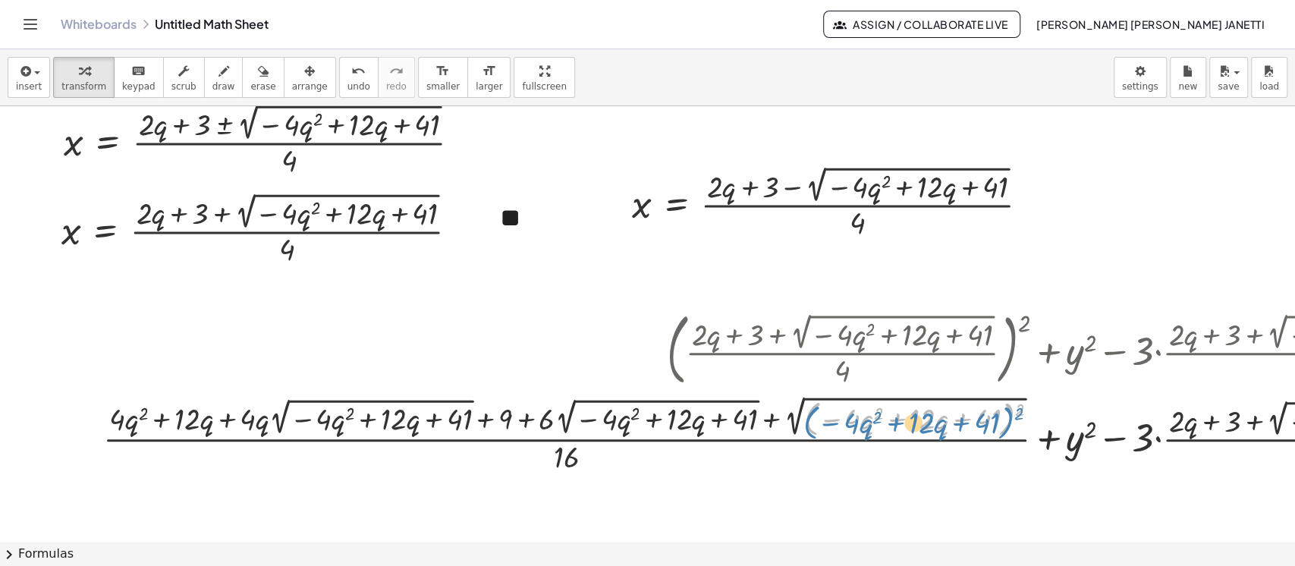
click at [830, 408] on div at bounding box center [866, 434] width 1540 height 84
drag, startPoint x: 1020, startPoint y: 412, endPoint x: 953, endPoint y: 421, distance: 67.4
click at [830, 421] on div at bounding box center [866, 434] width 1540 height 84
click at [830, 405] on div at bounding box center [866, 434] width 1540 height 84
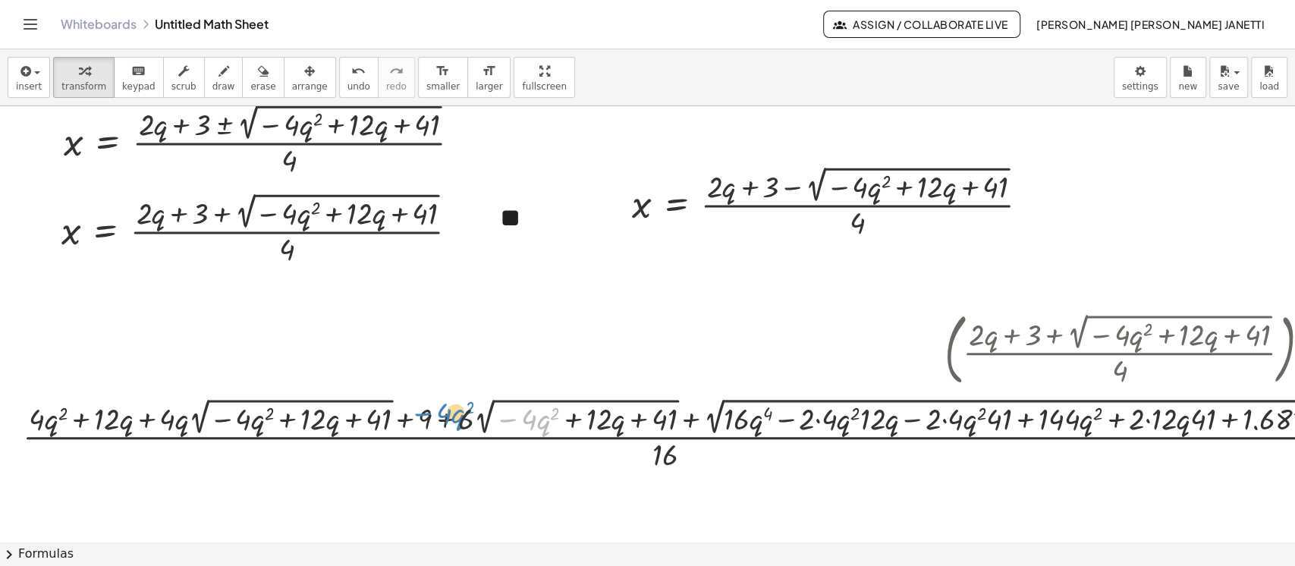
drag, startPoint x: 504, startPoint y: 406, endPoint x: 486, endPoint y: 392, distance: 22.6
click at [486, 392] on div "+ x 2 + y 2 − · 3 · x − 4 = 0 + ( · ( + · 2 · q + 3 + 2 √ ( − · 4 · q 2 + · 12 …" at bounding box center [958, 363] width 1916 height 227
drag, startPoint x: 488, startPoint y: 398, endPoint x: 444, endPoint y: 294, distance: 112.2
click at [515, 403] on div at bounding box center [963, 434] width 1897 height 80
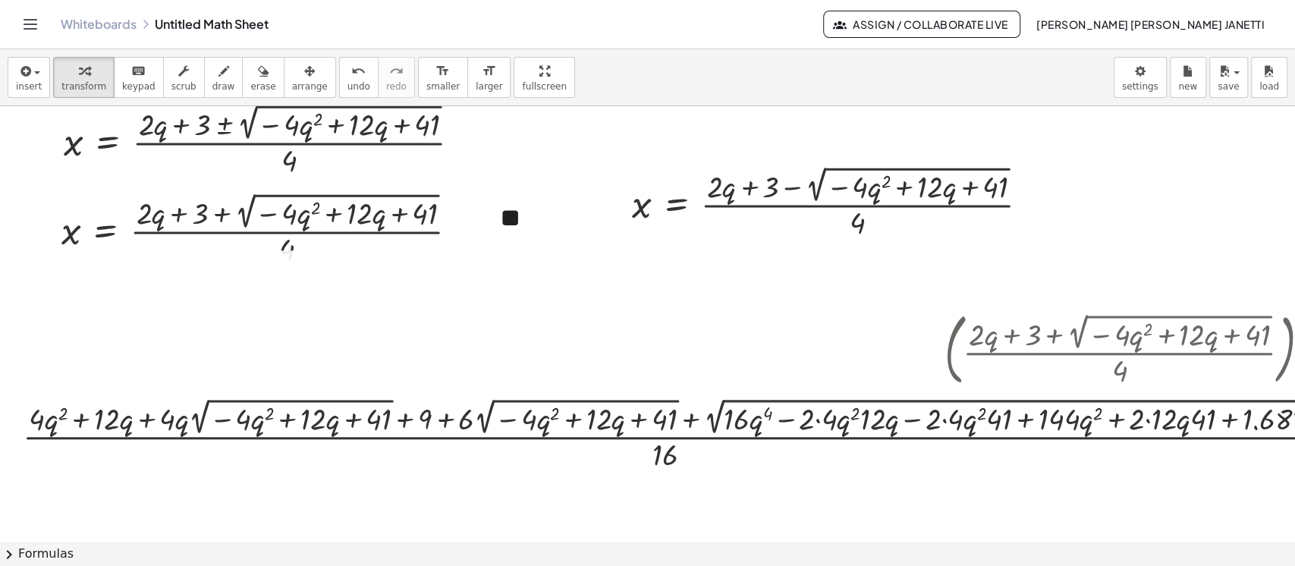
click at [515, 403] on div at bounding box center [963, 434] width 1897 height 80
click at [511, 398] on div at bounding box center [963, 434] width 1897 height 80
drag, startPoint x: 562, startPoint y: 403, endPoint x: 540, endPoint y: 373, distance: 36.4
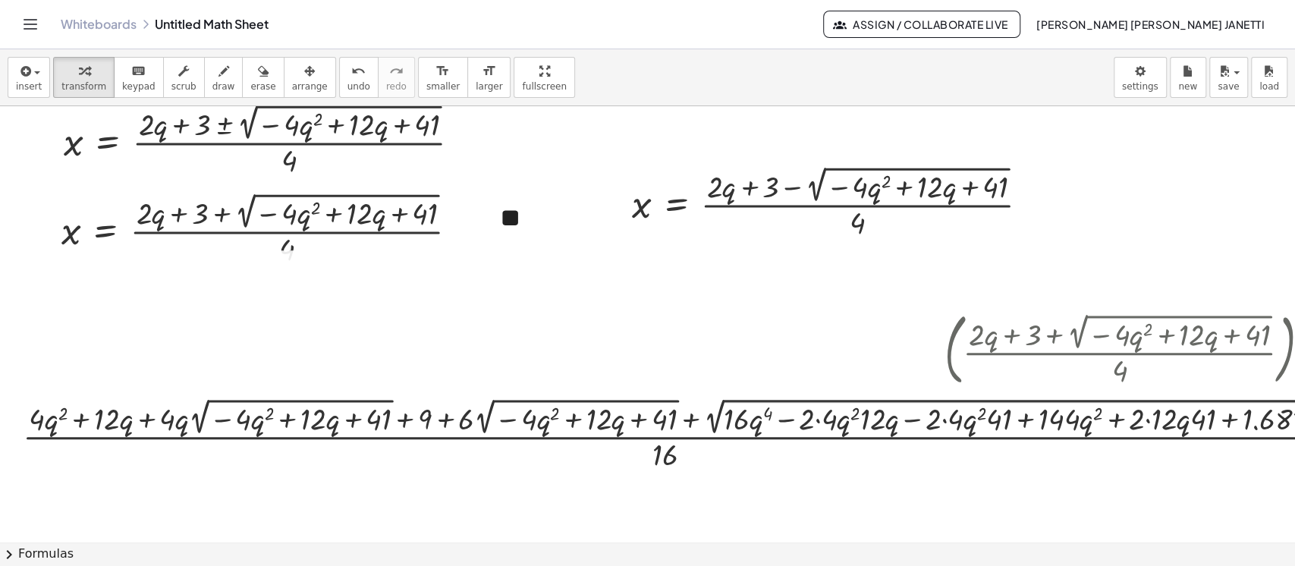
click at [516, 391] on div at bounding box center [963, 349] width 1897 height 86
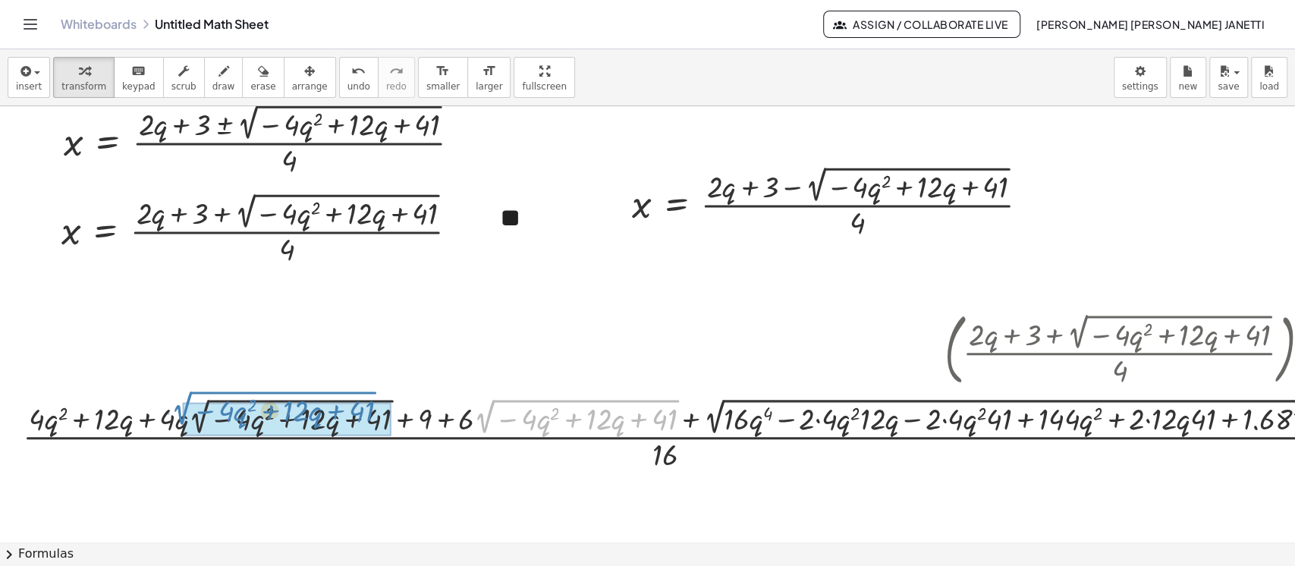
drag, startPoint x: 485, startPoint y: 431, endPoint x: 184, endPoint y: 434, distance: 300.5
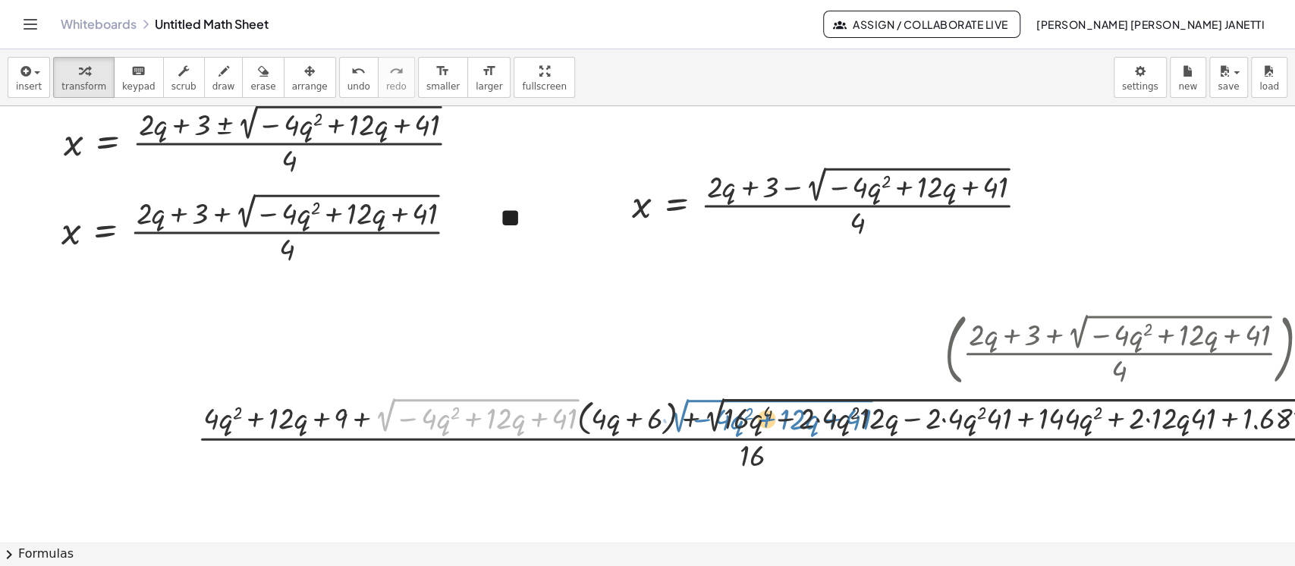
drag, startPoint x: 386, startPoint y: 433, endPoint x: 681, endPoint y: 434, distance: 294.4
click at [681, 434] on div at bounding box center [1051, 433] width 1723 height 82
drag, startPoint x: 385, startPoint y: 426, endPoint x: 693, endPoint y: 426, distance: 308.1
click at [693, 426] on div at bounding box center [1051, 433] width 1723 height 82
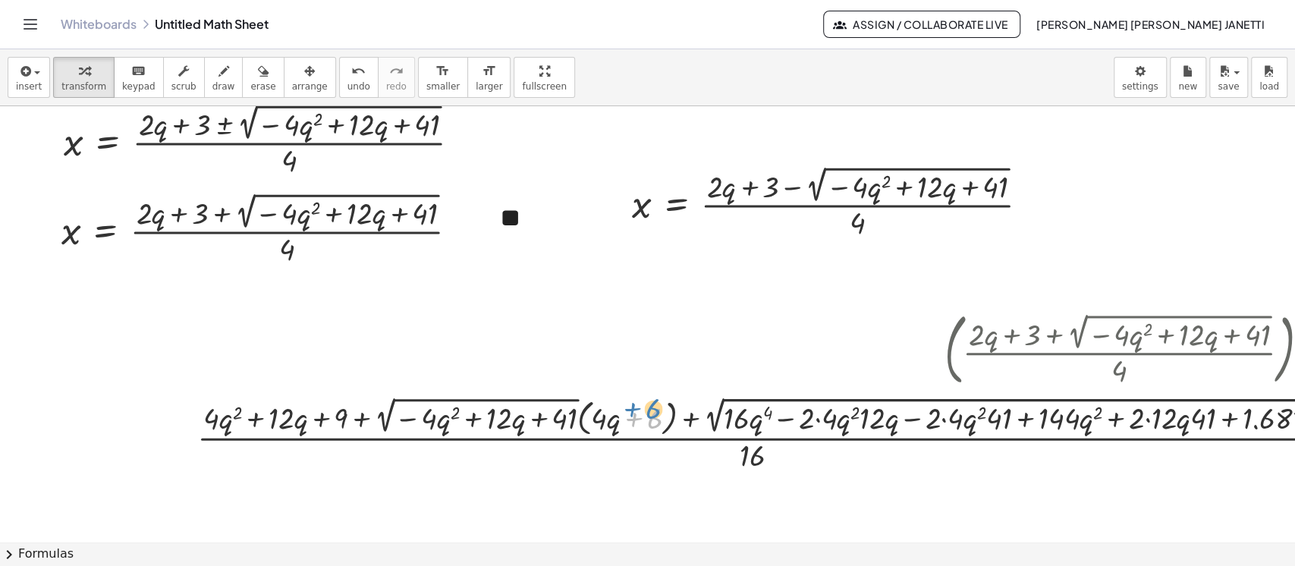
drag, startPoint x: 633, startPoint y: 433, endPoint x: 631, endPoint y: 420, distance: 12.2
click at [631, 420] on div at bounding box center [1051, 433] width 1723 height 82
click at [607, 426] on div at bounding box center [1051, 433] width 1723 height 82
click at [607, 414] on div at bounding box center [1051, 433] width 1723 height 82
click at [592, 429] on div at bounding box center [1051, 433] width 1723 height 82
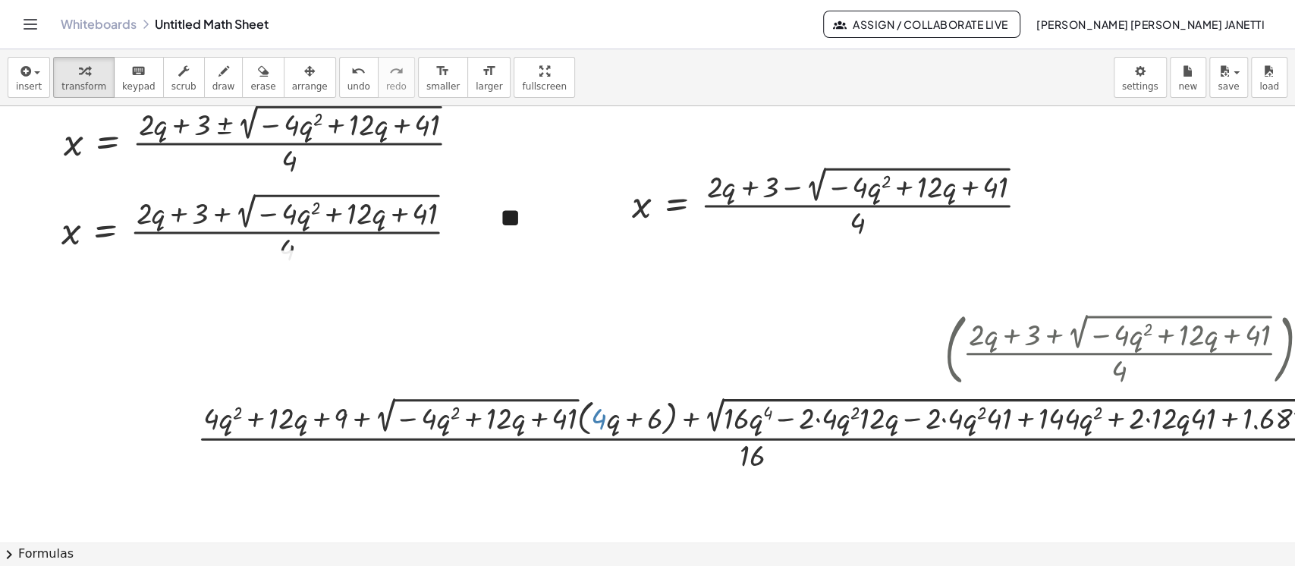
click at [617, 430] on div at bounding box center [1051, 433] width 1723 height 82
click at [628, 417] on div at bounding box center [1051, 433] width 1723 height 82
click at [655, 416] on div at bounding box center [1051, 433] width 1723 height 82
drag, startPoint x: 654, startPoint y: 416, endPoint x: 389, endPoint y: 416, distance: 265.6
click at [389, 416] on div at bounding box center [1051, 433] width 1723 height 82
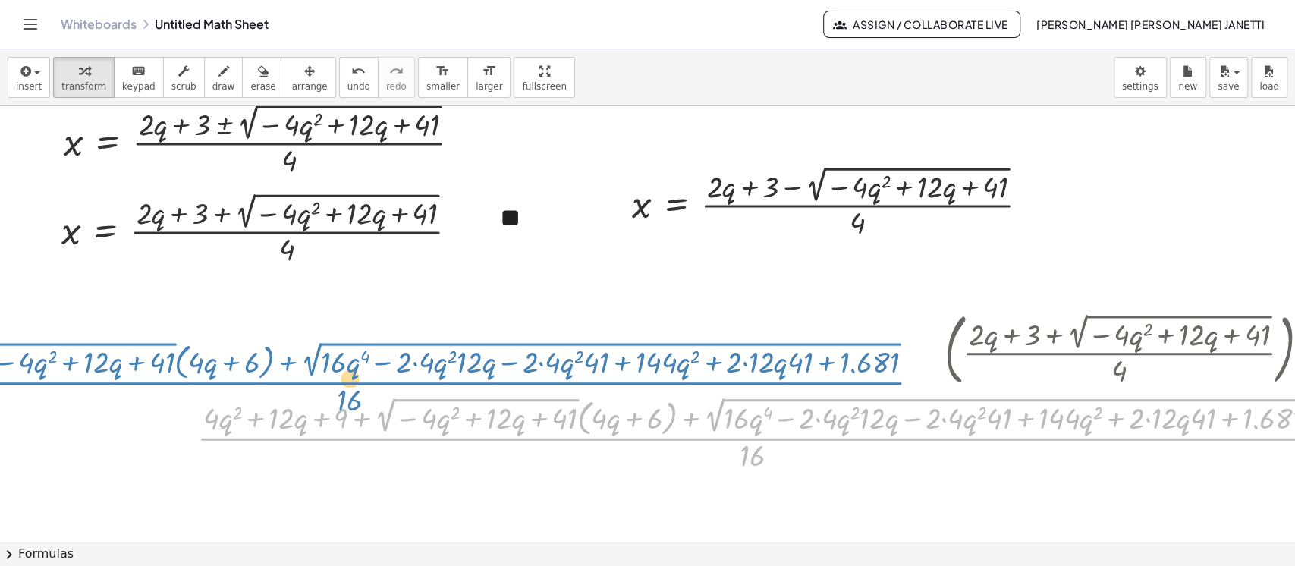
drag, startPoint x: 700, startPoint y: 436, endPoint x: 297, endPoint y: 380, distance: 406.7
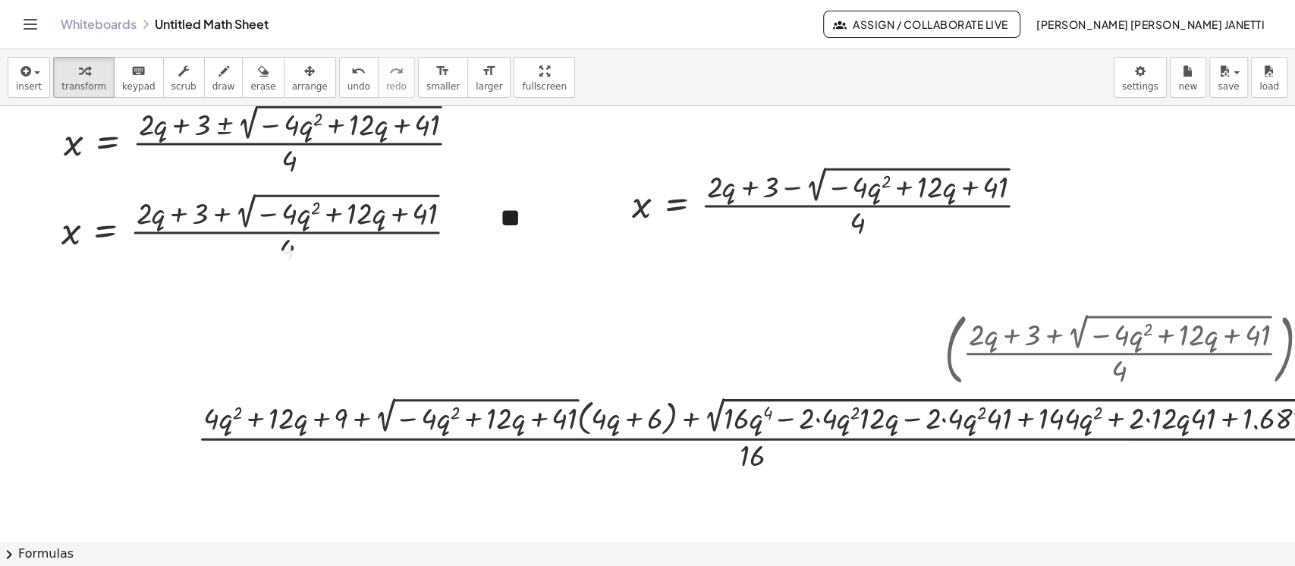
click at [827, 419] on div at bounding box center [1051, 433] width 1723 height 82
click at [827, 419] on div at bounding box center [1061, 433] width 1701 height 82
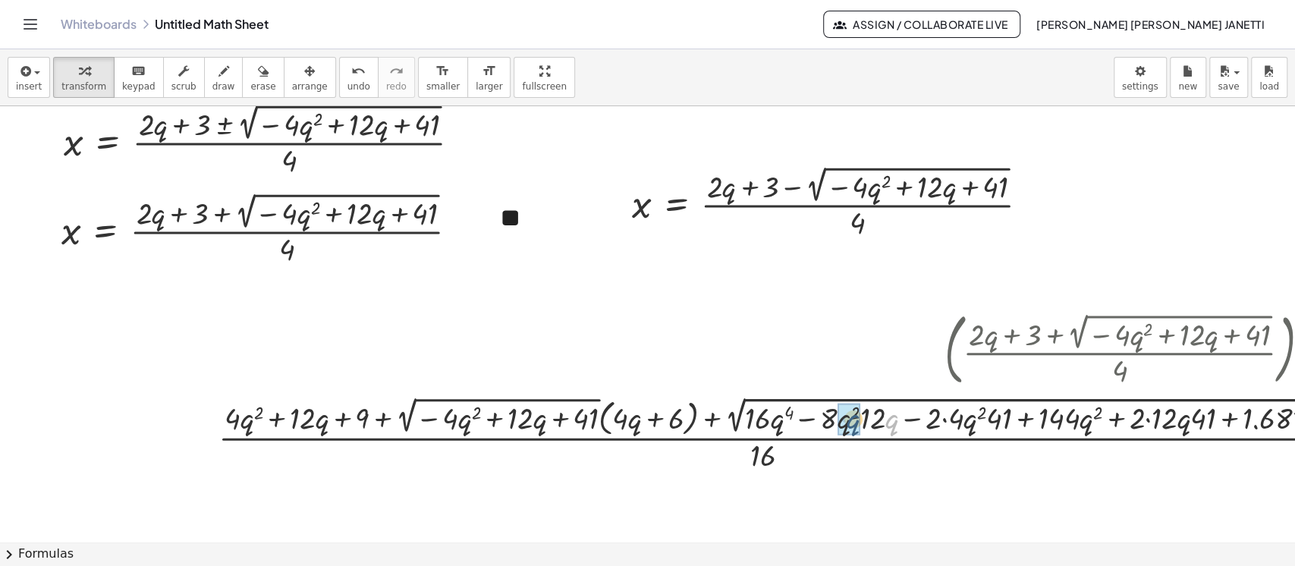
drag, startPoint x: 881, startPoint y: 423, endPoint x: 857, endPoint y: 422, distance: 23.6
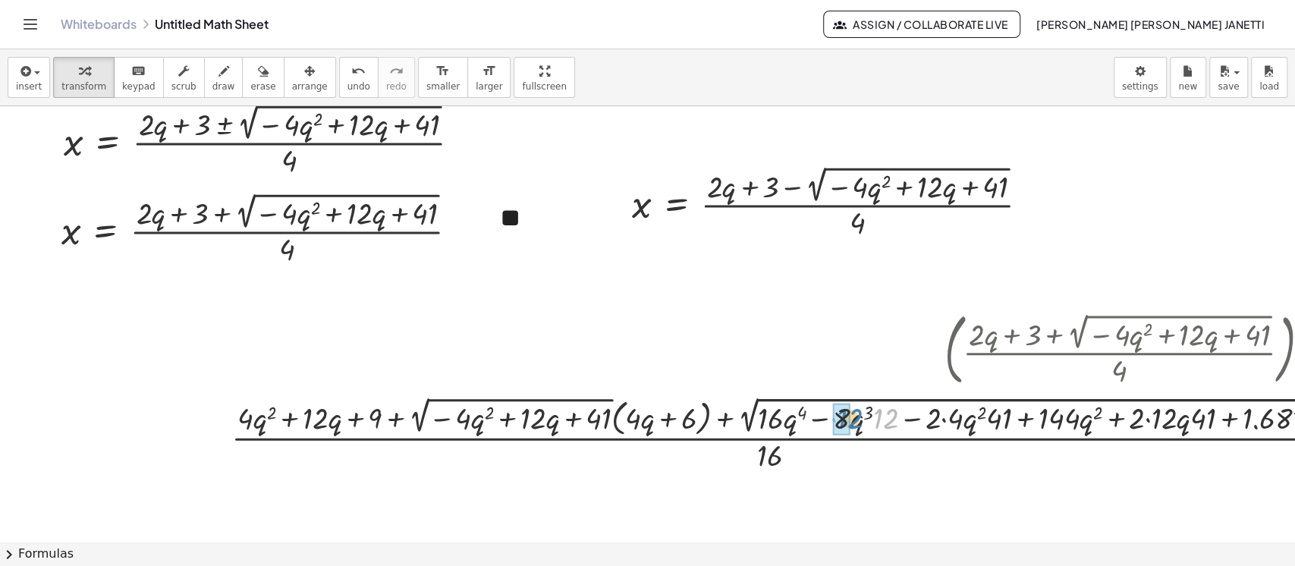
drag, startPoint x: 883, startPoint y: 420, endPoint x: 848, endPoint y: 420, distance: 35.7
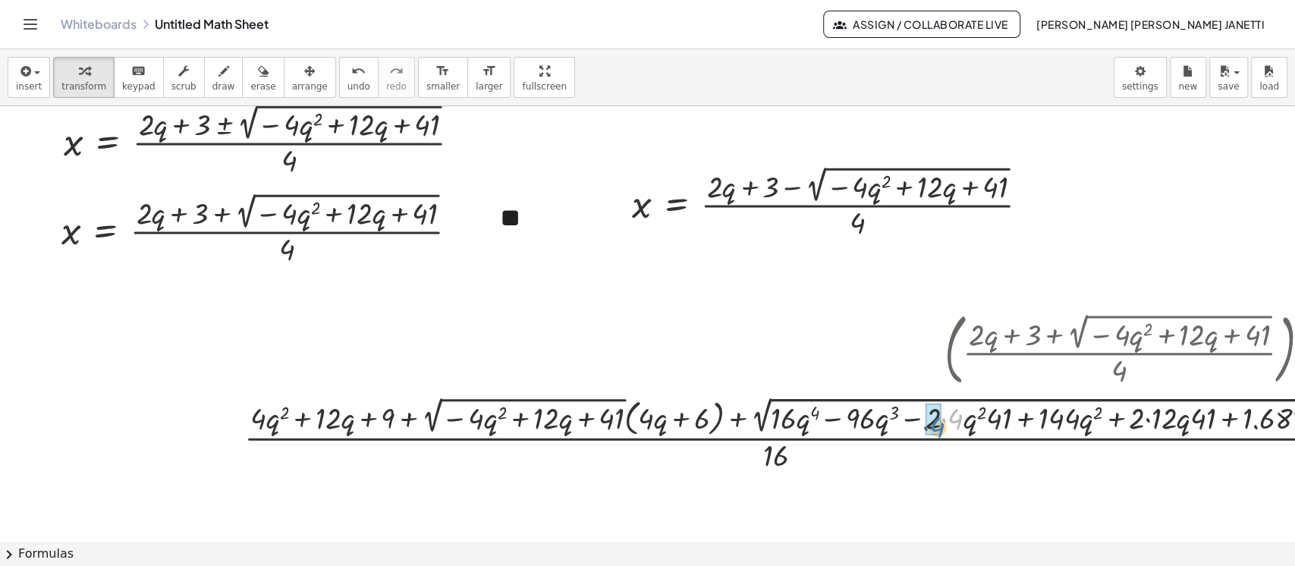
drag, startPoint x: 959, startPoint y: 415, endPoint x: 941, endPoint y: 423, distance: 20.0
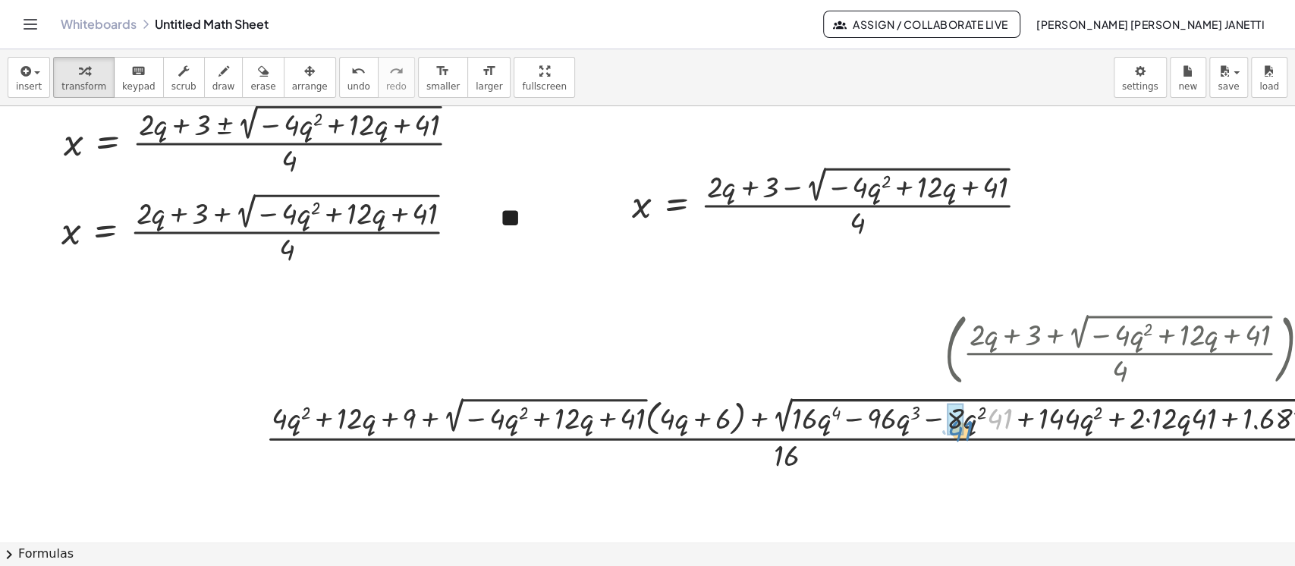
drag, startPoint x: 1004, startPoint y: 420, endPoint x: 964, endPoint y: 432, distance: 41.3
click at [830, 432] on div at bounding box center [1085, 433] width 1654 height 82
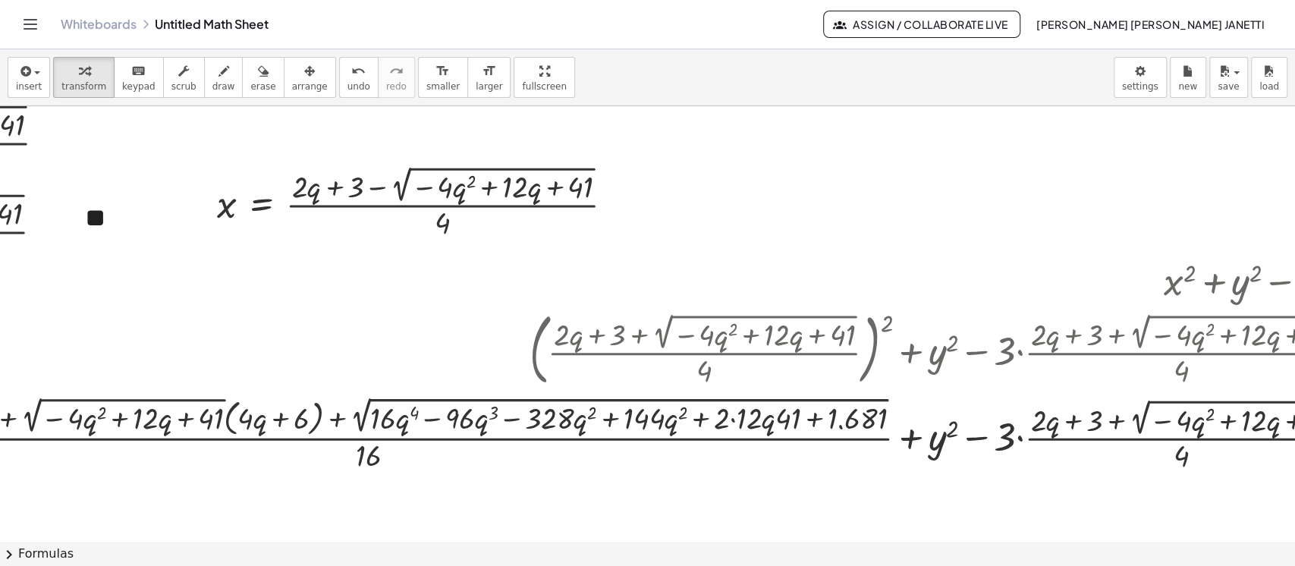
scroll to position [477, 422]
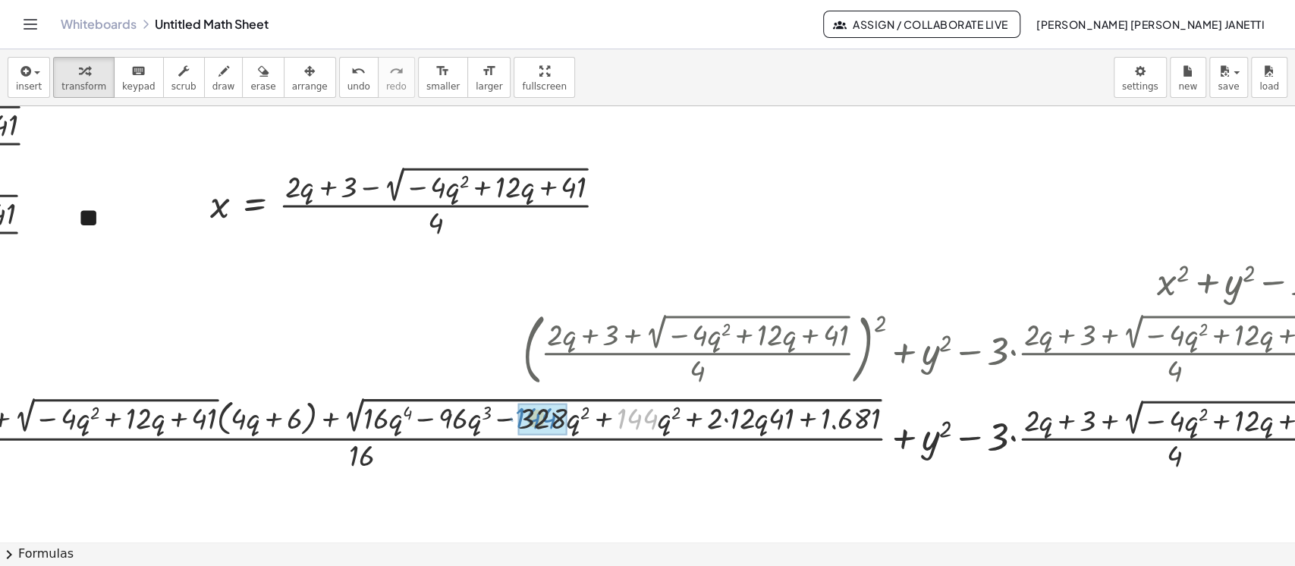
drag, startPoint x: 640, startPoint y: 417, endPoint x: 540, endPoint y: 416, distance: 100.2
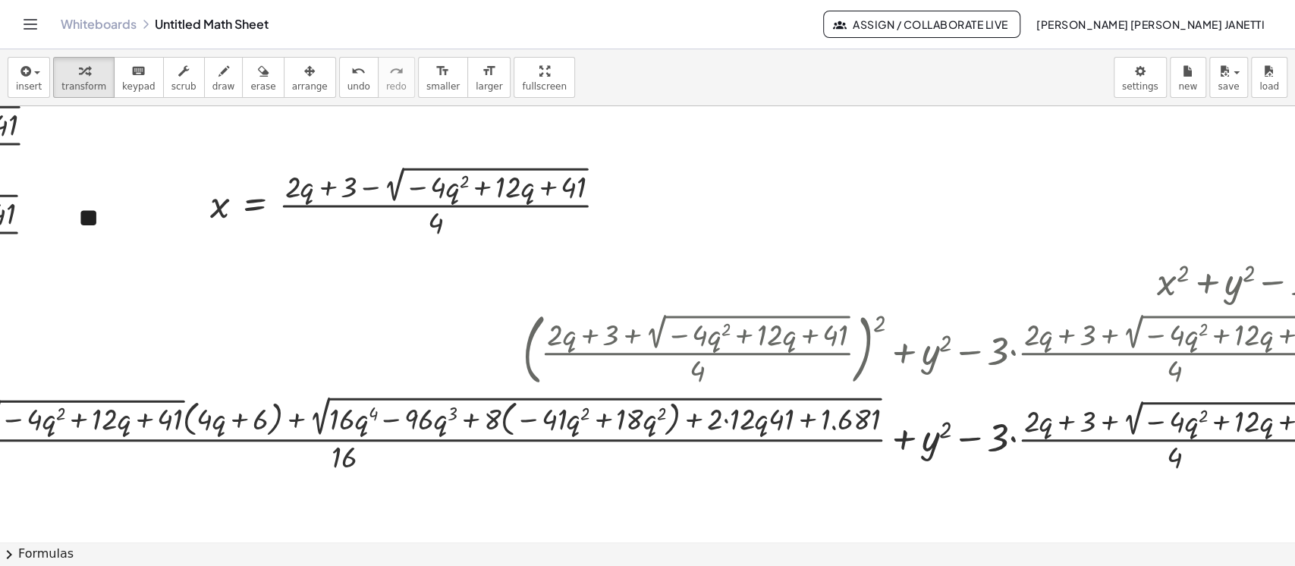
click at [540, 416] on div at bounding box center [642, 434] width 1695 height 84
drag, startPoint x: 629, startPoint y: 421, endPoint x: 540, endPoint y: 422, distance: 88.8
click at [540, 422] on div at bounding box center [642, 434] width 1695 height 84
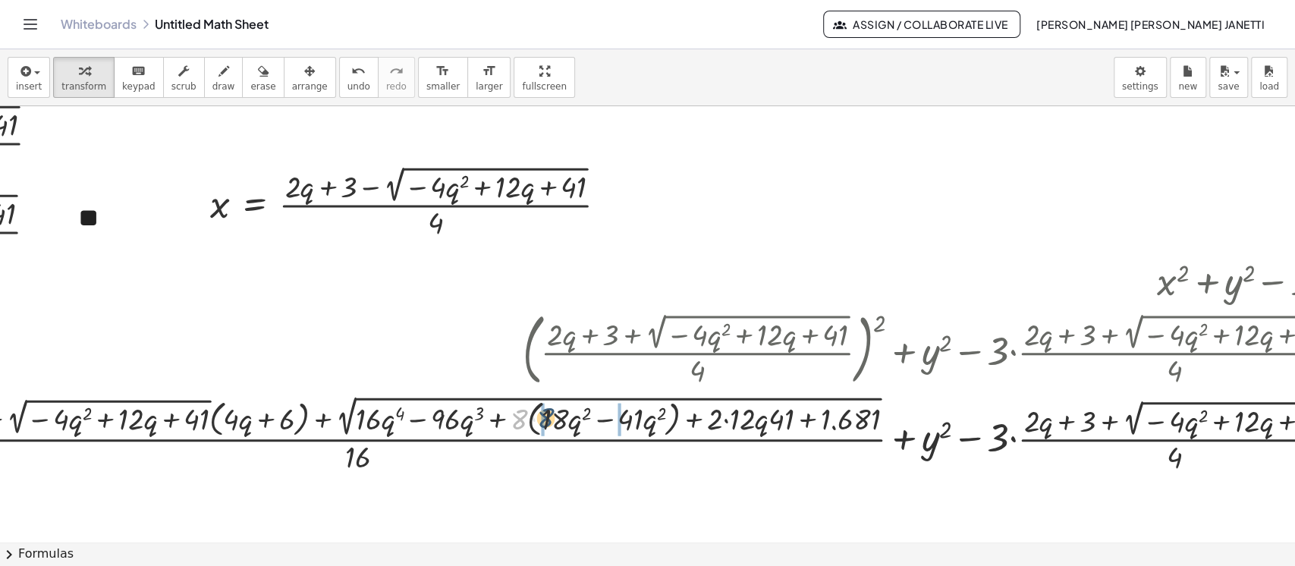
drag, startPoint x: 518, startPoint y: 426, endPoint x: 557, endPoint y: 422, distance: 39.0
click at [557, 422] on div at bounding box center [656, 434] width 1669 height 84
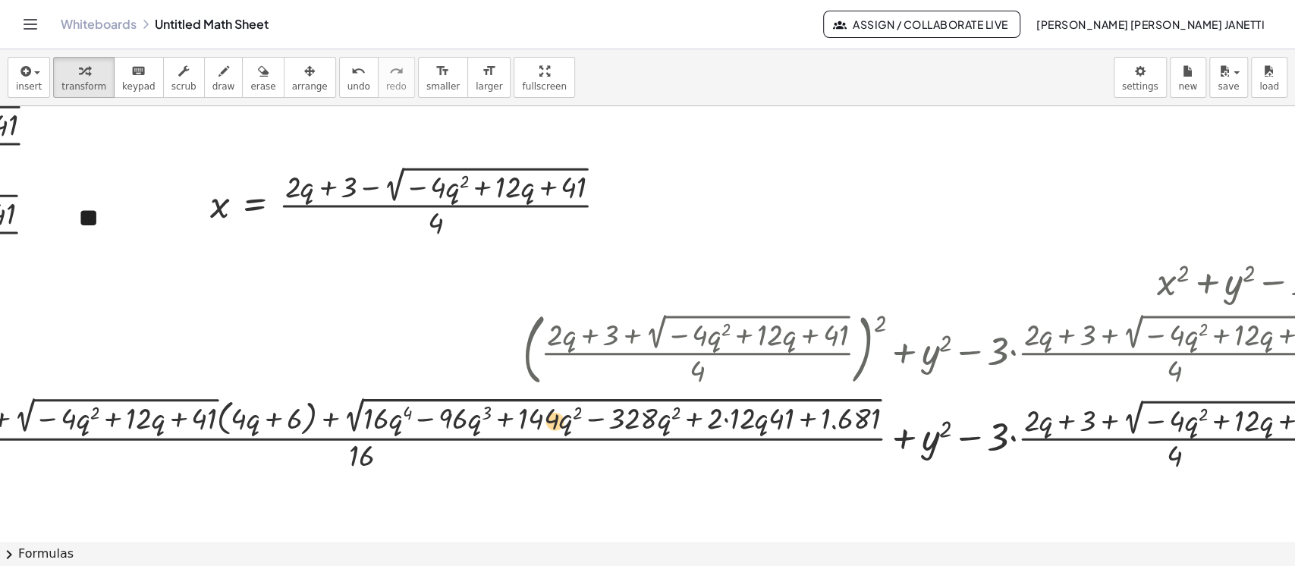
click at [558, 428] on div at bounding box center [659, 433] width 1661 height 82
drag, startPoint x: 663, startPoint y: 430, endPoint x: 573, endPoint y: 432, distance: 90.3
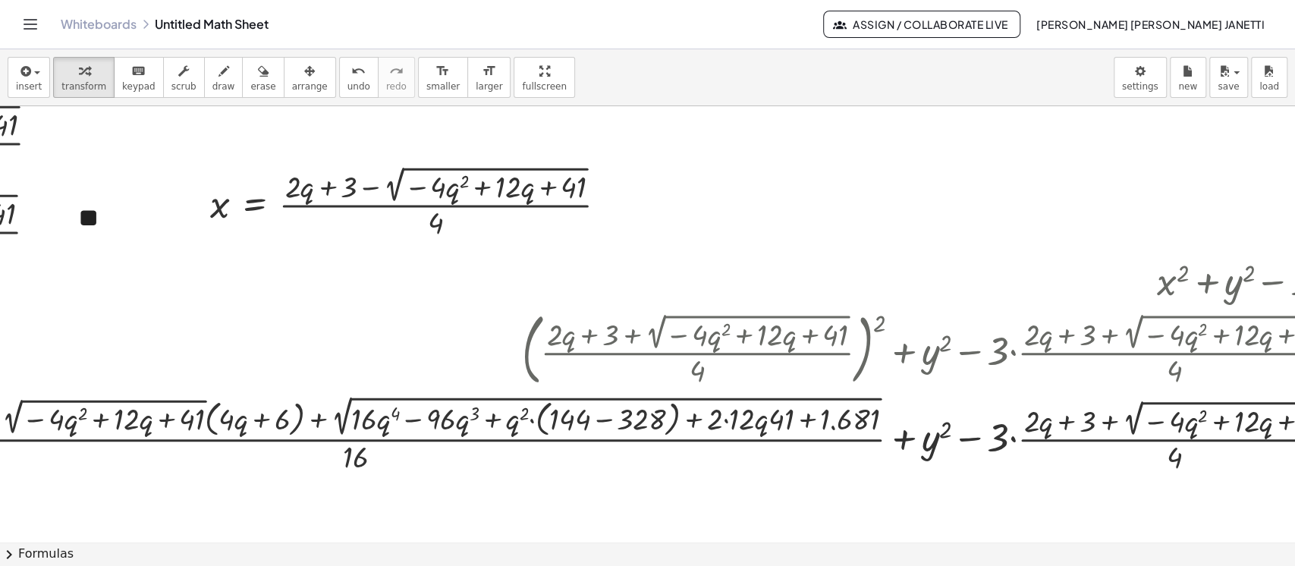
click at [604, 420] on div at bounding box center [653, 434] width 1673 height 84
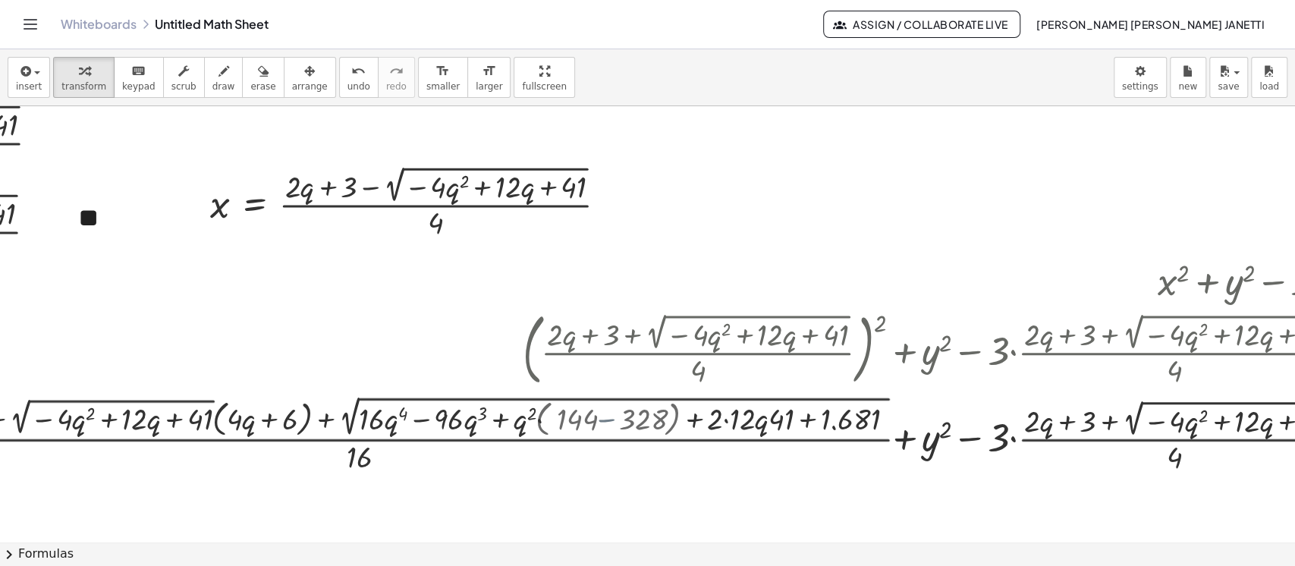
click at [604, 420] on div at bounding box center [699, 433] width 1584 height 82
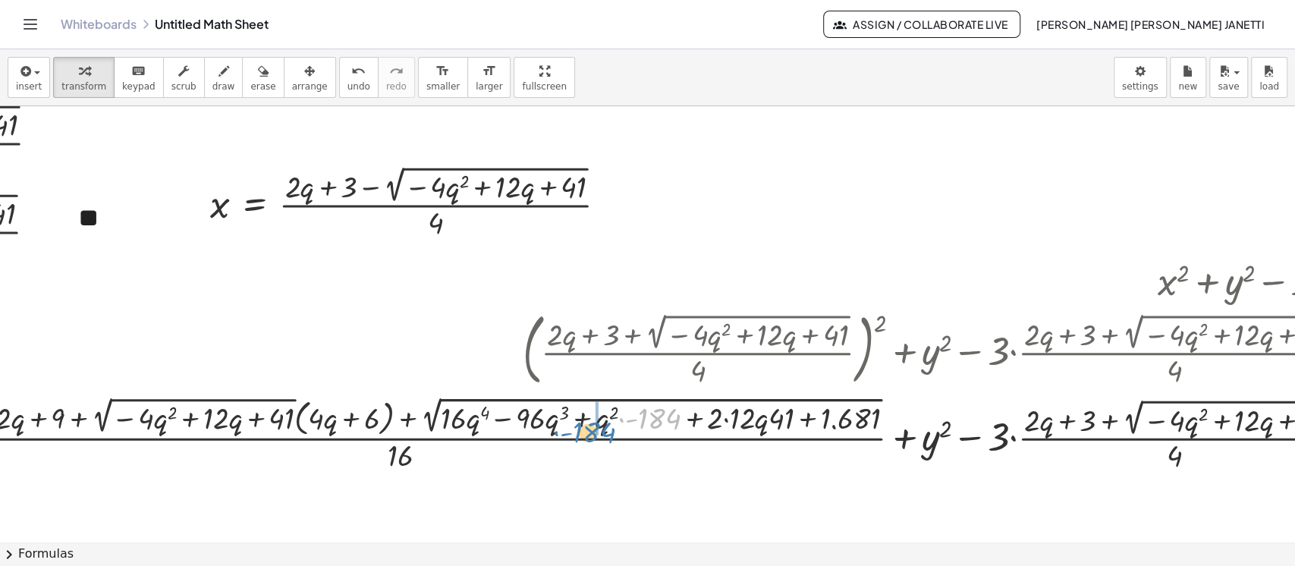
drag, startPoint x: 659, startPoint y: 422, endPoint x: 593, endPoint y: 436, distance: 66.7
click at [593, 436] on div at bounding box center [699, 433] width 1584 height 82
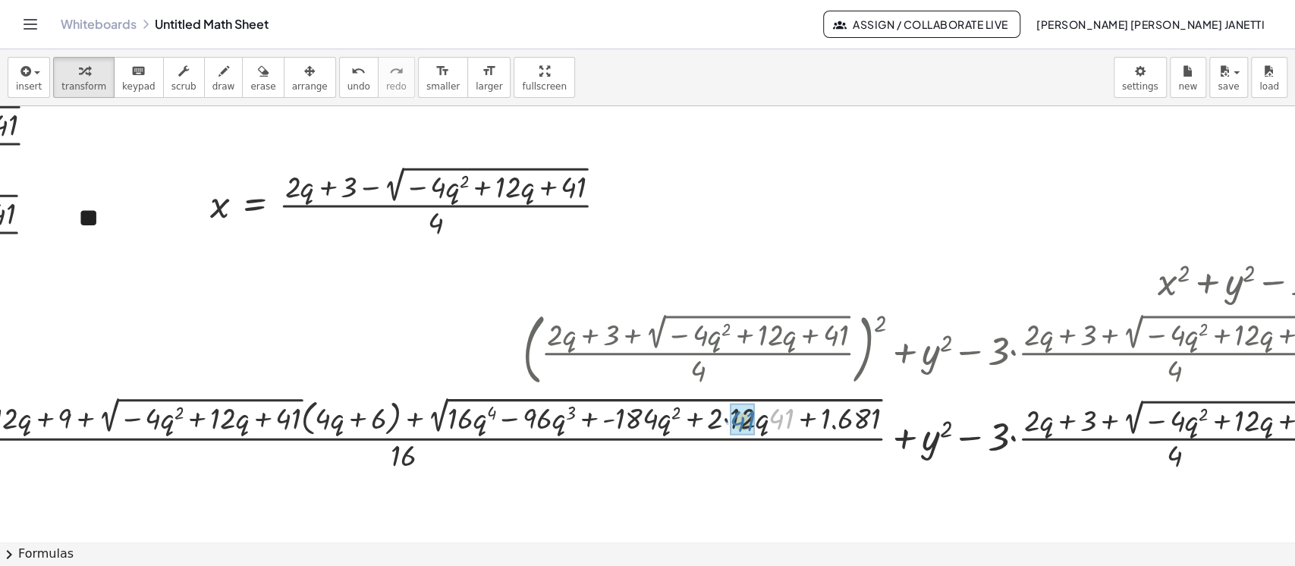
drag, startPoint x: 788, startPoint y: 421, endPoint x: 748, endPoint y: 423, distance: 39.5
drag, startPoint x: 754, startPoint y: 418, endPoint x: 728, endPoint y: 422, distance: 25.3
click at [728, 422] on div at bounding box center [706, 433] width 1572 height 82
drag, startPoint x: 757, startPoint y: 419, endPoint x: 717, endPoint y: 419, distance: 39.5
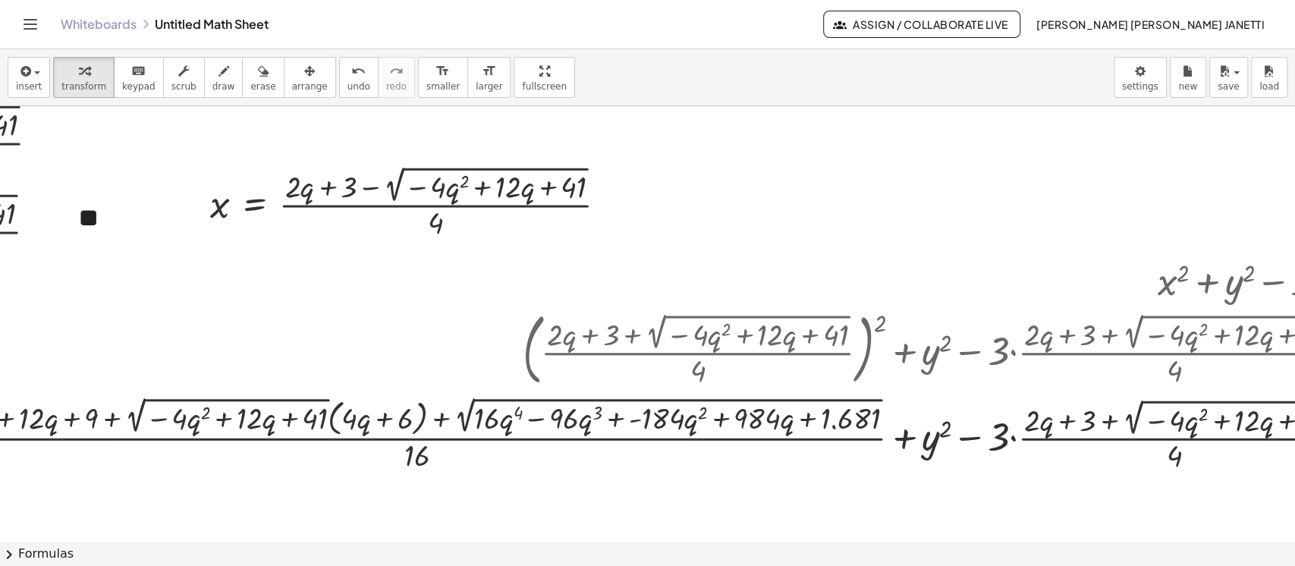
click at [774, 407] on div at bounding box center [715, 433] width 1550 height 82
click at [830, 296] on div at bounding box center [715, 280] width 1550 height 52
click at [292, 85] on span "arrange" at bounding box center [310, 86] width 36 height 11
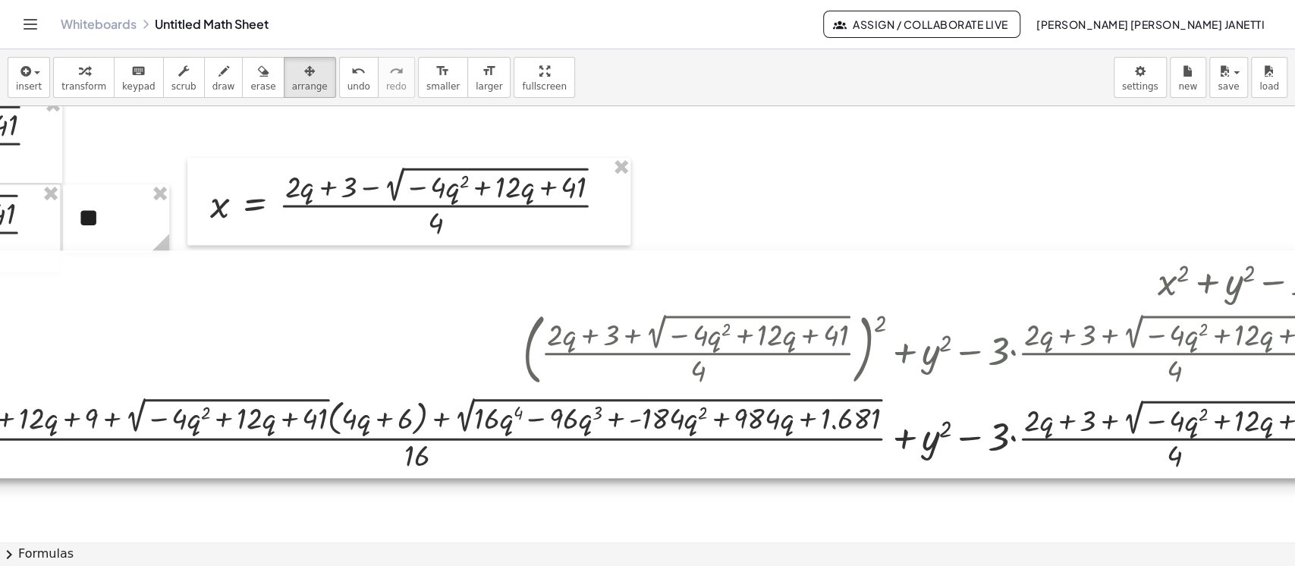
click at [830, 332] on div at bounding box center [709, 364] width 1569 height 228
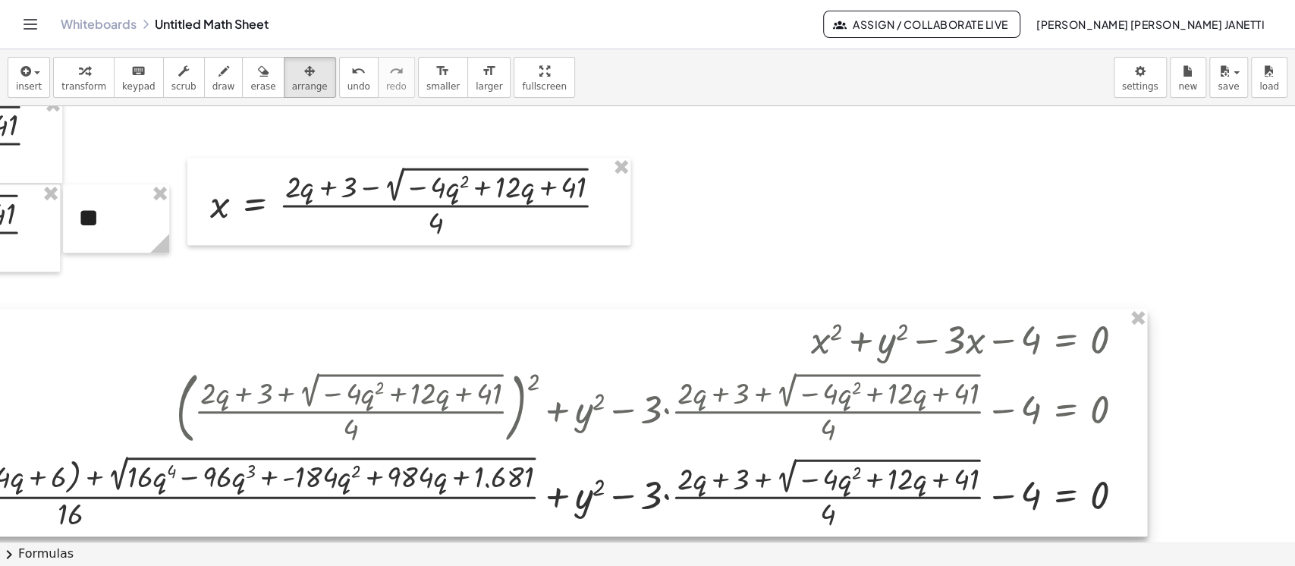
drag, startPoint x: 1029, startPoint y: 310, endPoint x: 379, endPoint y: 367, distance: 652.9
click at [379, 367] on div at bounding box center [362, 423] width 1569 height 228
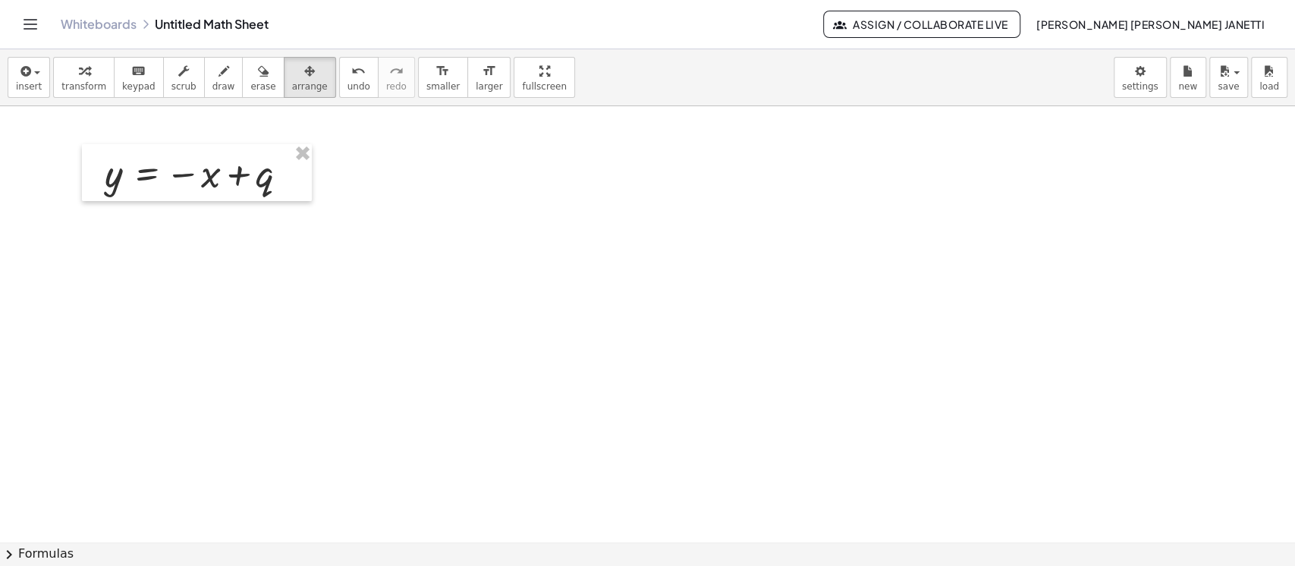
scroll to position [0, 0]
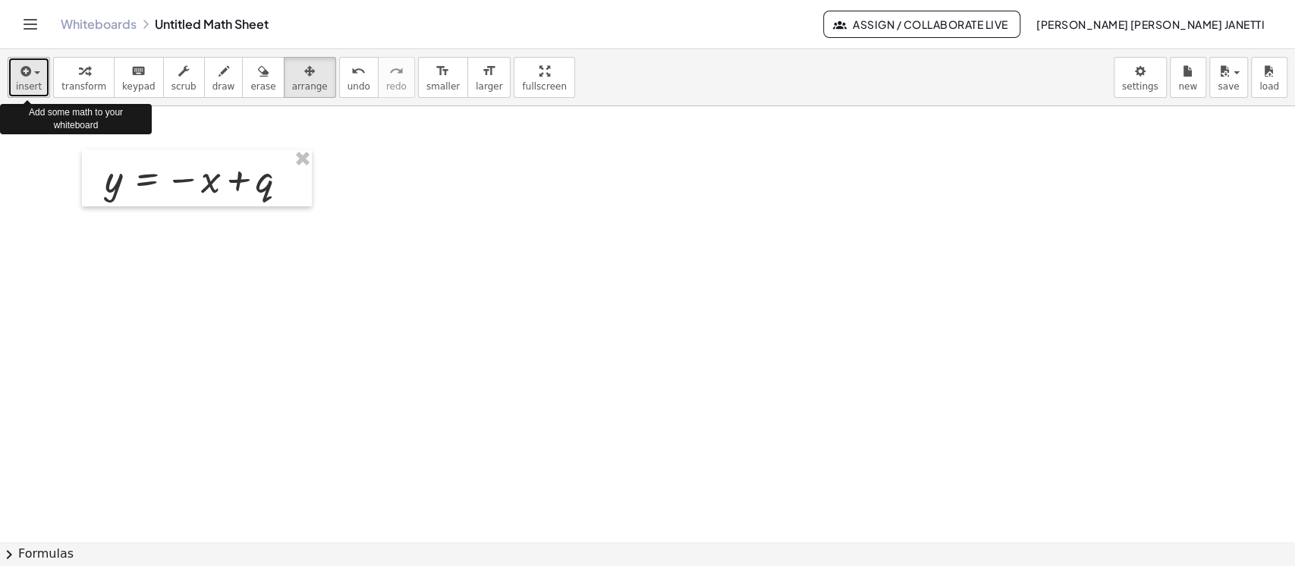
click at [32, 67] on div "button" at bounding box center [29, 70] width 26 height 18
